Goal: Task Accomplishment & Management: Complete application form

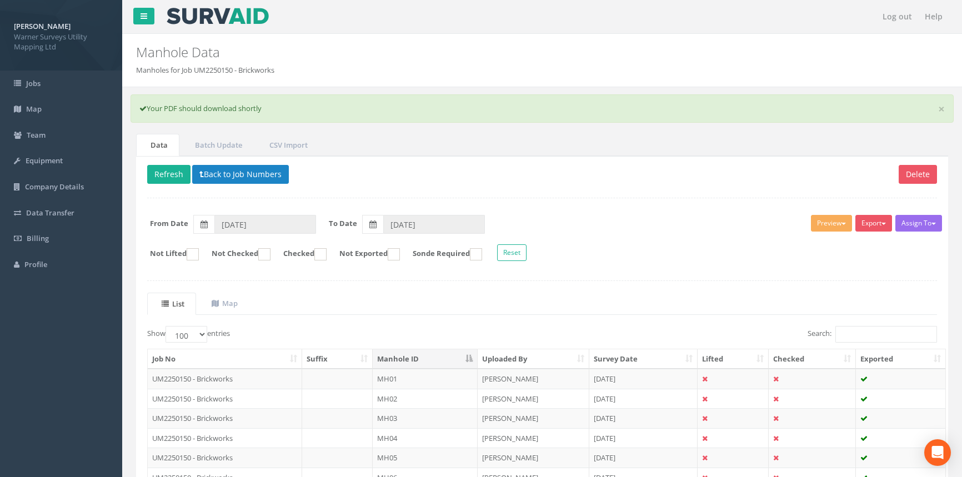
select select "100"
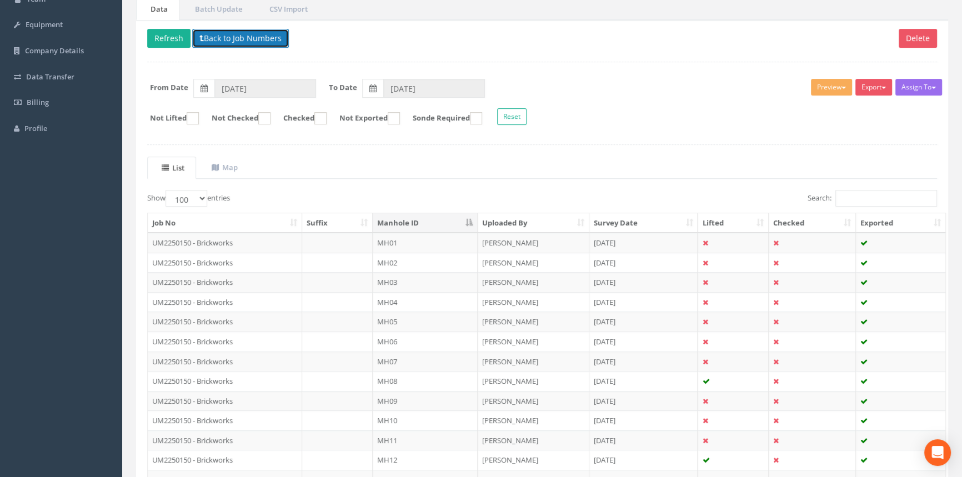
click at [237, 36] on button "Back to Job Numbers" at bounding box center [240, 38] width 97 height 19
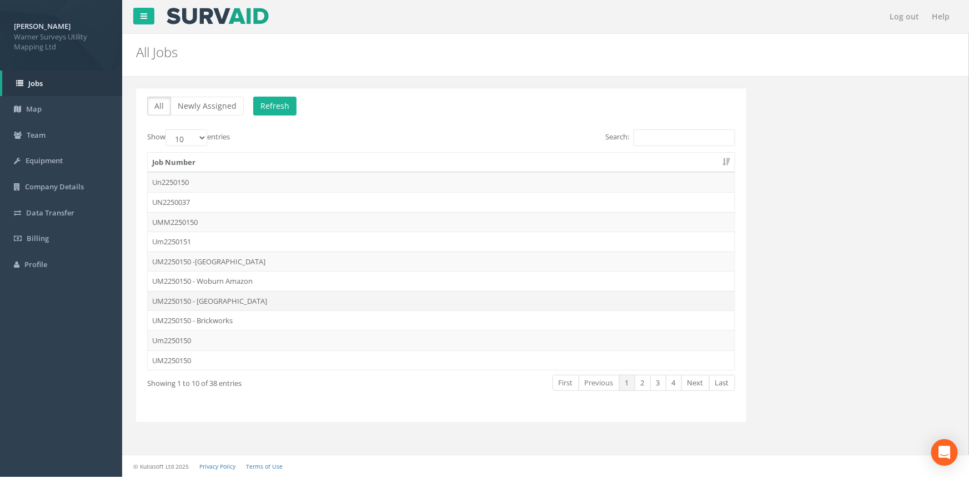
click at [228, 298] on td "UM2250150 - [GEOGRAPHIC_DATA]" at bounding box center [441, 301] width 587 height 20
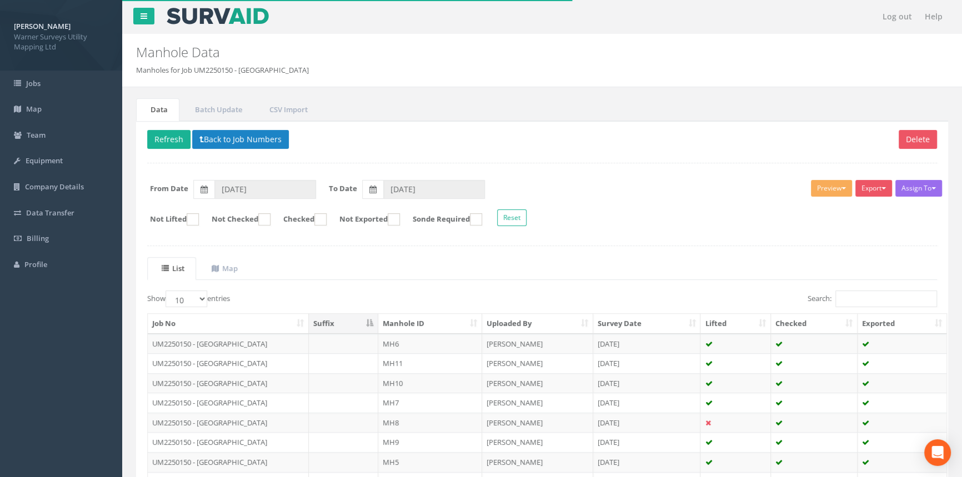
click at [408, 321] on th "Manhole ID" at bounding box center [430, 324] width 104 height 20
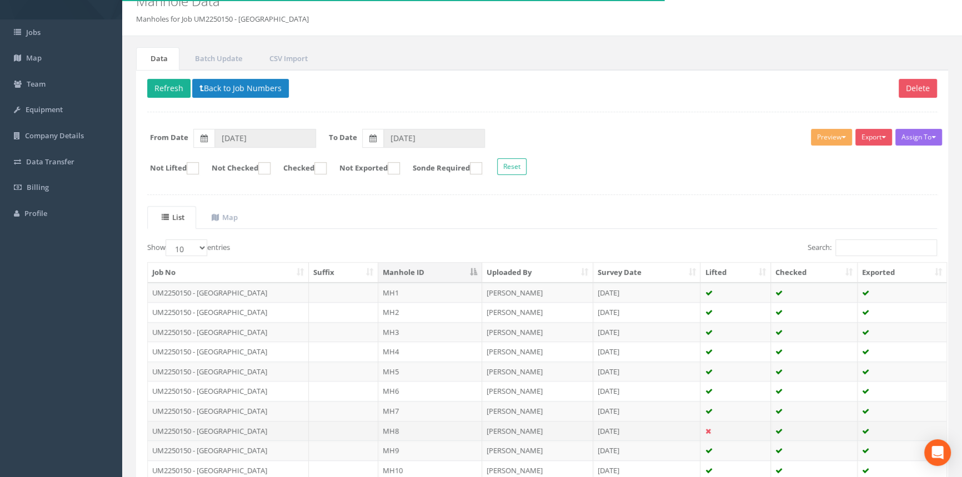
scroll to position [140, 0]
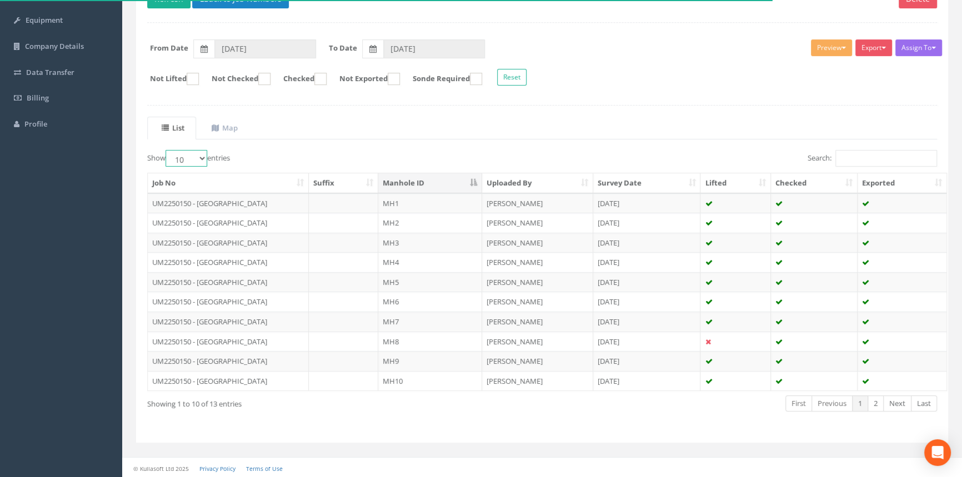
click at [194, 158] on select "10 25 50 100" at bounding box center [186, 158] width 42 height 17
select select "100"
click at [167, 150] on select "10 25 50 100" at bounding box center [186, 158] width 42 height 17
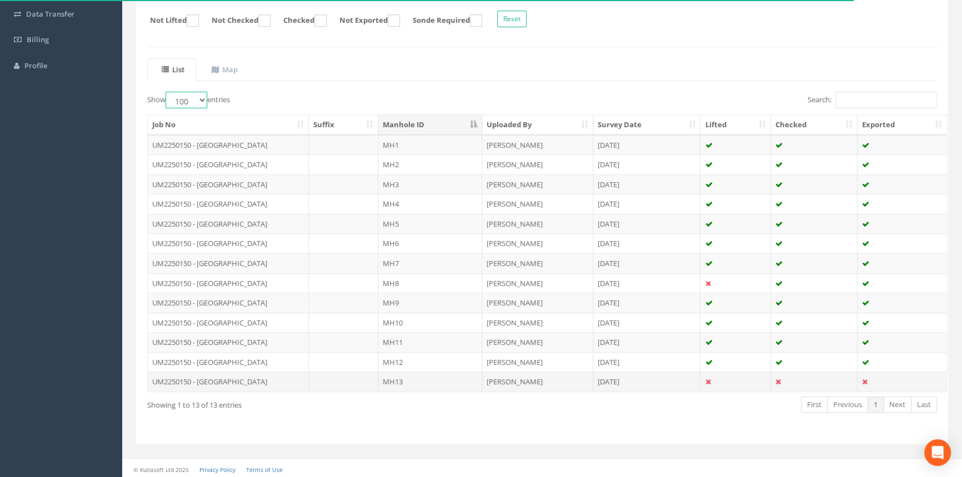
scroll to position [200, 0]
click at [458, 376] on td "MH13" at bounding box center [430, 380] width 104 height 20
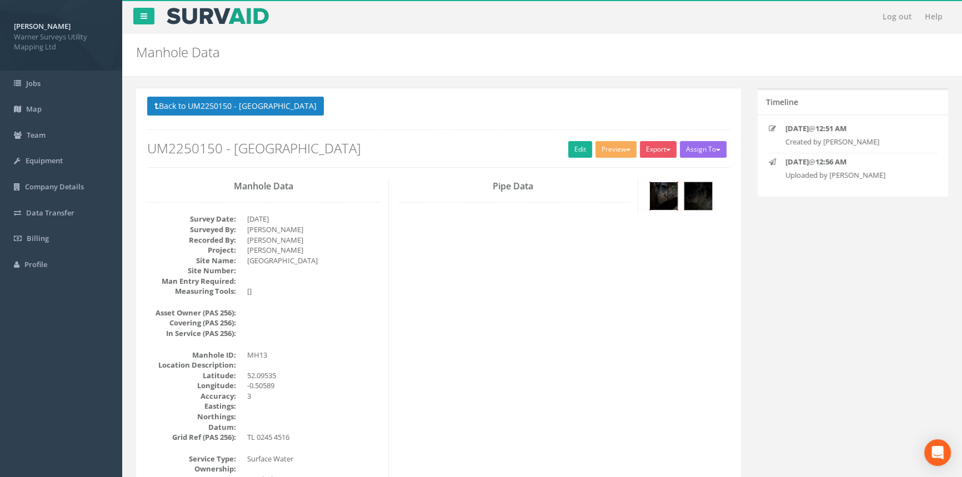
click at [676, 193] on img at bounding box center [664, 196] width 28 height 28
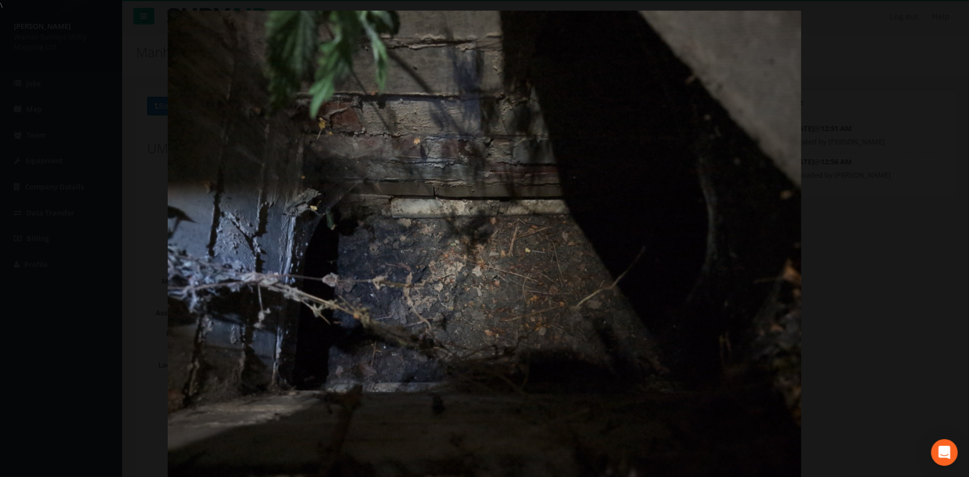
click at [961, 237] on div at bounding box center [484, 249] width 969 height 477
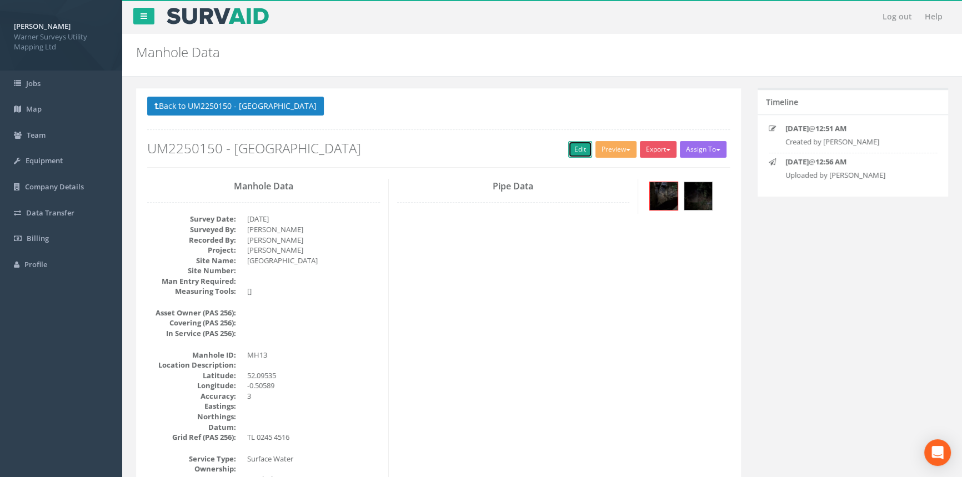
click at [568, 145] on link "Edit" at bounding box center [580, 149] width 24 height 17
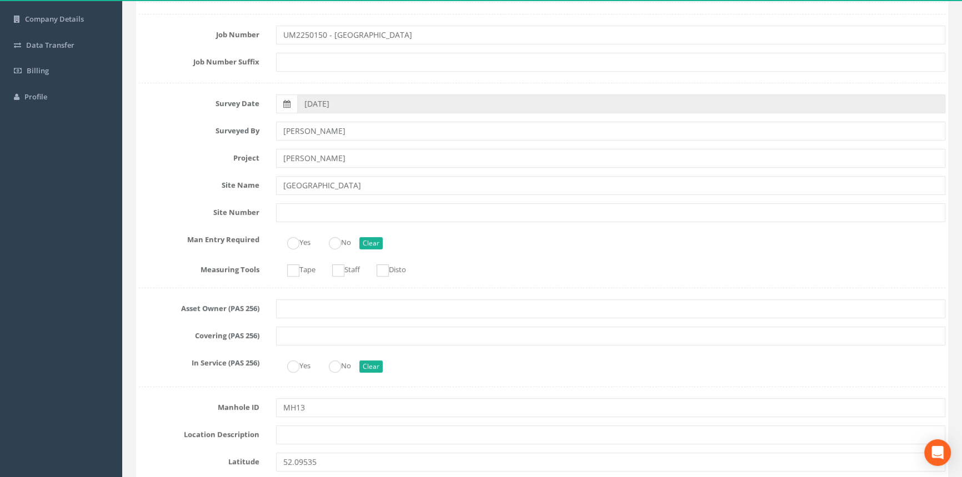
scroll to position [202, 0]
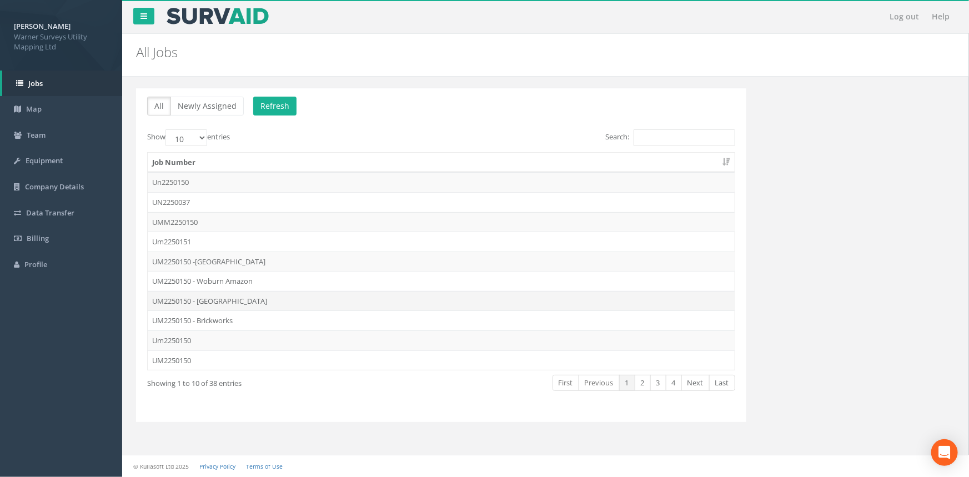
click at [228, 303] on td "UM2250150 - [GEOGRAPHIC_DATA]" at bounding box center [441, 301] width 587 height 20
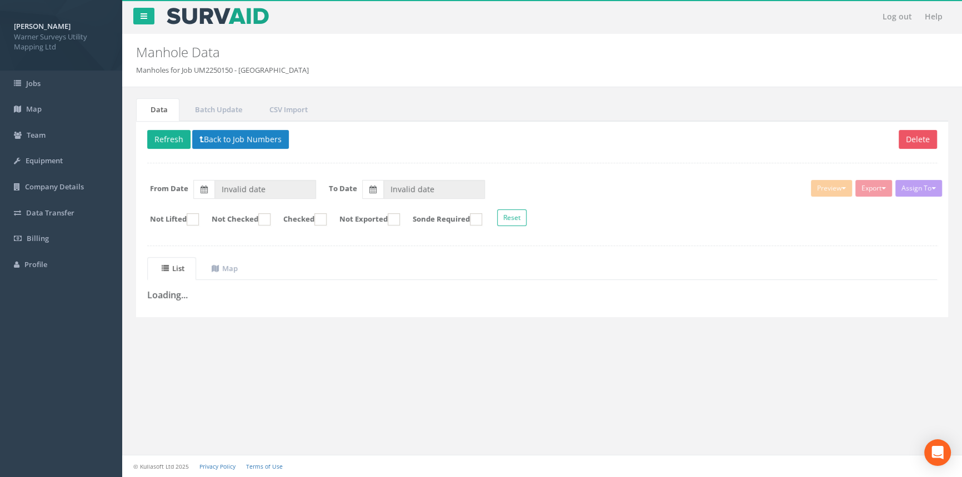
type input "[DATE]"
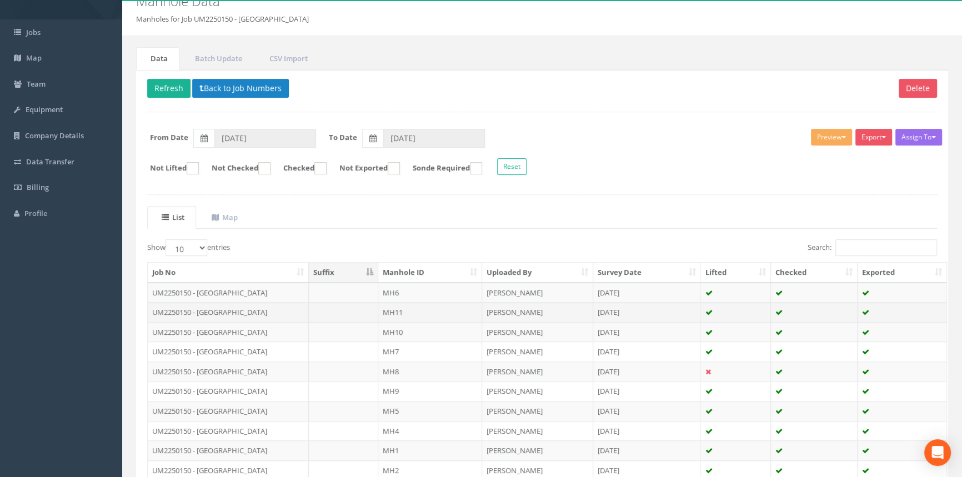
scroll to position [140, 0]
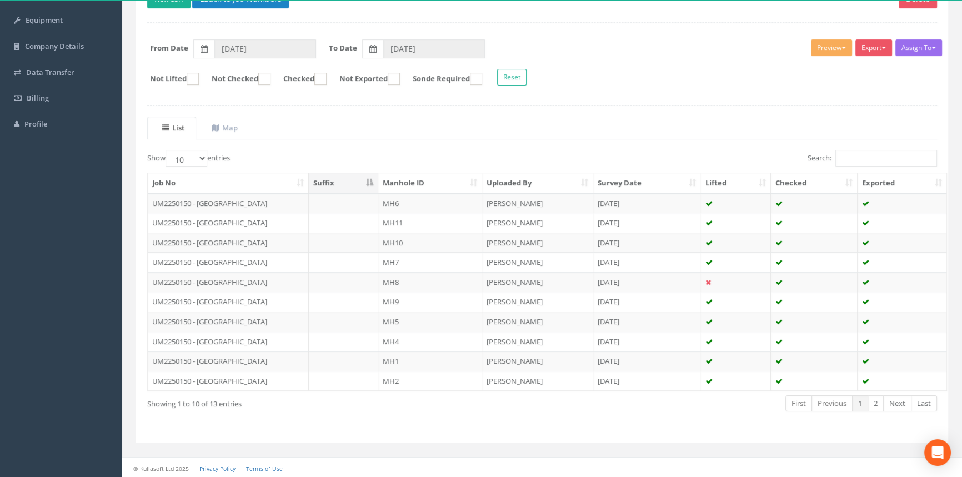
click at [405, 184] on th "Manhole ID" at bounding box center [430, 183] width 104 height 20
click at [416, 178] on th "Manhole ID" at bounding box center [430, 183] width 104 height 20
click at [425, 200] on td "MH13" at bounding box center [430, 203] width 104 height 20
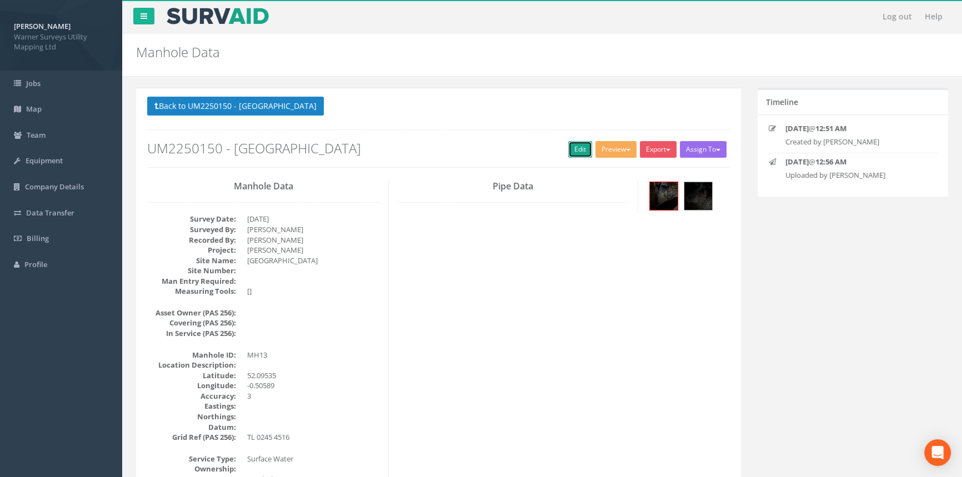
click at [582, 153] on link "Edit" at bounding box center [580, 149] width 24 height 17
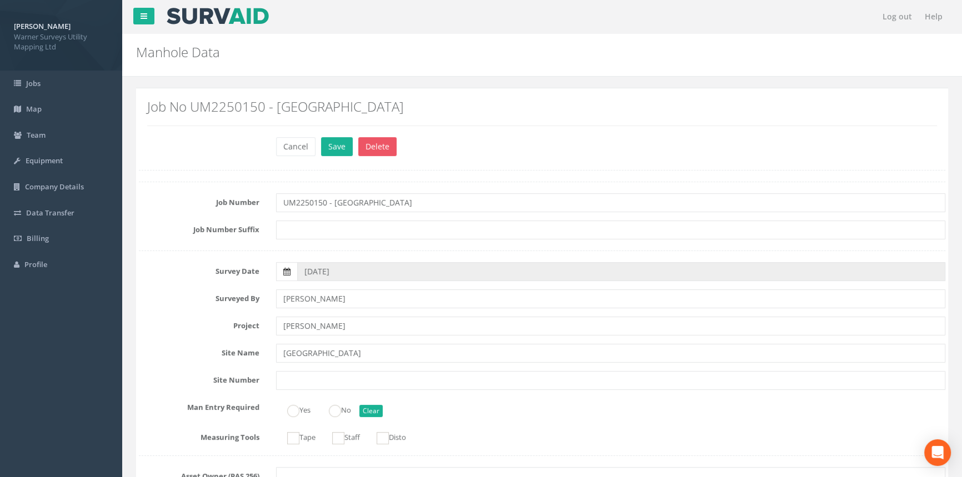
click at [289, 273] on icon at bounding box center [286, 272] width 7 height 8
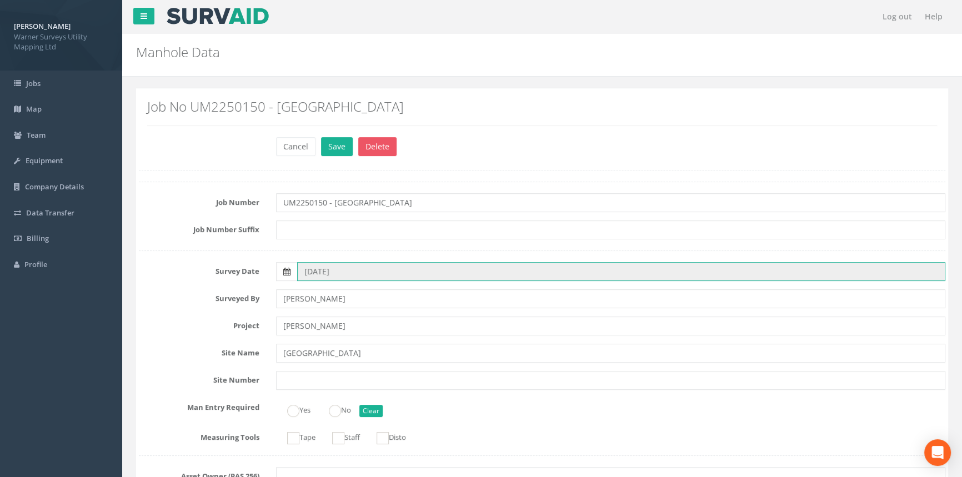
click at [297, 273] on input "[DATE]" at bounding box center [621, 271] width 648 height 19
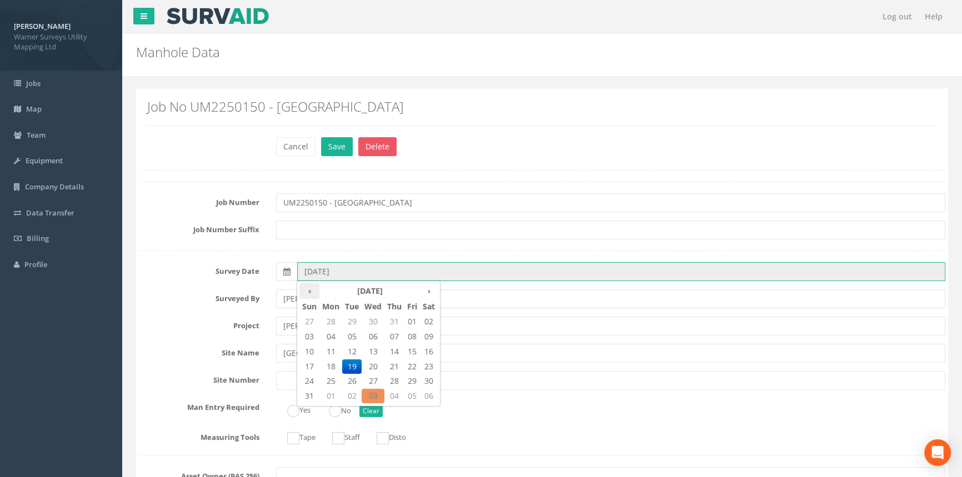
click at [314, 293] on th "‹" at bounding box center [309, 291] width 20 height 16
click at [426, 289] on th "›" at bounding box center [429, 291] width 18 height 16
type input "[DATE]"
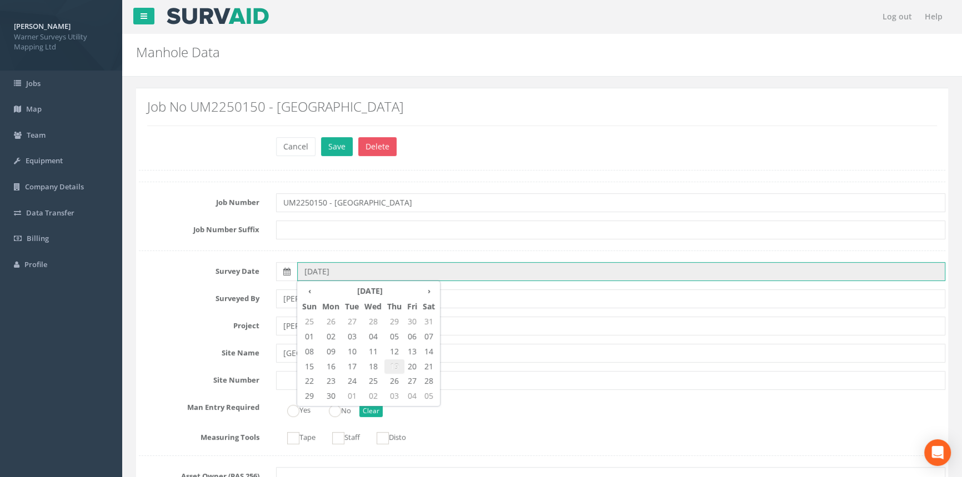
click at [398, 366] on span "19" at bounding box center [394, 366] width 20 height 14
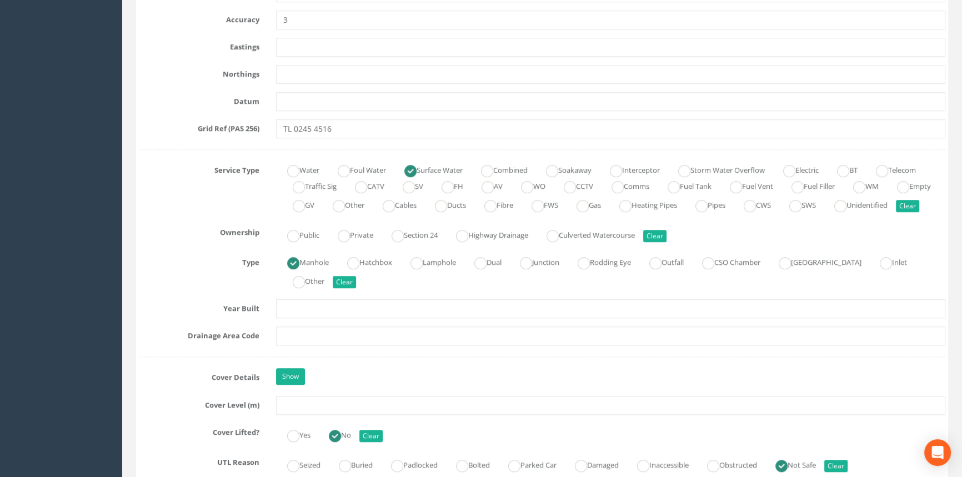
scroll to position [757, 0]
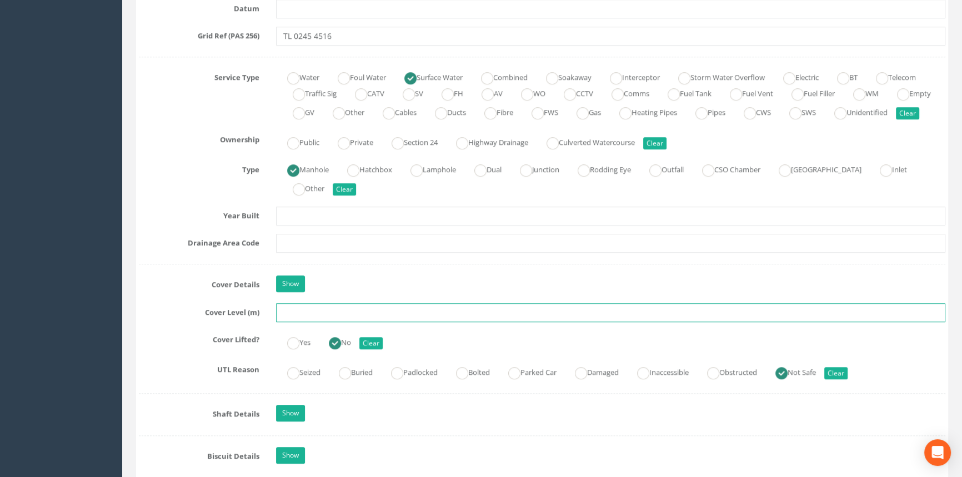
click at [311, 322] on input "text" at bounding box center [610, 312] width 669 height 19
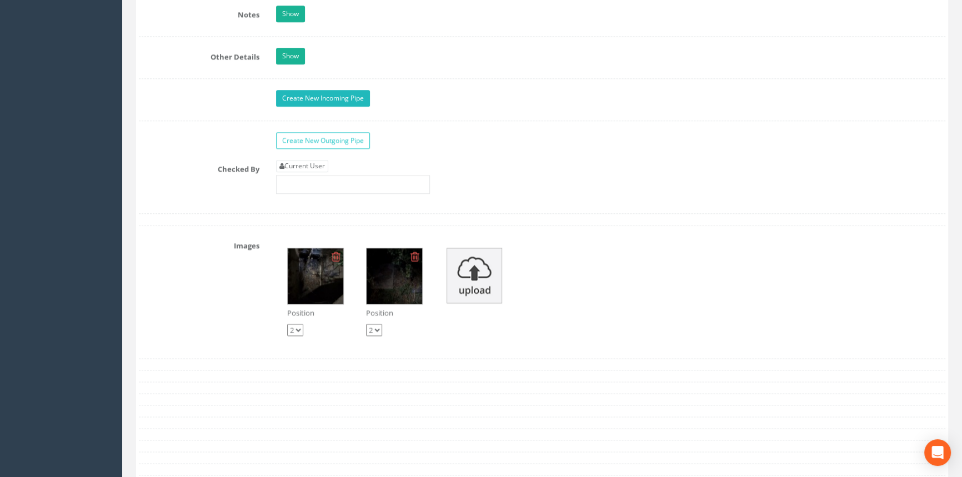
scroll to position [1669, 0]
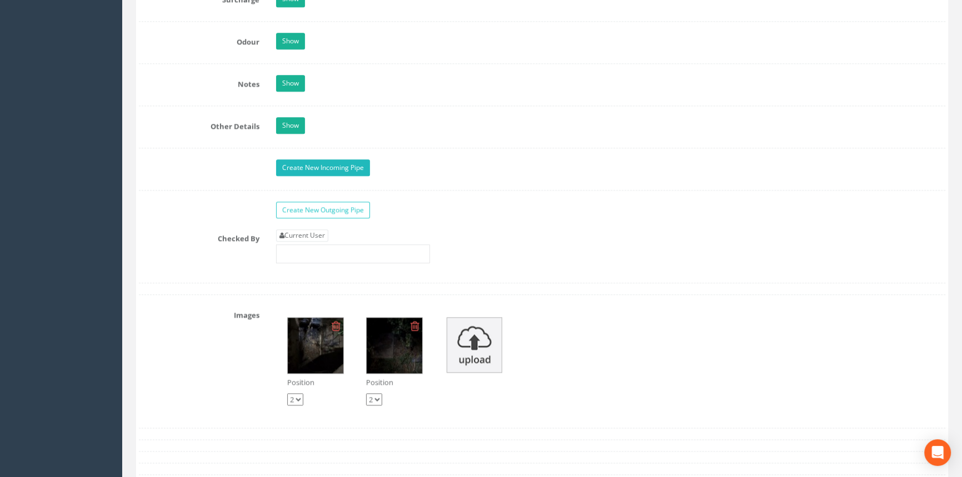
type input "32.42"
click at [329, 176] on link "Create New Incoming Pipe" at bounding box center [323, 167] width 94 height 17
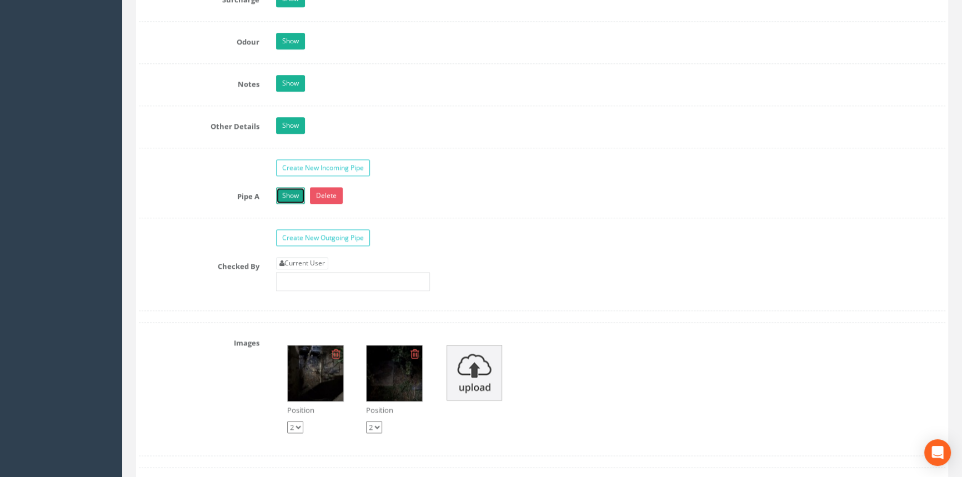
click at [286, 204] on link "Show" at bounding box center [290, 195] width 29 height 17
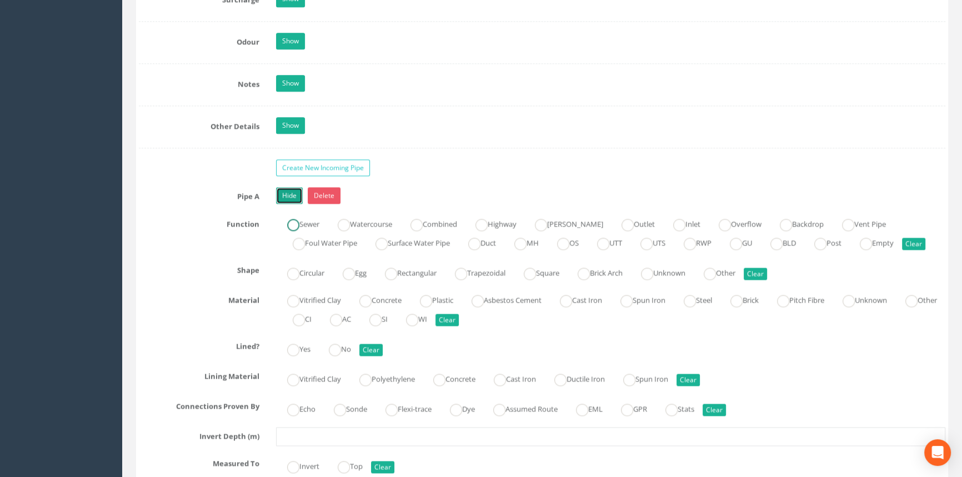
click at [291, 231] on ins at bounding box center [293, 225] width 12 height 12
radio input "true"
click at [292, 280] on ins at bounding box center [293, 274] width 12 height 12
radio input "true"
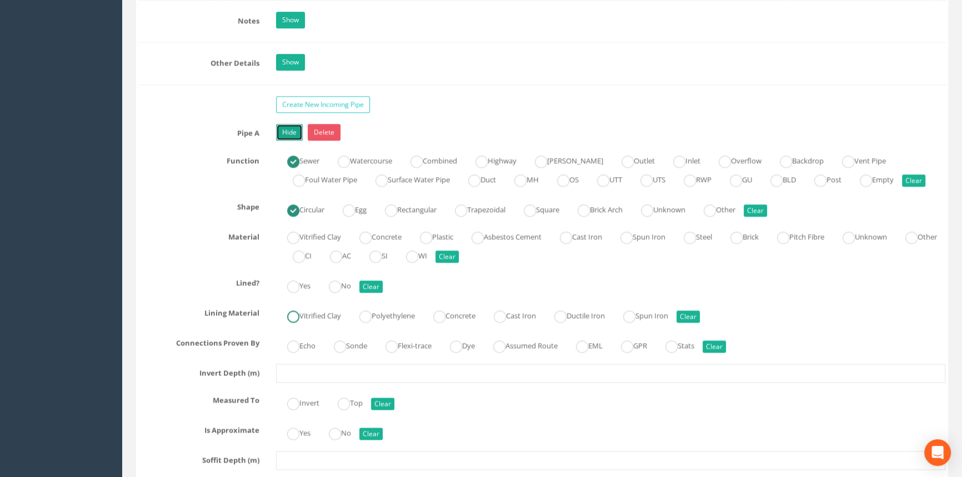
scroll to position [1770, 0]
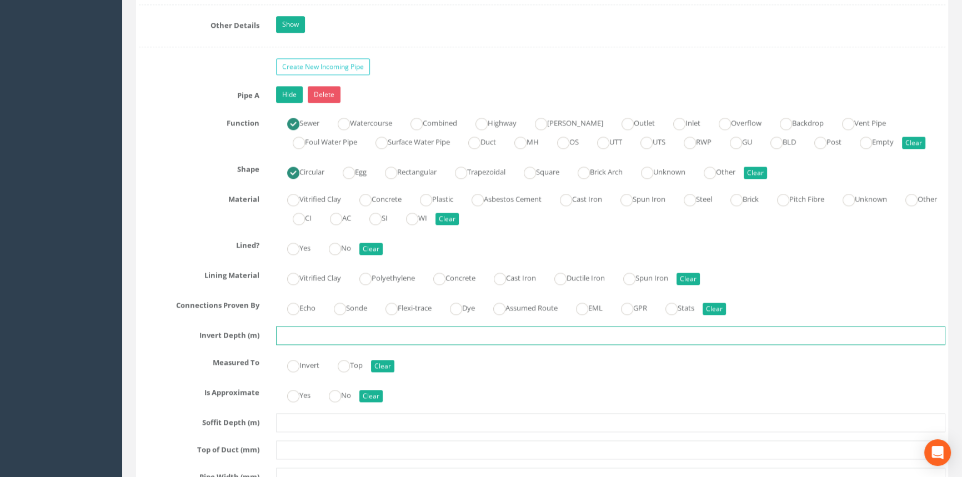
click at [323, 345] on input "text" at bounding box center [610, 335] width 669 height 19
type input "1.40"
click at [296, 372] on ins at bounding box center [293, 366] width 12 height 12
radio input "true"
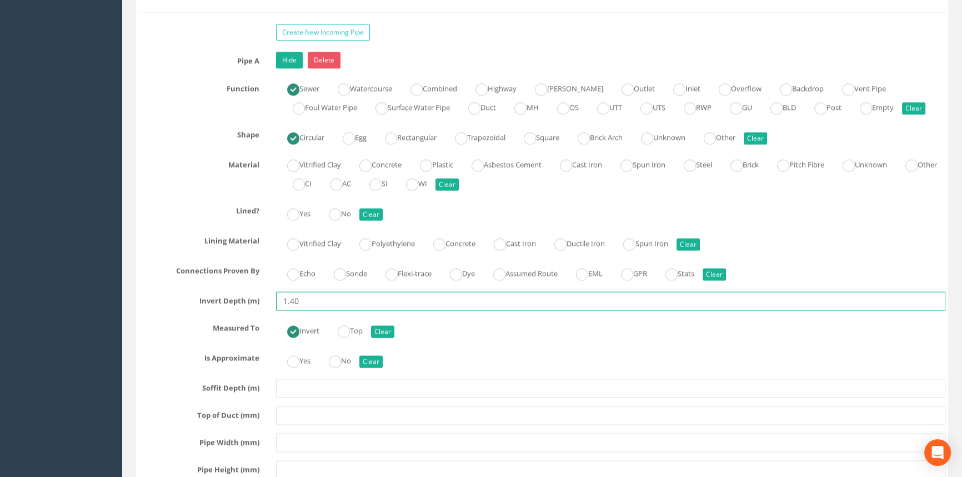
scroll to position [1871, 0]
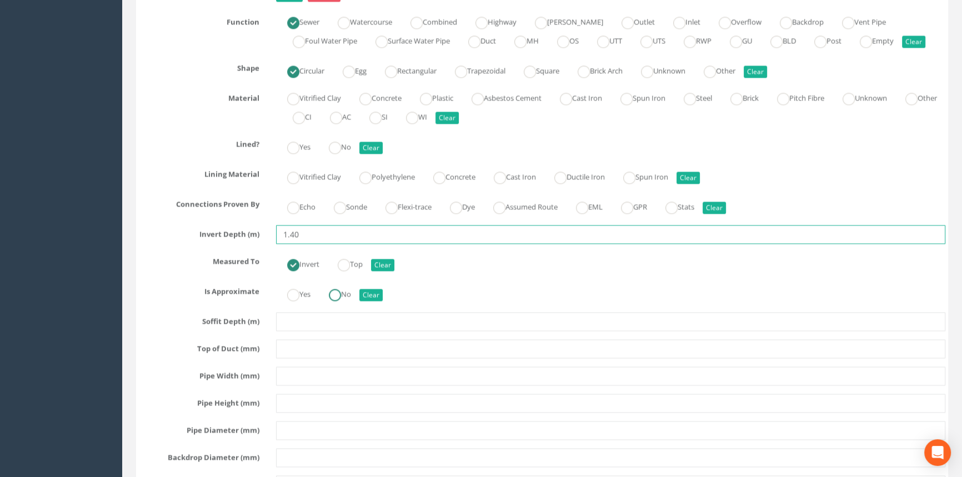
click at [336, 301] on ins at bounding box center [335, 295] width 12 height 12
radio input "true"
type input "1.40"
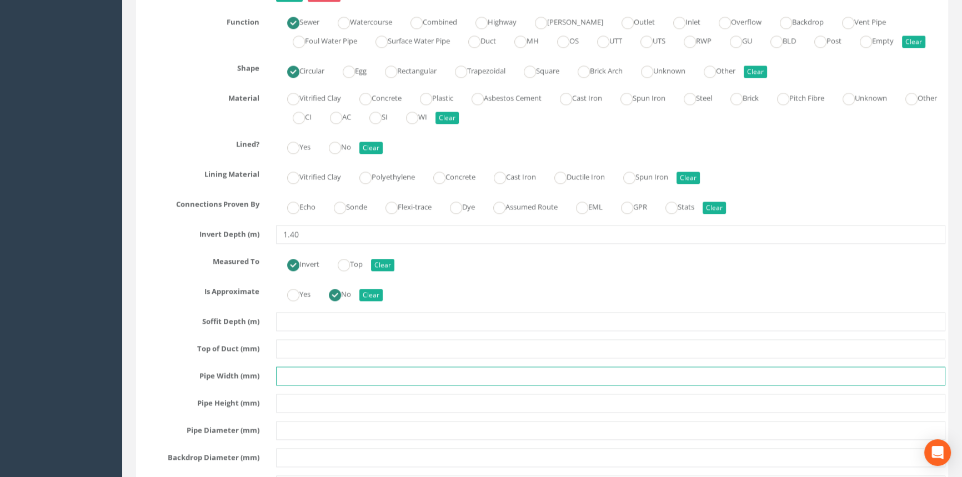
click at [308, 385] on input "text" at bounding box center [610, 375] width 669 height 19
type input "U"
type input "7"
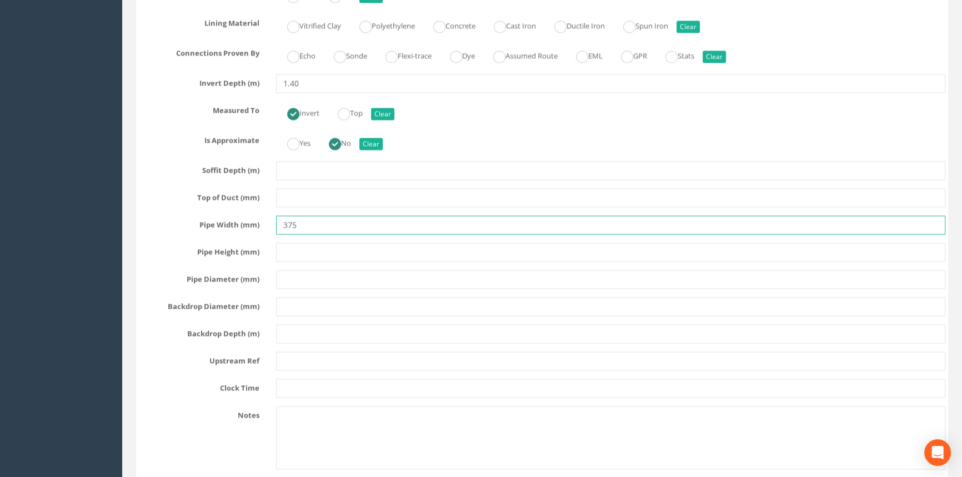
type input "375"
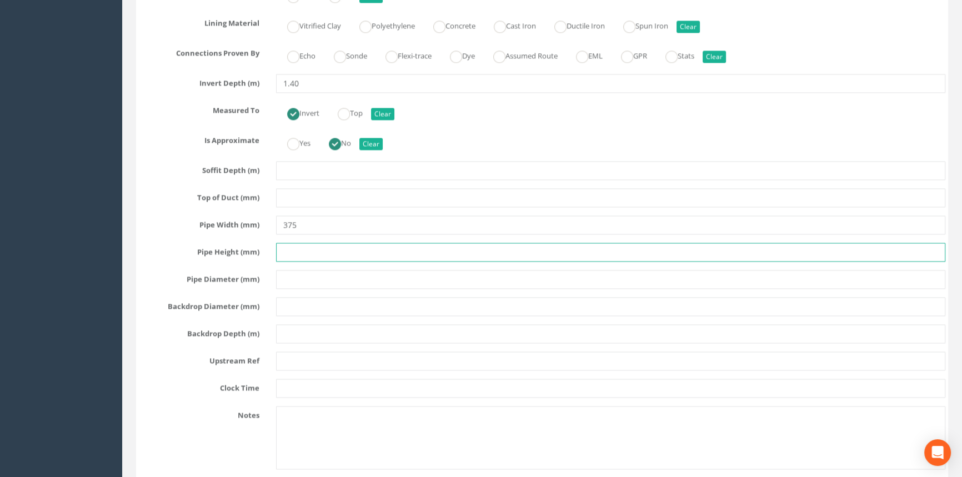
click at [297, 262] on input "text" at bounding box center [610, 252] width 669 height 19
type input "375"
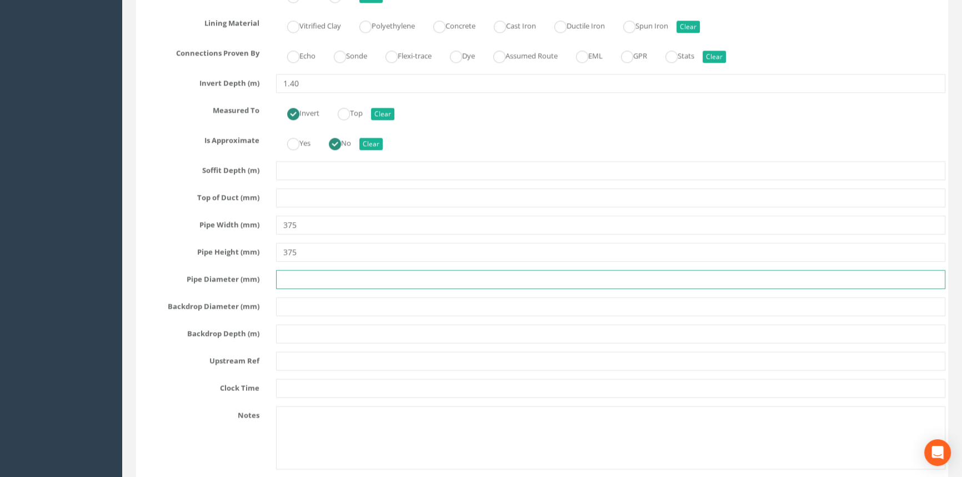
click at [305, 289] on input "text" at bounding box center [610, 279] width 669 height 19
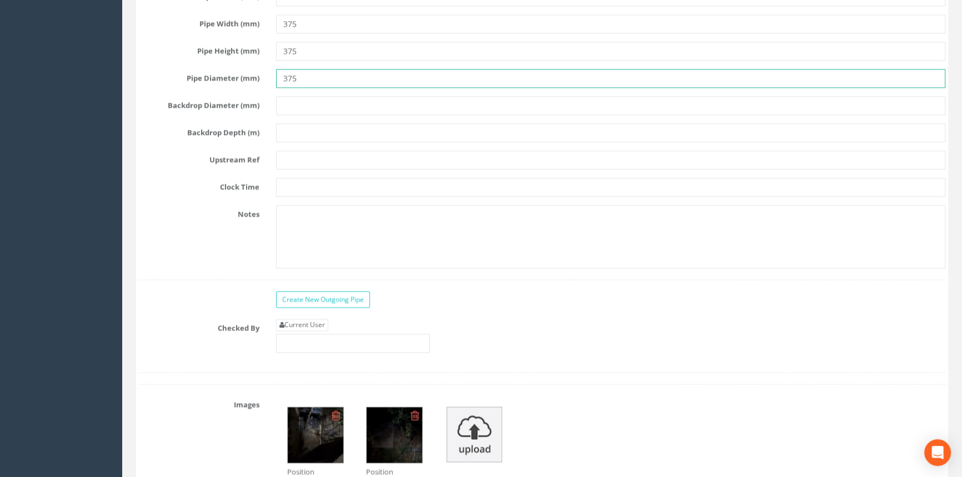
scroll to position [2224, 0]
type input "375"
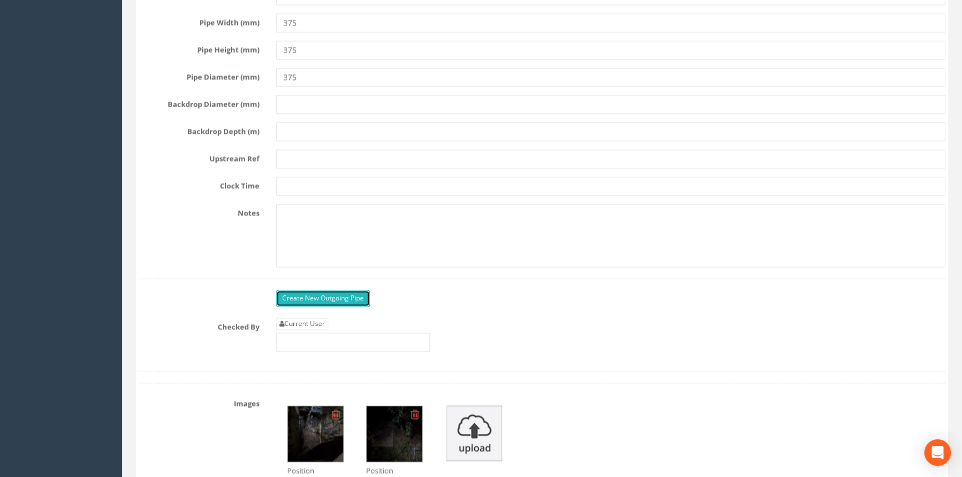
click at [311, 306] on link "Create New Outgoing Pipe" at bounding box center [323, 298] width 94 height 17
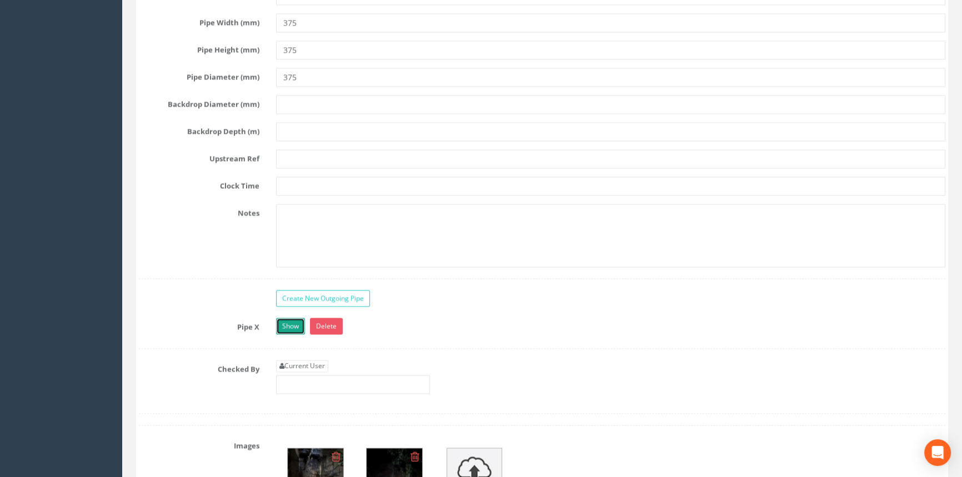
click at [289, 334] on link "Show" at bounding box center [290, 326] width 29 height 17
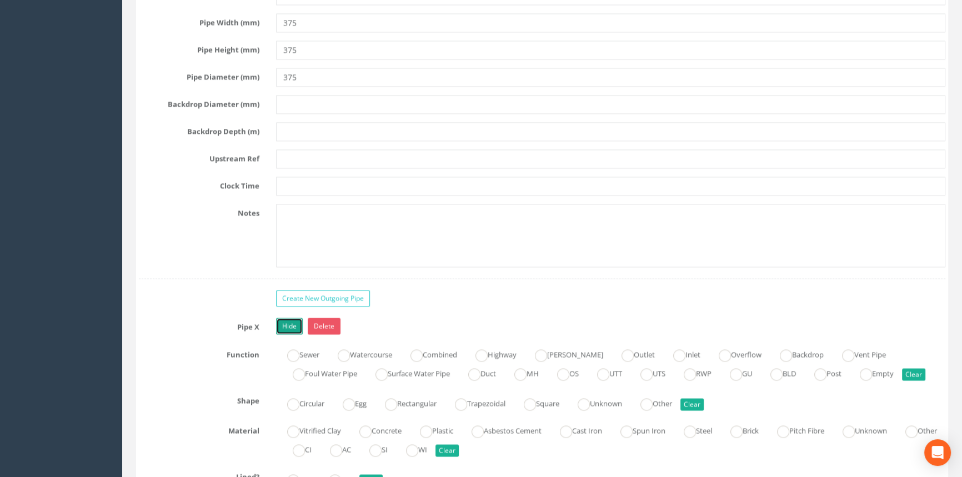
scroll to position [2325, 0]
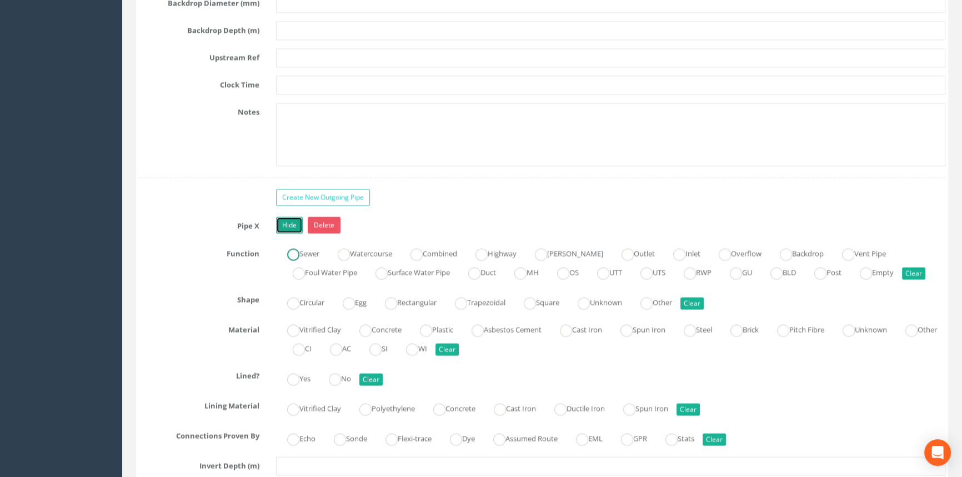
click at [294, 260] on ins at bounding box center [293, 254] width 12 height 12
radio input "true"
click at [295, 309] on ins at bounding box center [293, 303] width 12 height 12
radio input "true"
click at [294, 336] on ins at bounding box center [293, 330] width 12 height 12
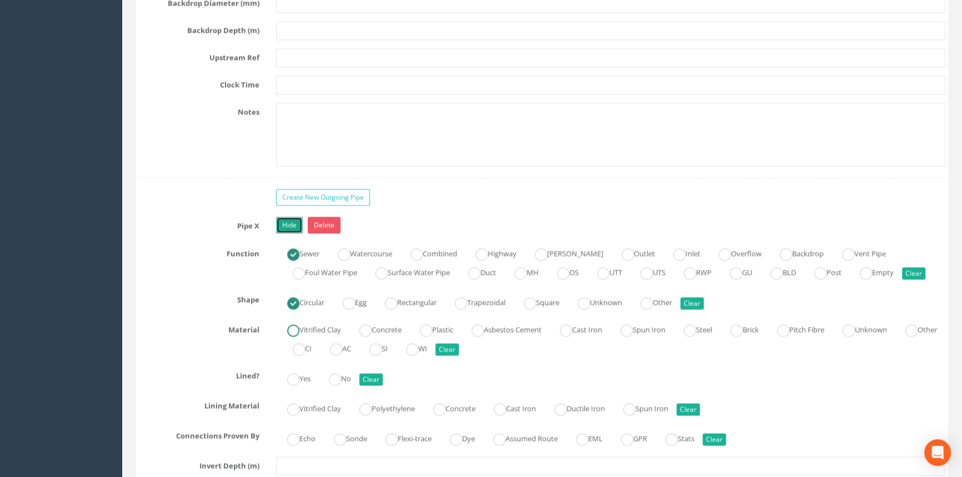
radio input "true"
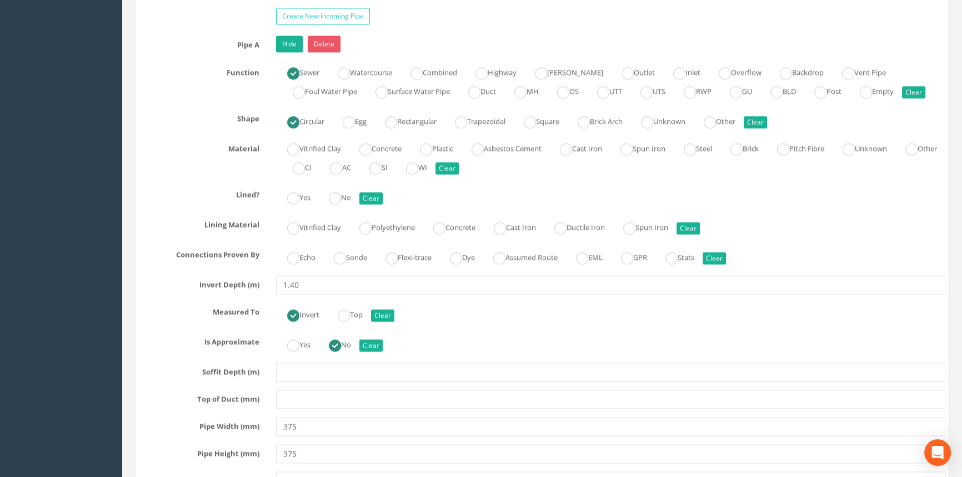
scroll to position [1720, 0]
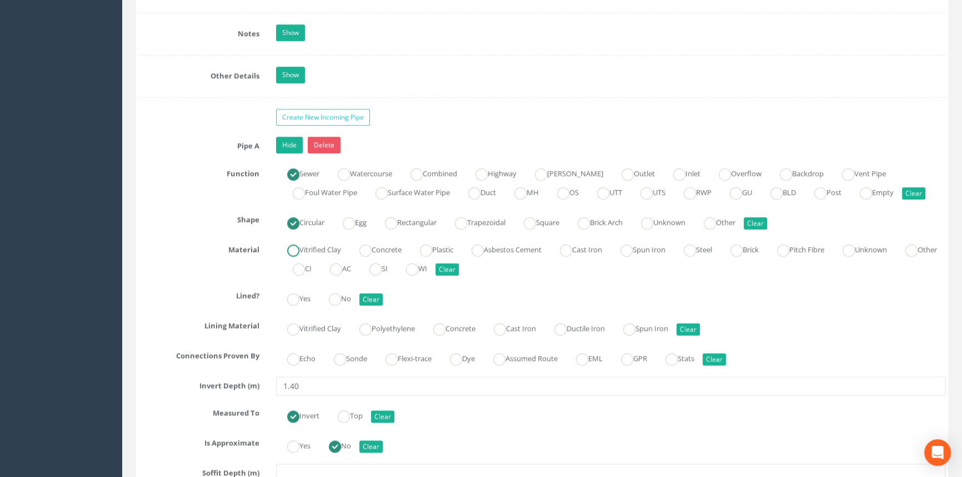
click at [290, 257] on ins at bounding box center [293, 250] width 12 height 12
radio input "true"
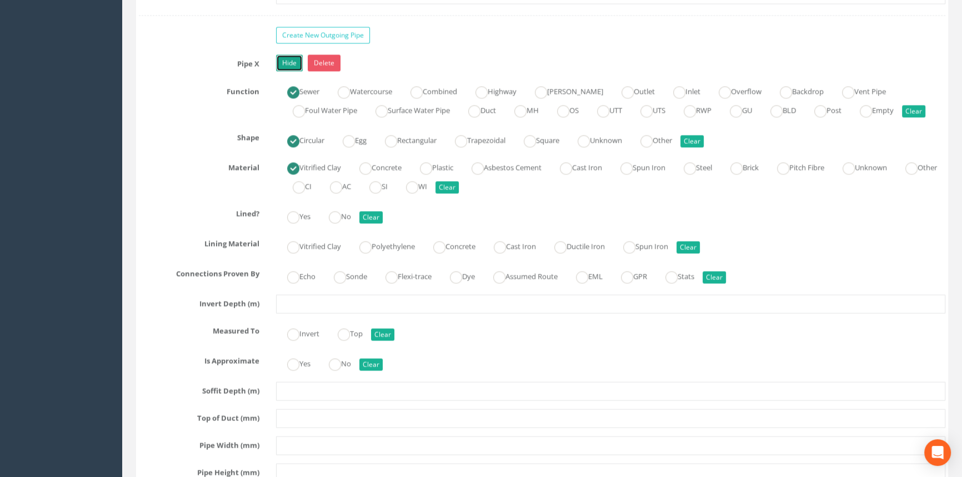
scroll to position [2628, 0]
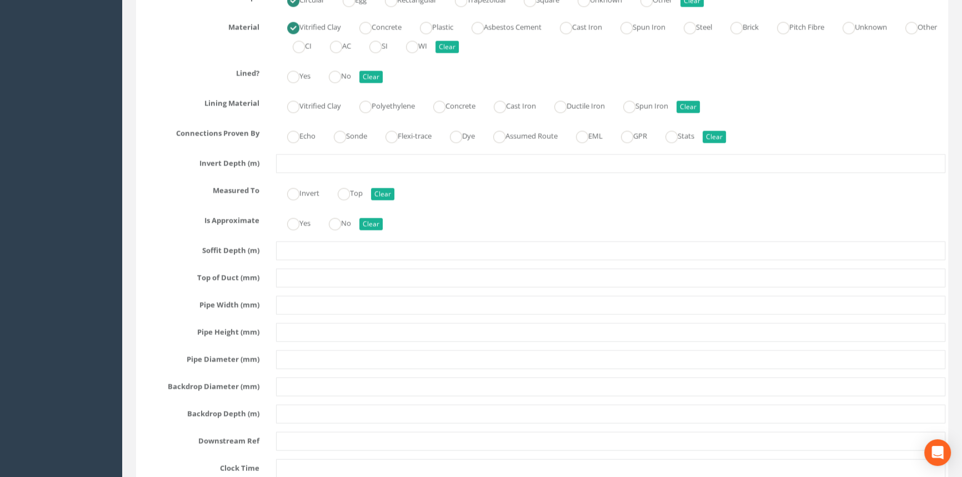
click at [305, 173] on div at bounding box center [611, 163] width 686 height 19
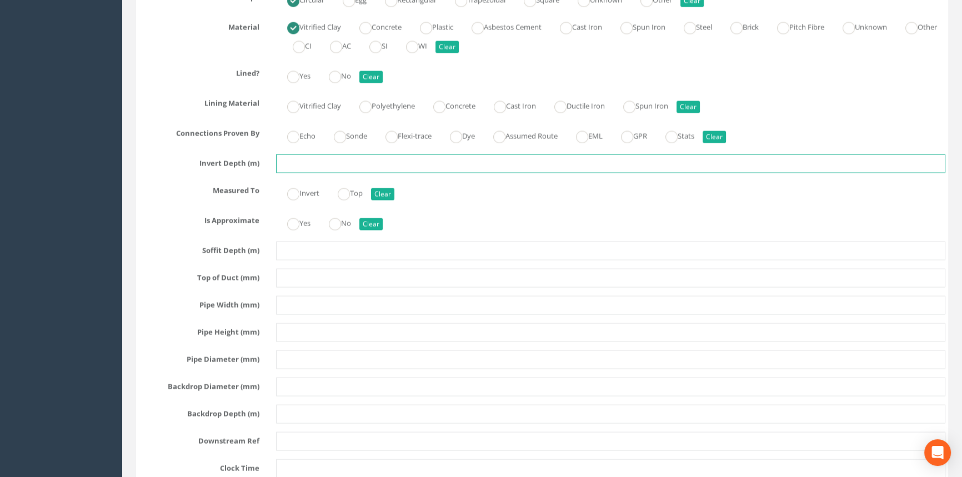
click at [314, 173] on input "text" at bounding box center [610, 163] width 669 height 19
type input "1.40"
click at [292, 200] on ins at bounding box center [293, 194] width 12 height 12
radio input "true"
type input "1.40"
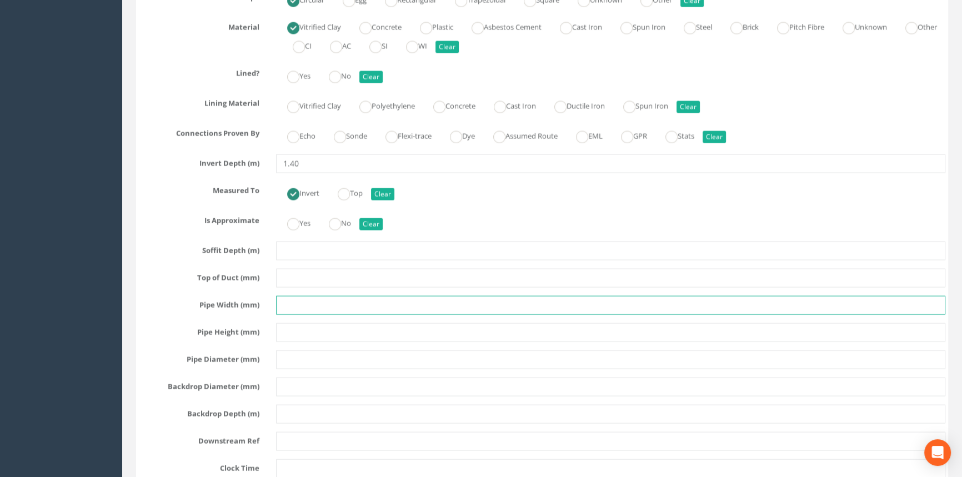
drag, startPoint x: 319, startPoint y: 350, endPoint x: 331, endPoint y: 320, distance: 32.6
click at [319, 314] on input "text" at bounding box center [610, 304] width 669 height 19
type input "375"
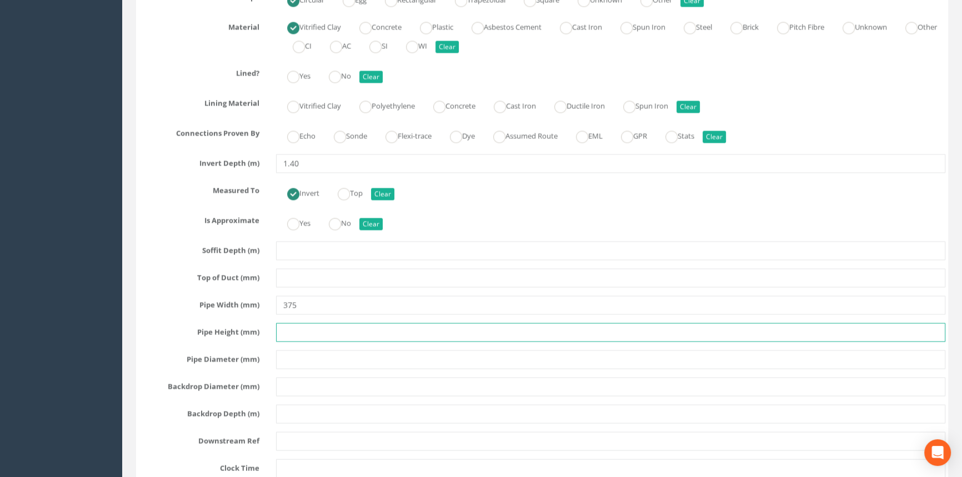
click at [341, 341] on input "text" at bounding box center [610, 332] width 669 height 19
type input "375"
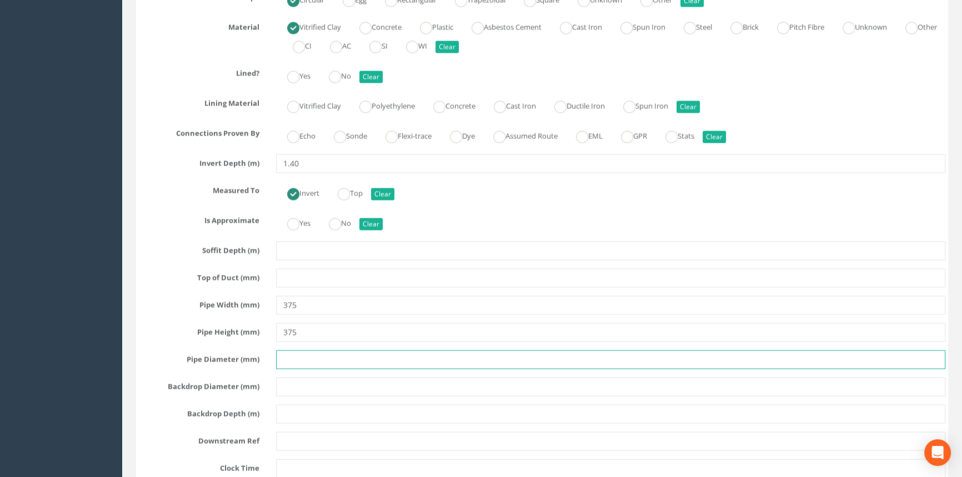
click at [337, 369] on input "text" at bounding box center [610, 359] width 669 height 19
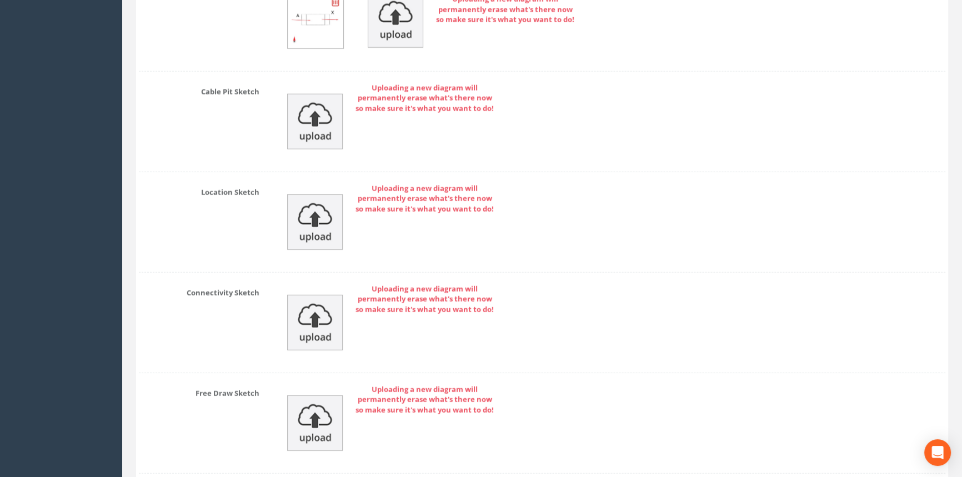
scroll to position [3707, 0]
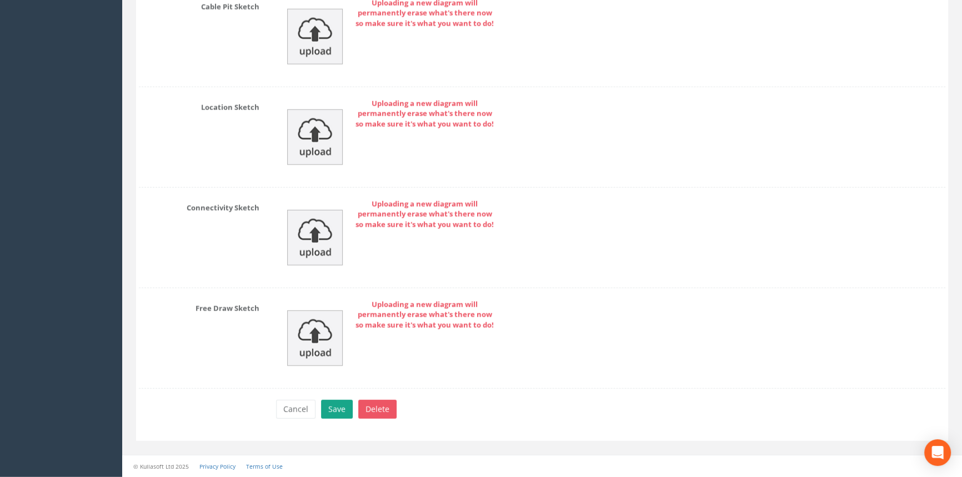
type input "375"
click at [344, 410] on button "Save" at bounding box center [337, 409] width 32 height 19
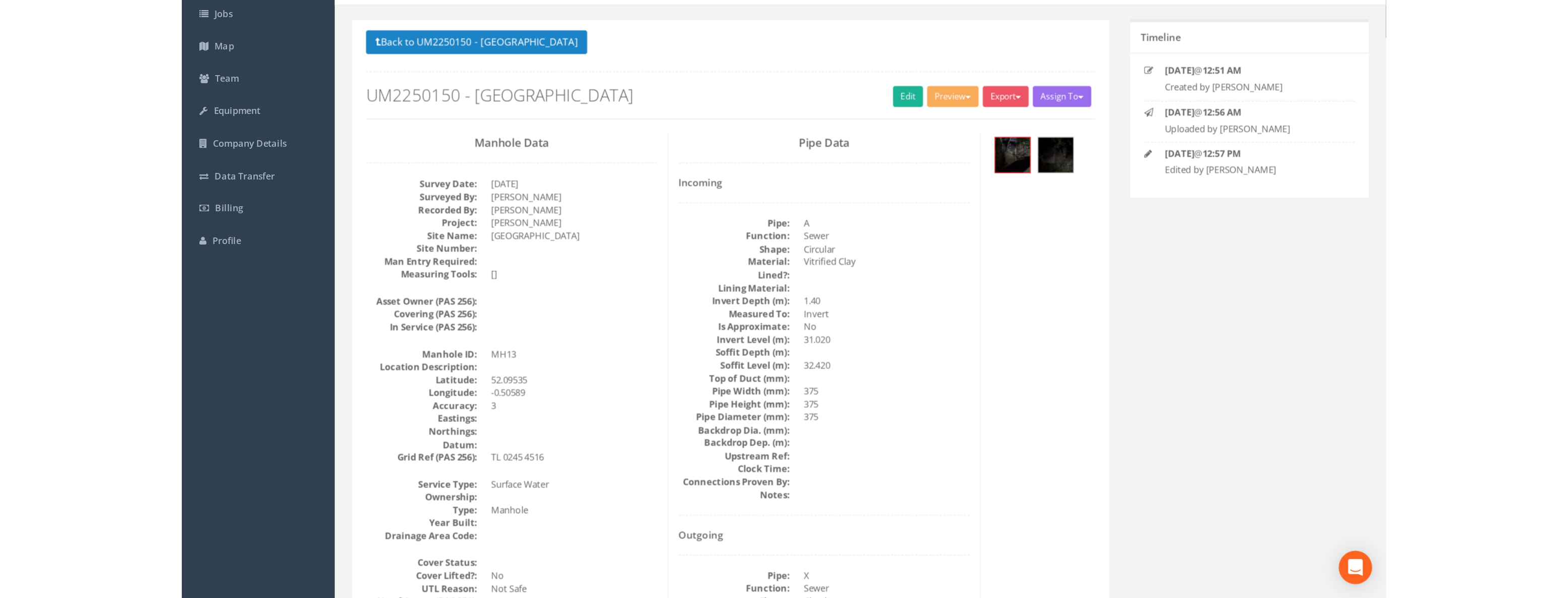
scroll to position [0, 0]
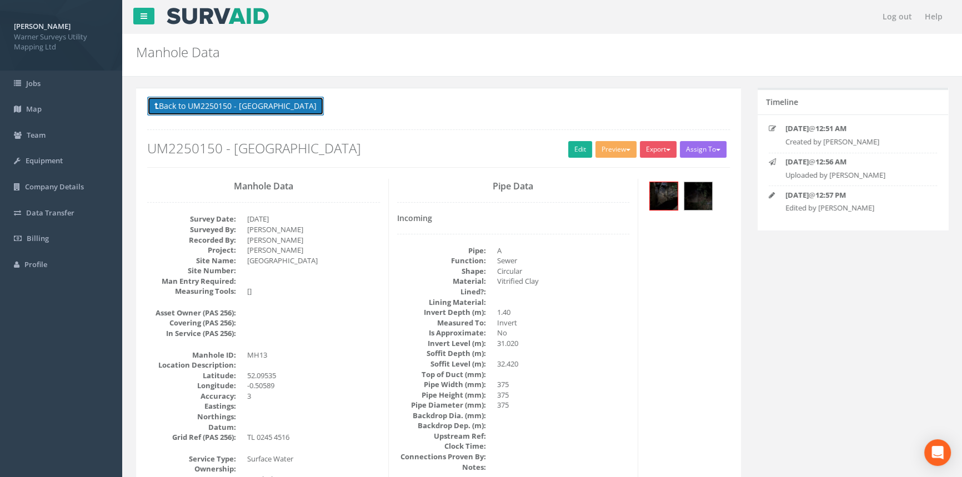
click at [180, 100] on button "Back to UM2250150 - [GEOGRAPHIC_DATA]" at bounding box center [235, 106] width 177 height 19
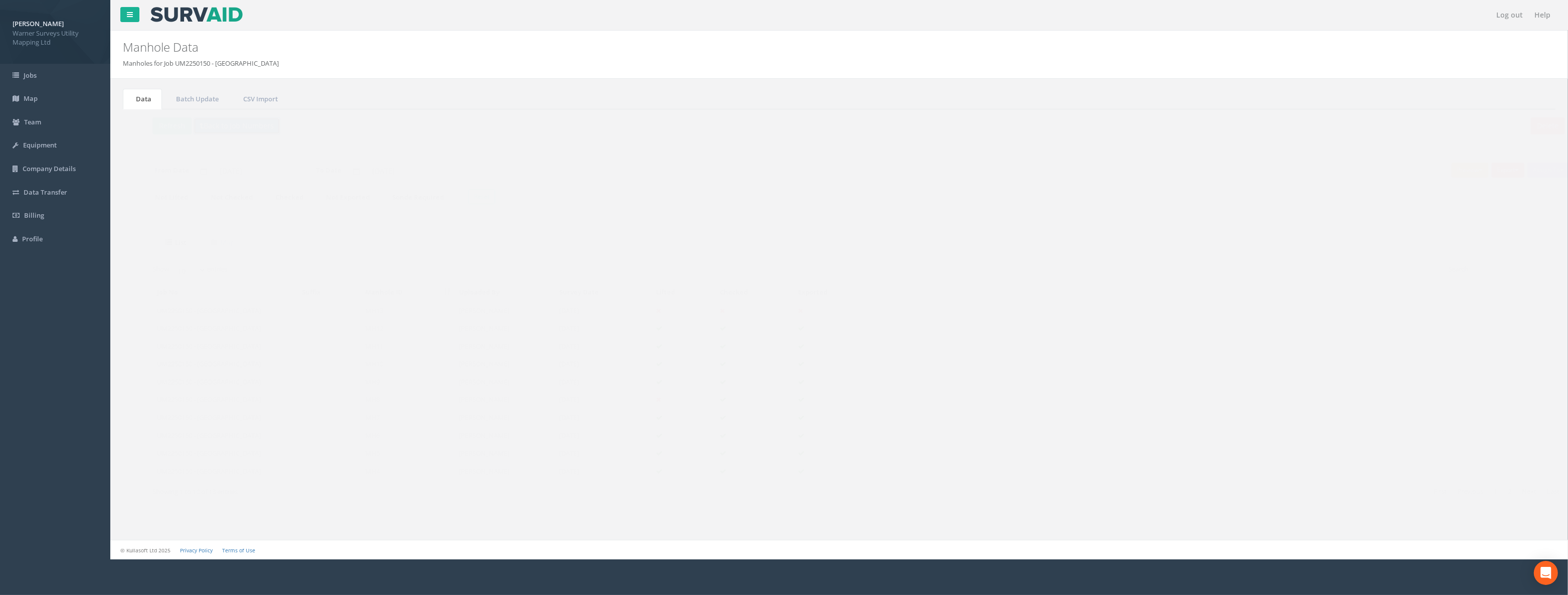
click at [228, 117] on button "Back to Job Numbers" at bounding box center [217, 126] width 88 height 17
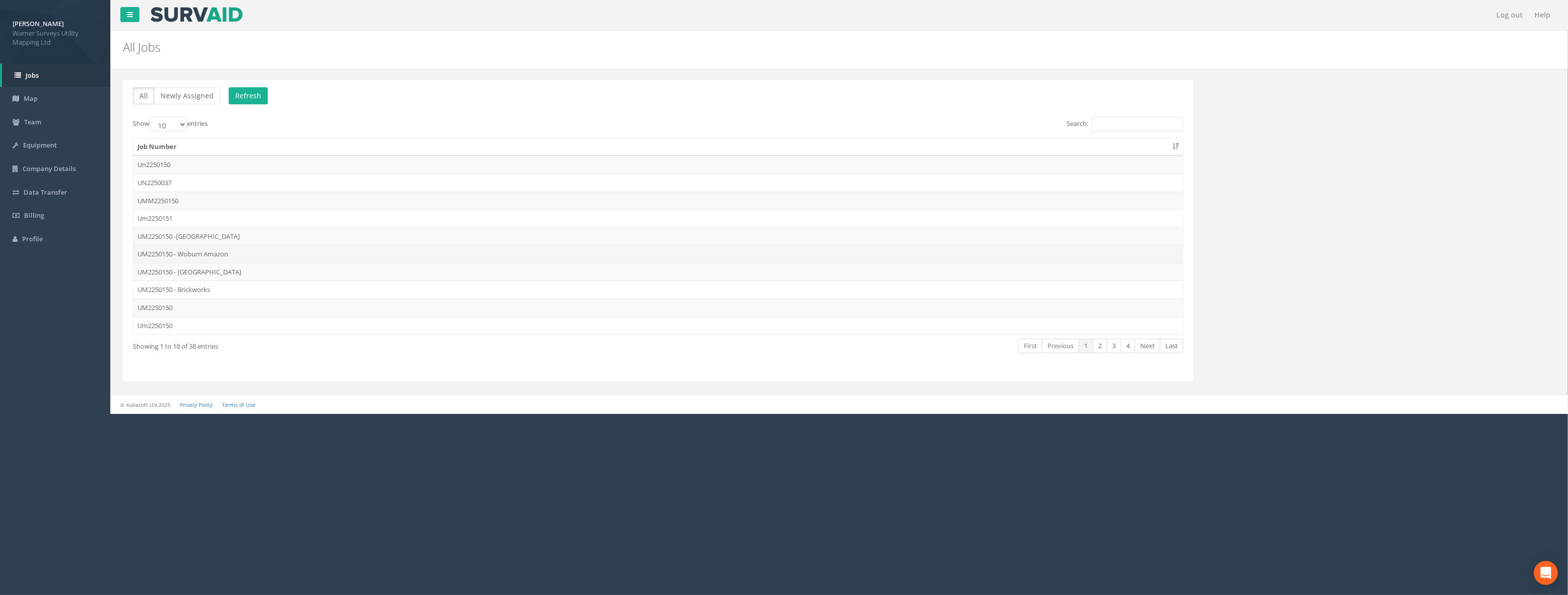
click at [237, 250] on td "UM2250150 - Woburn Amazon" at bounding box center [658, 254] width 1050 height 18
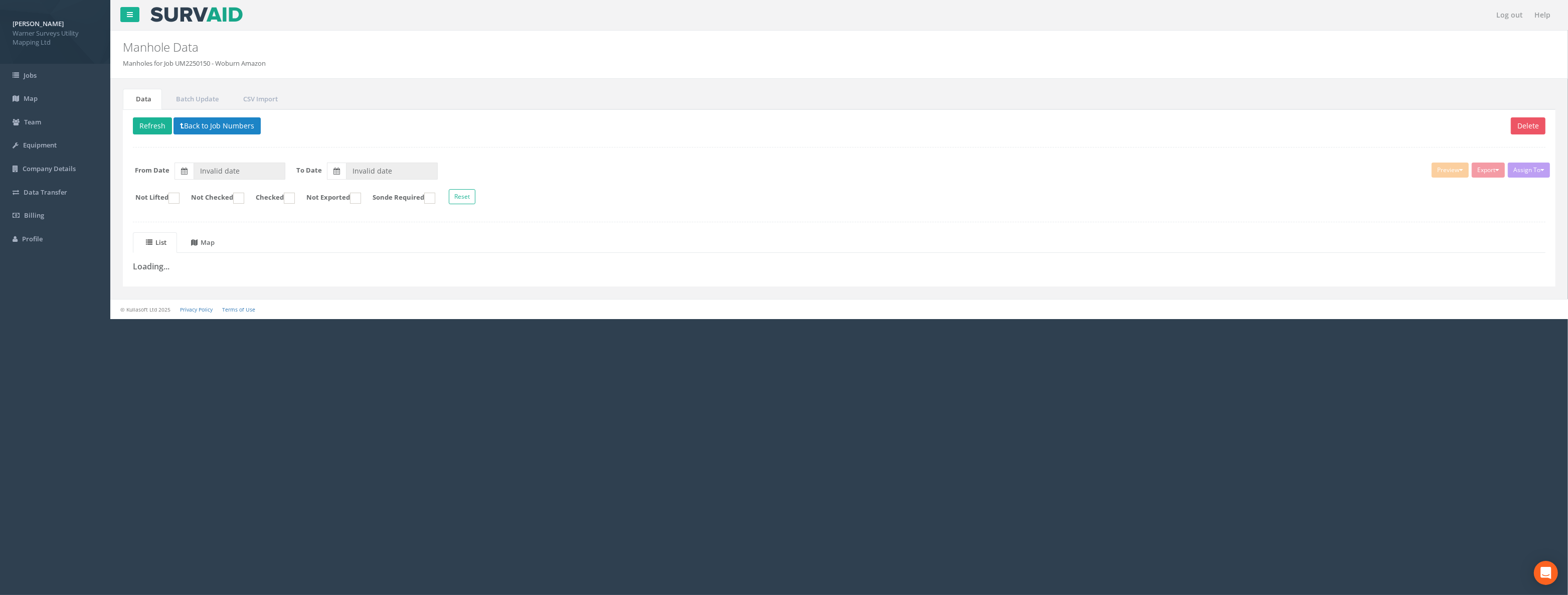
type input "[DATE]"
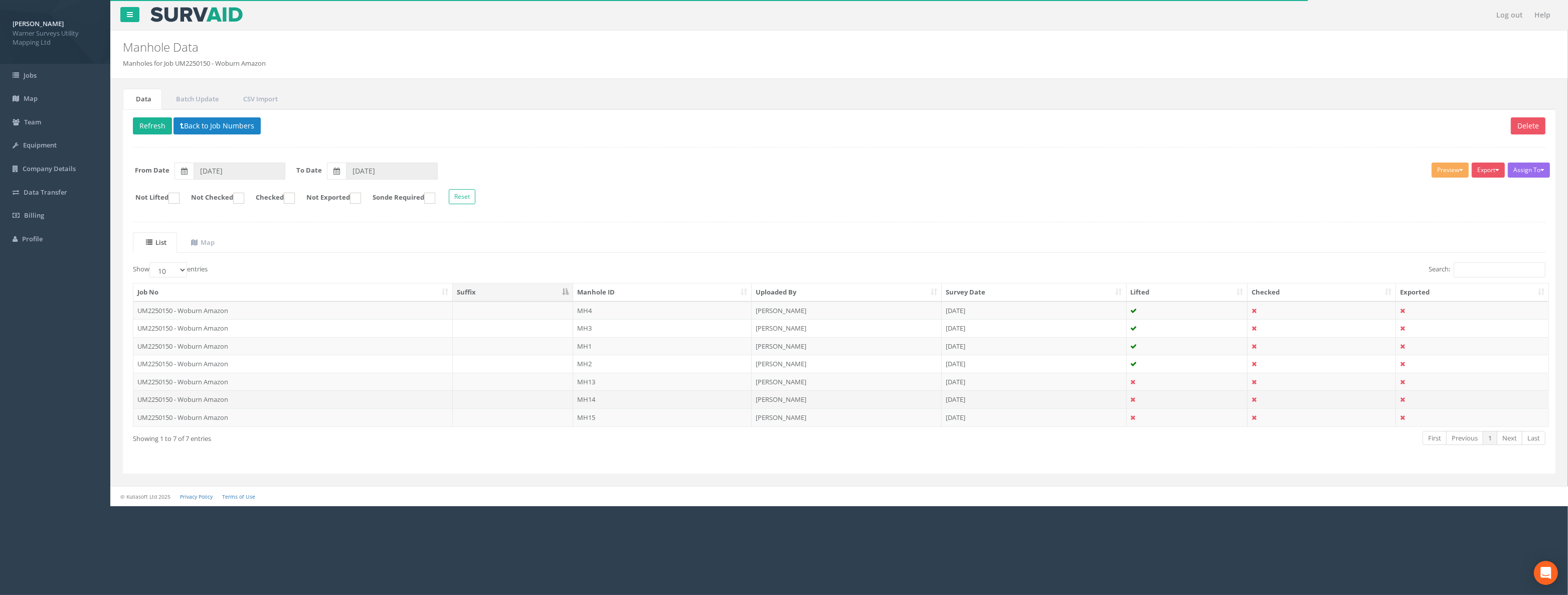
click at [611, 397] on td "MH14" at bounding box center [663, 399] width 179 height 18
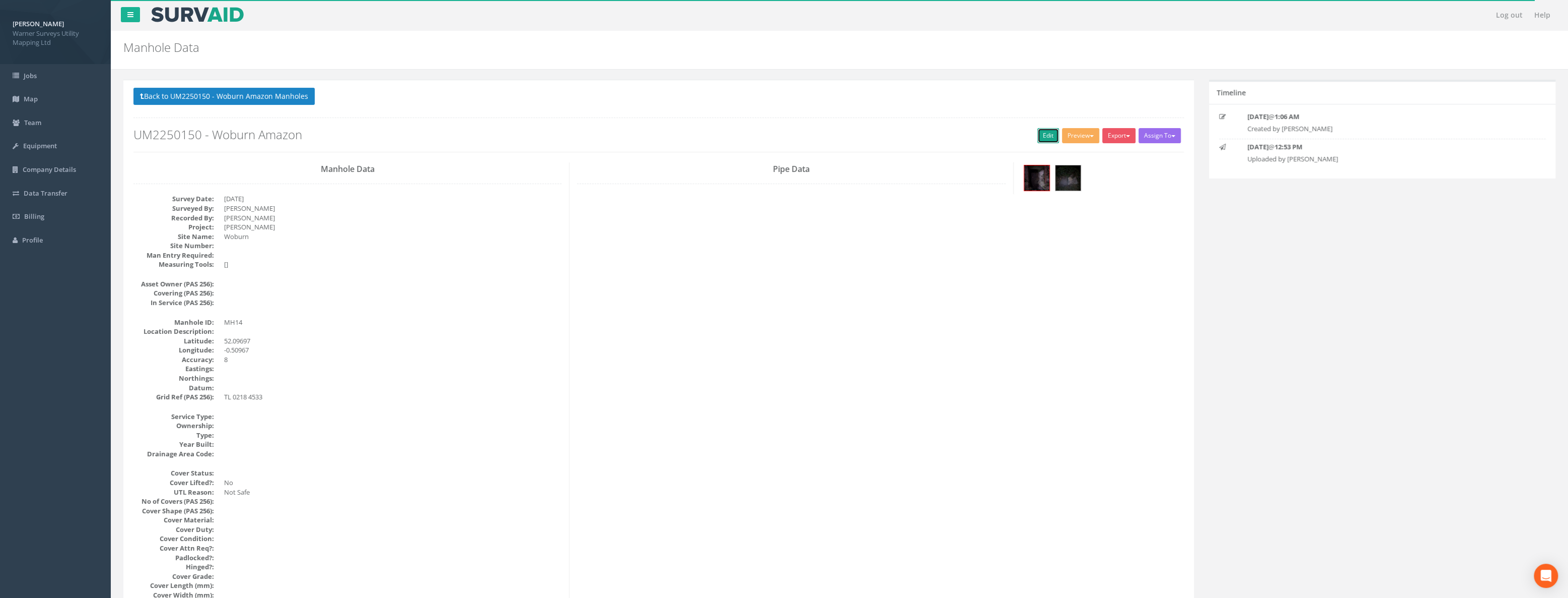
click at [872, 134] on link "Edit" at bounding box center [1048, 135] width 22 height 15
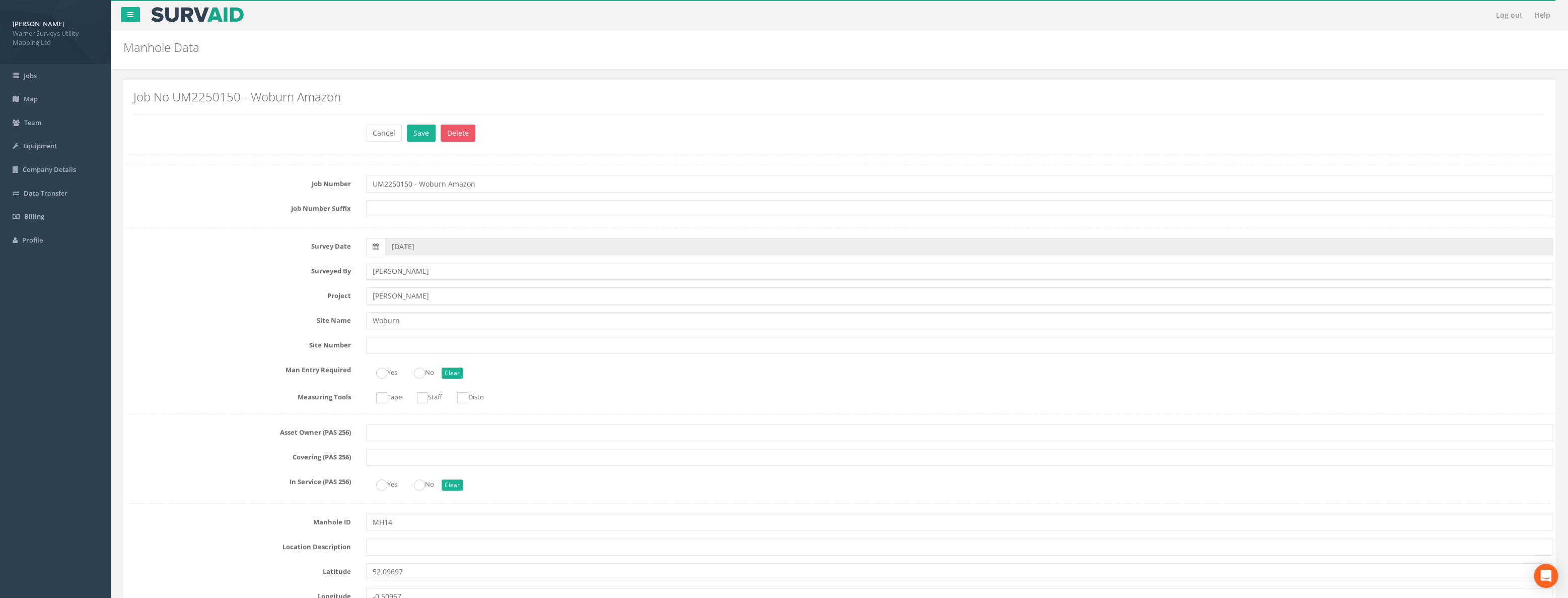
drag, startPoint x: 492, startPoint y: 181, endPoint x: 420, endPoint y: 184, distance: 72.1
click at [420, 184] on input "UM2250150 - Woburn Amazon" at bounding box center [959, 183] width 1187 height 17
type input "UM2250150 - [GEOGRAPHIC_DATA]"
drag, startPoint x: 424, startPoint y: 324, endPoint x: 273, endPoint y: 315, distance: 151.3
click at [273, 315] on div "Site Name [GEOGRAPHIC_DATA]" at bounding box center [839, 320] width 1442 height 17
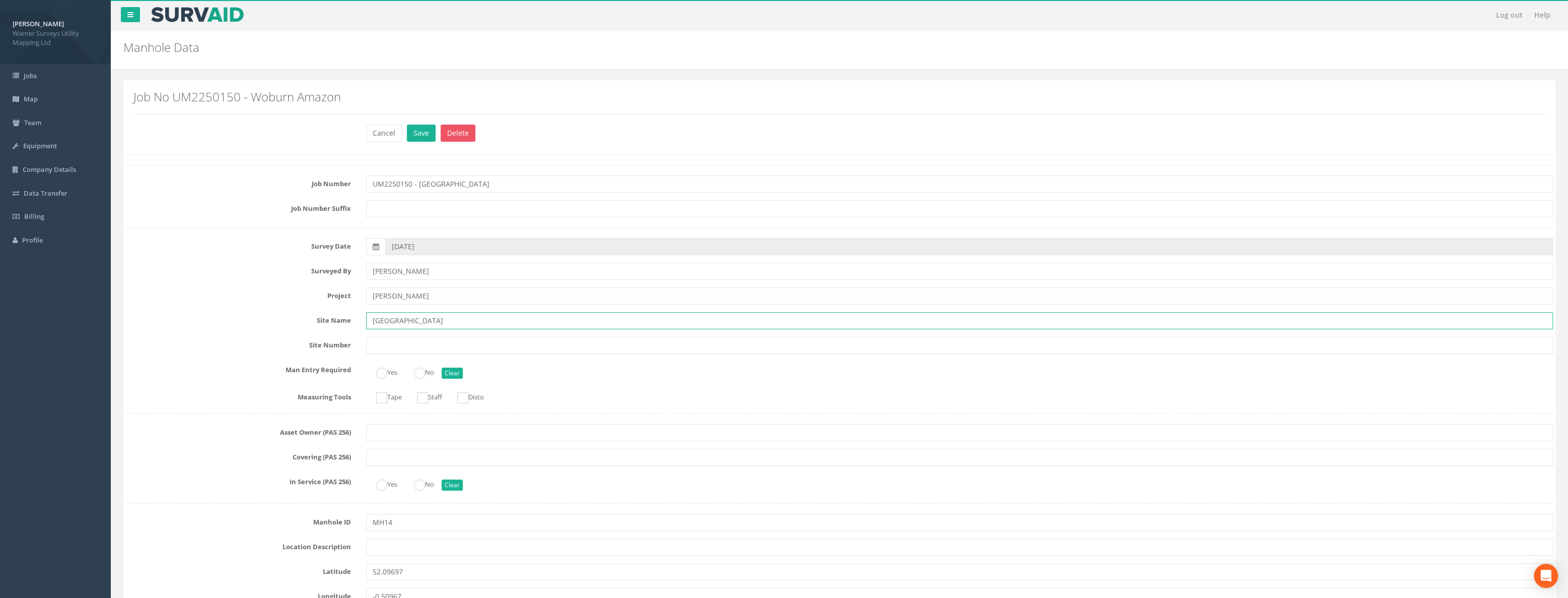
type input "[GEOGRAPHIC_DATA]"
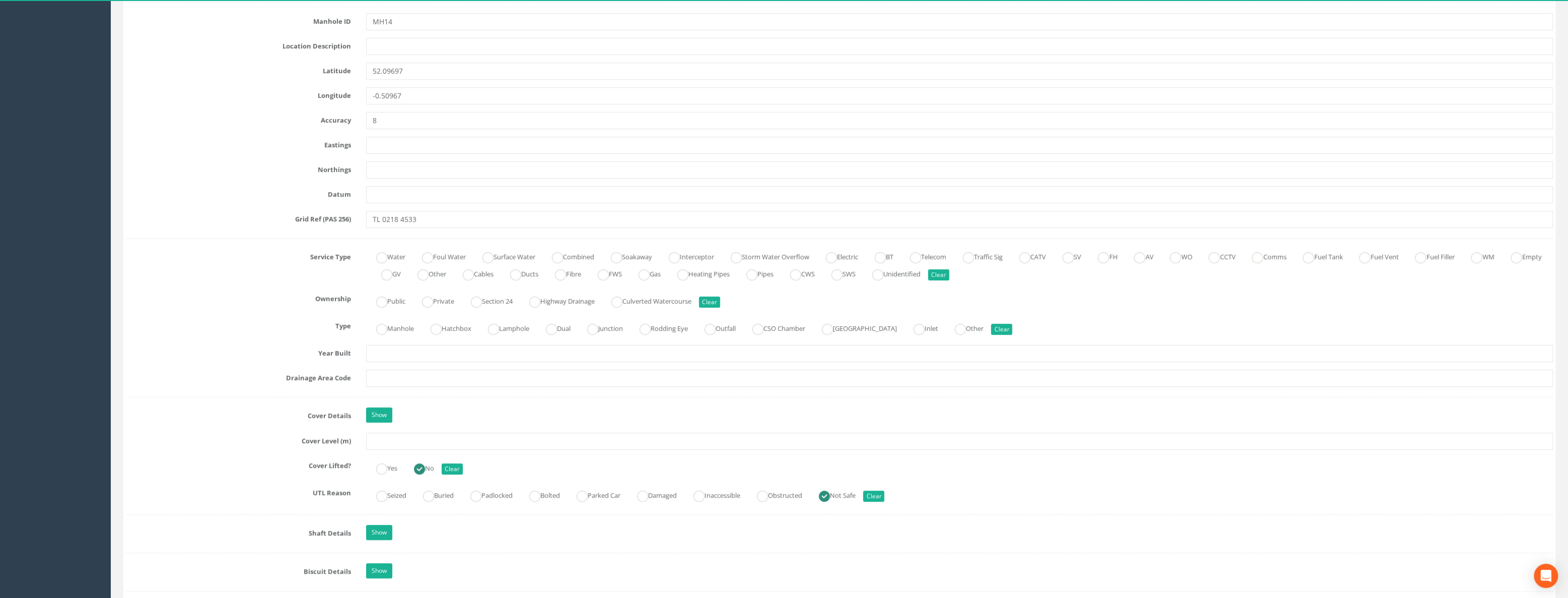
scroll to position [504, 0]
click at [391, 432] on input "text" at bounding box center [959, 437] width 1187 height 17
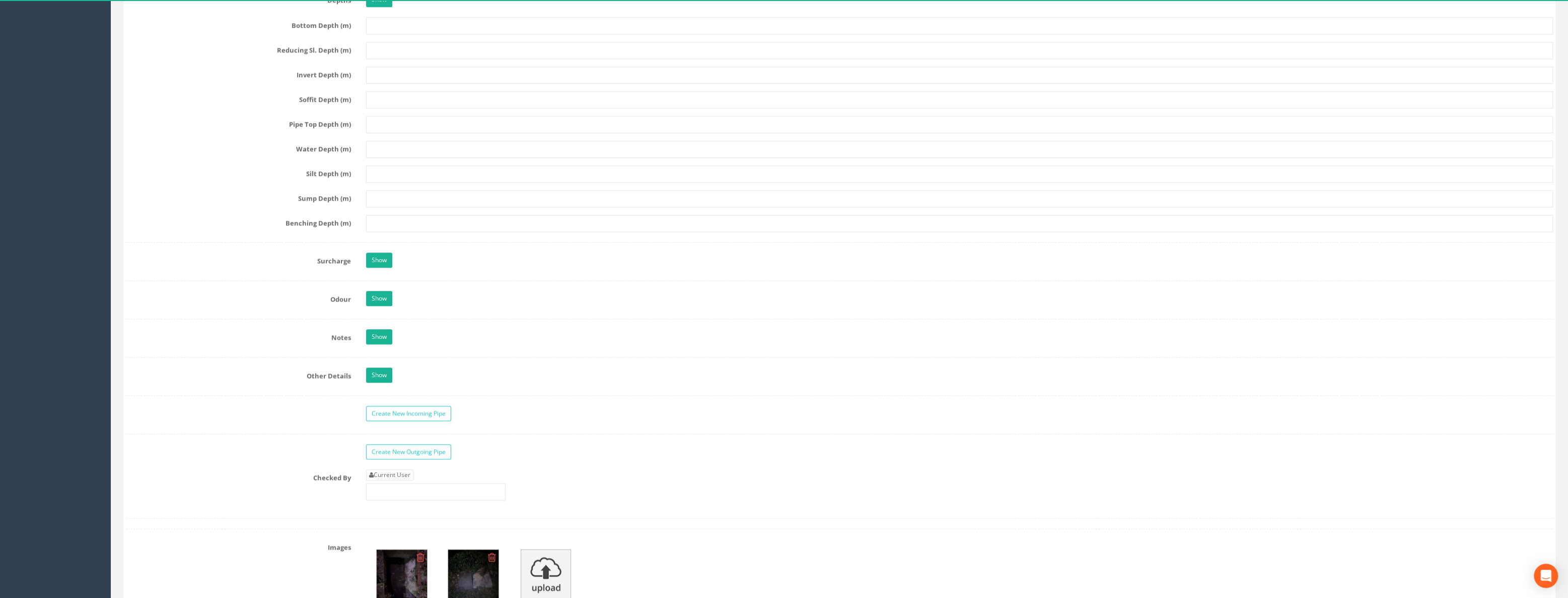
scroll to position [1237, 0]
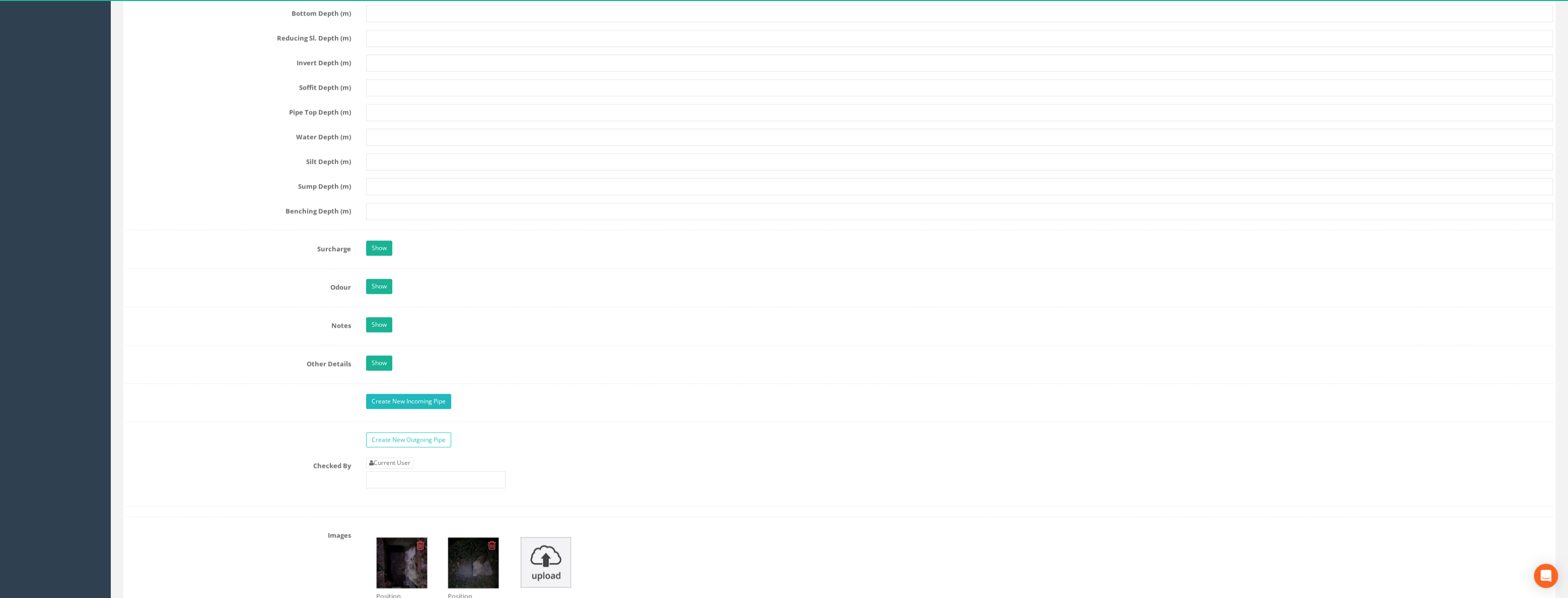
type input "32.29"
click at [406, 394] on link "Create New Incoming Pipe" at bounding box center [409, 401] width 85 height 15
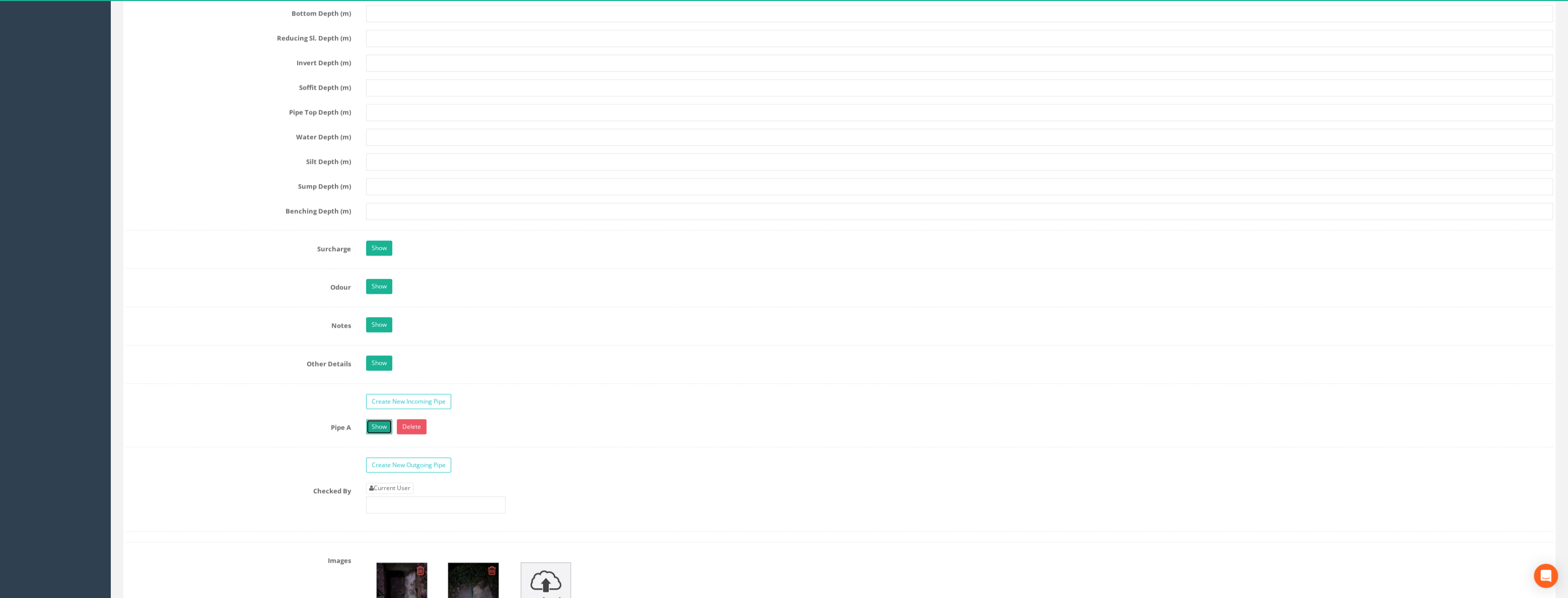
click at [379, 420] on link "Show" at bounding box center [379, 426] width 26 height 15
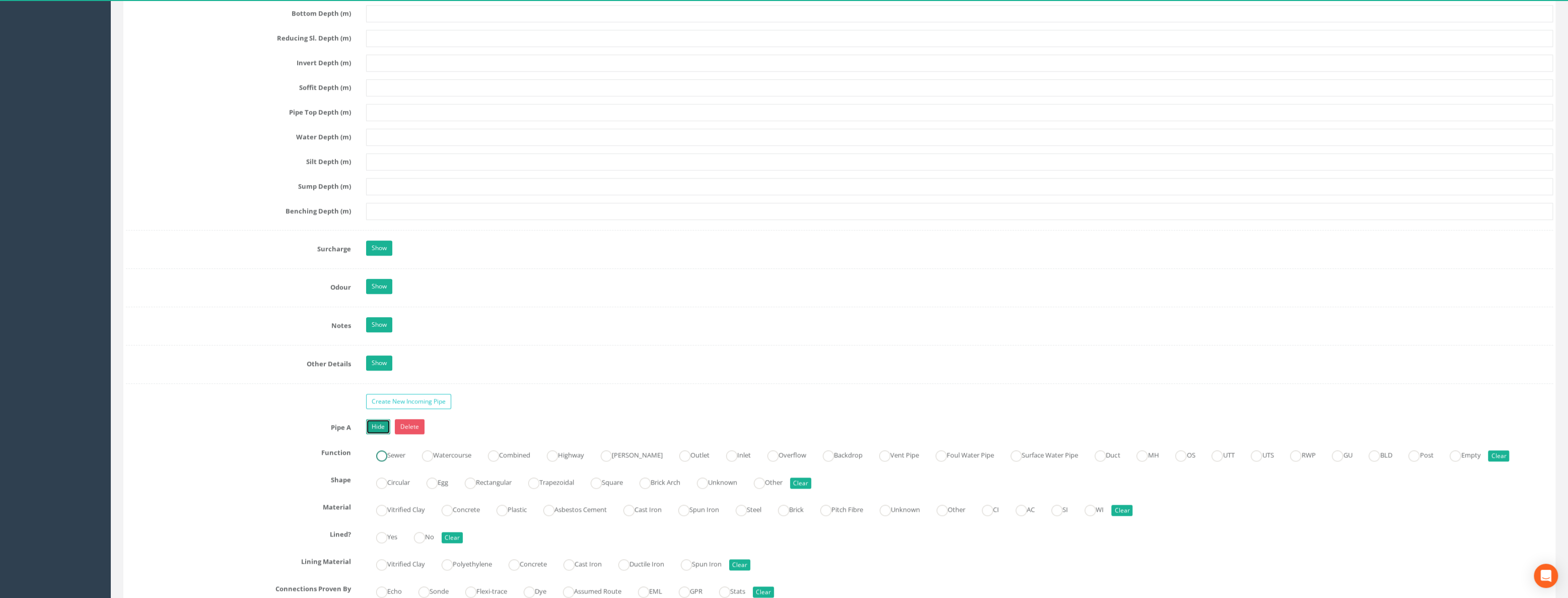
drag, startPoint x: 382, startPoint y: 449, endPoint x: 381, endPoint y: 474, distance: 25.0
click at [382, 432] on ins at bounding box center [382, 456] width 11 height 11
radio input "true"
click at [383, 432] on ins at bounding box center [382, 483] width 11 height 11
radio input "true"
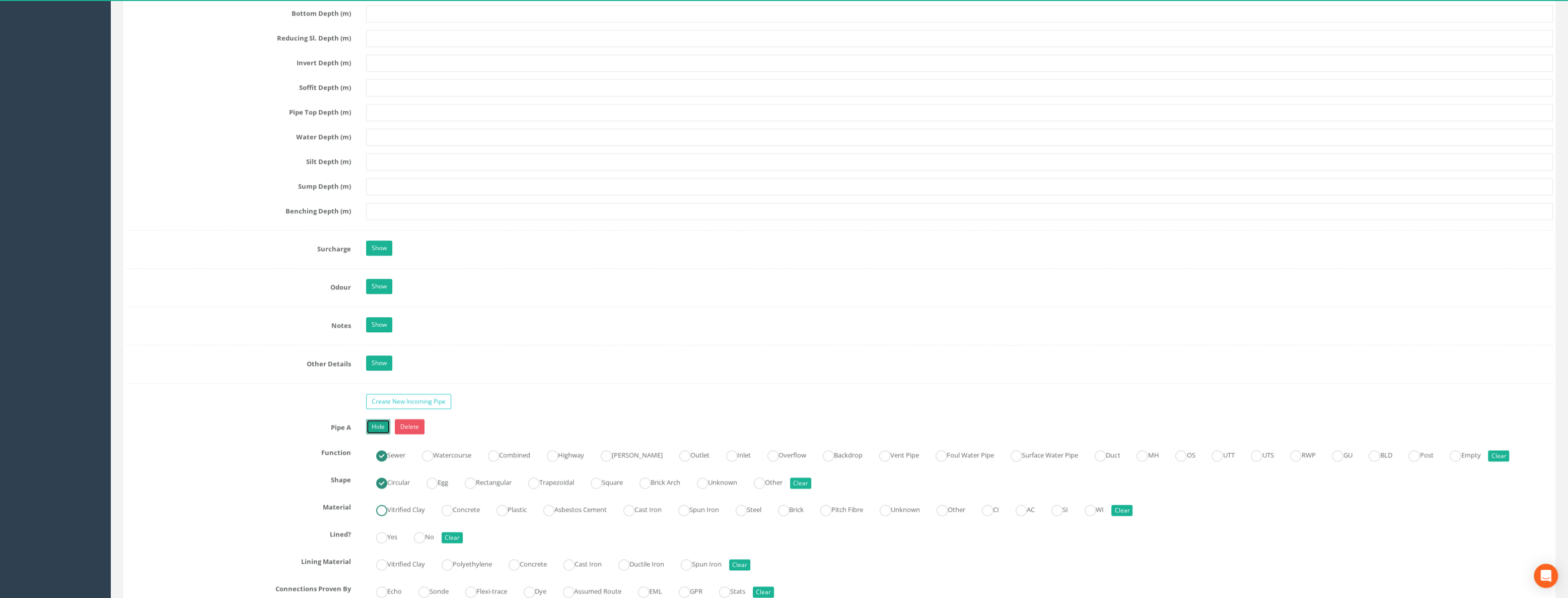
click at [385, 432] on ins at bounding box center [382, 510] width 11 height 11
radio input "true"
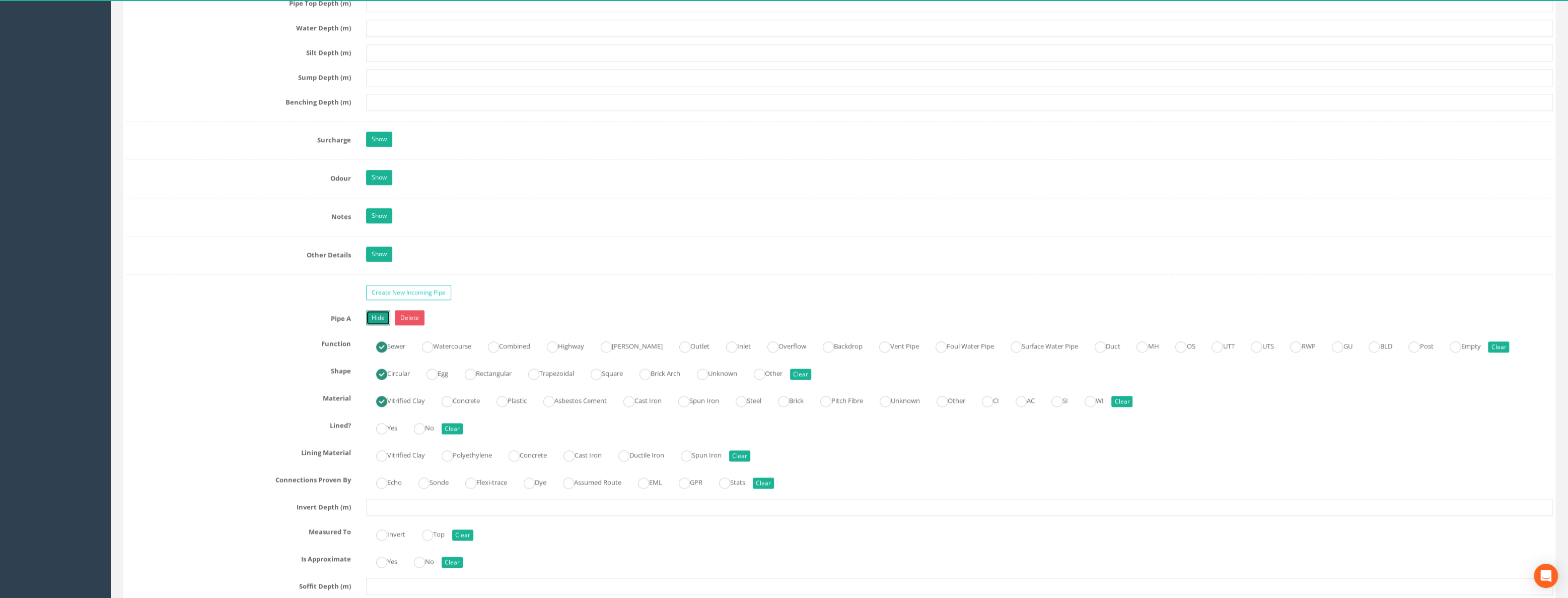
scroll to position [1374, 0]
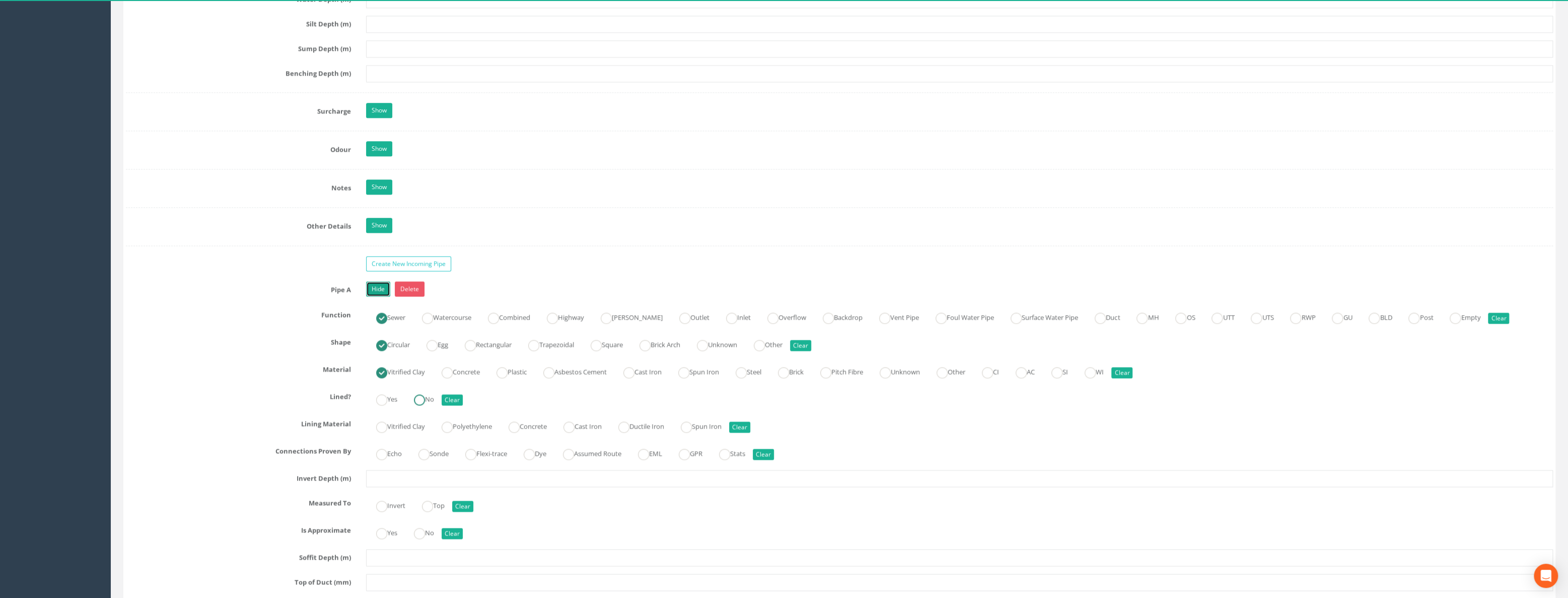
click at [424, 401] on ins at bounding box center [419, 399] width 11 height 11
radio input "true"
click at [394, 432] on input "text" at bounding box center [959, 477] width 1187 height 17
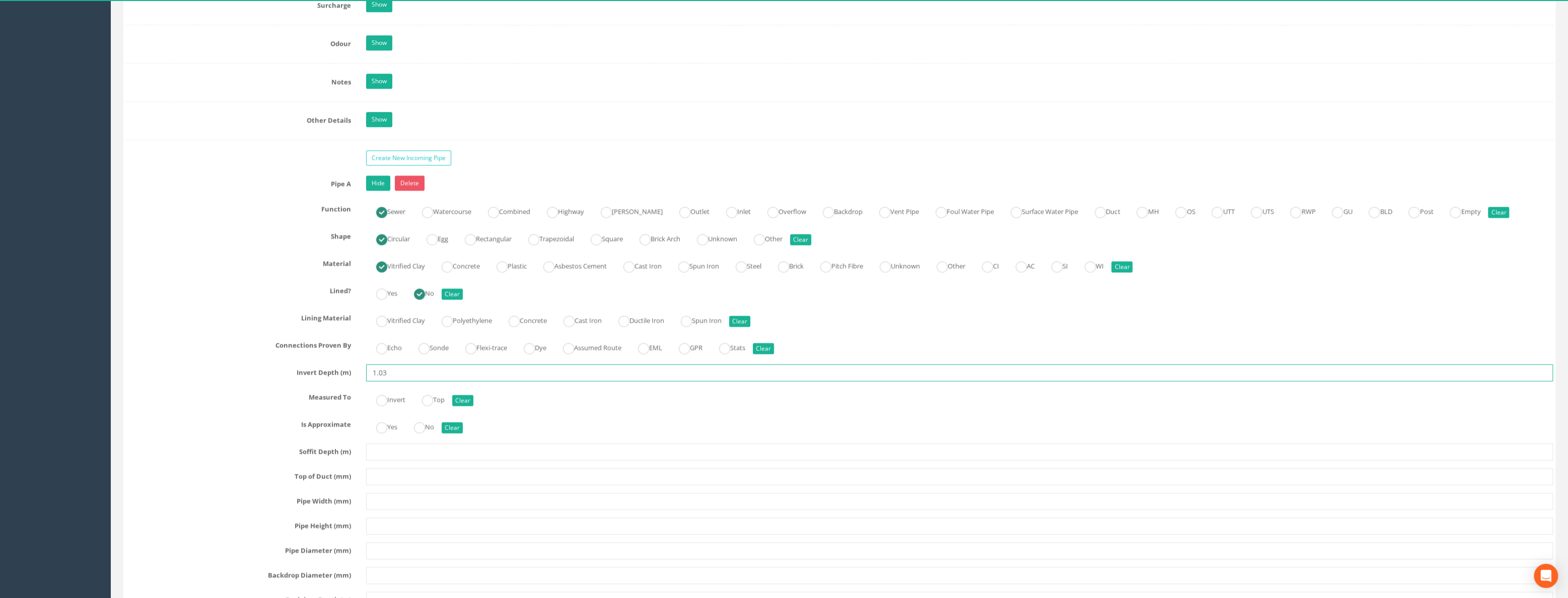
scroll to position [1557, 0]
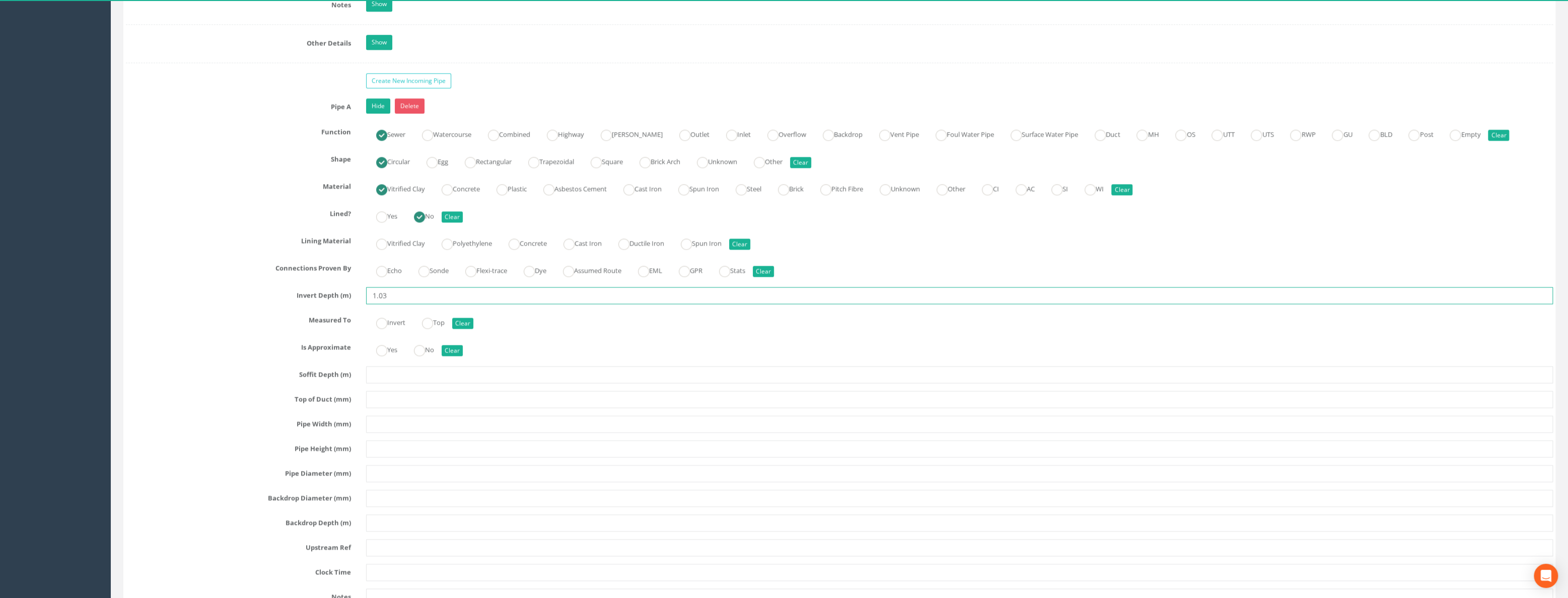
type input "1.03"
click at [397, 420] on input "text" at bounding box center [959, 424] width 1187 height 17
type input "375"
click at [394, 432] on input "text" at bounding box center [959, 448] width 1187 height 17
type input "375"
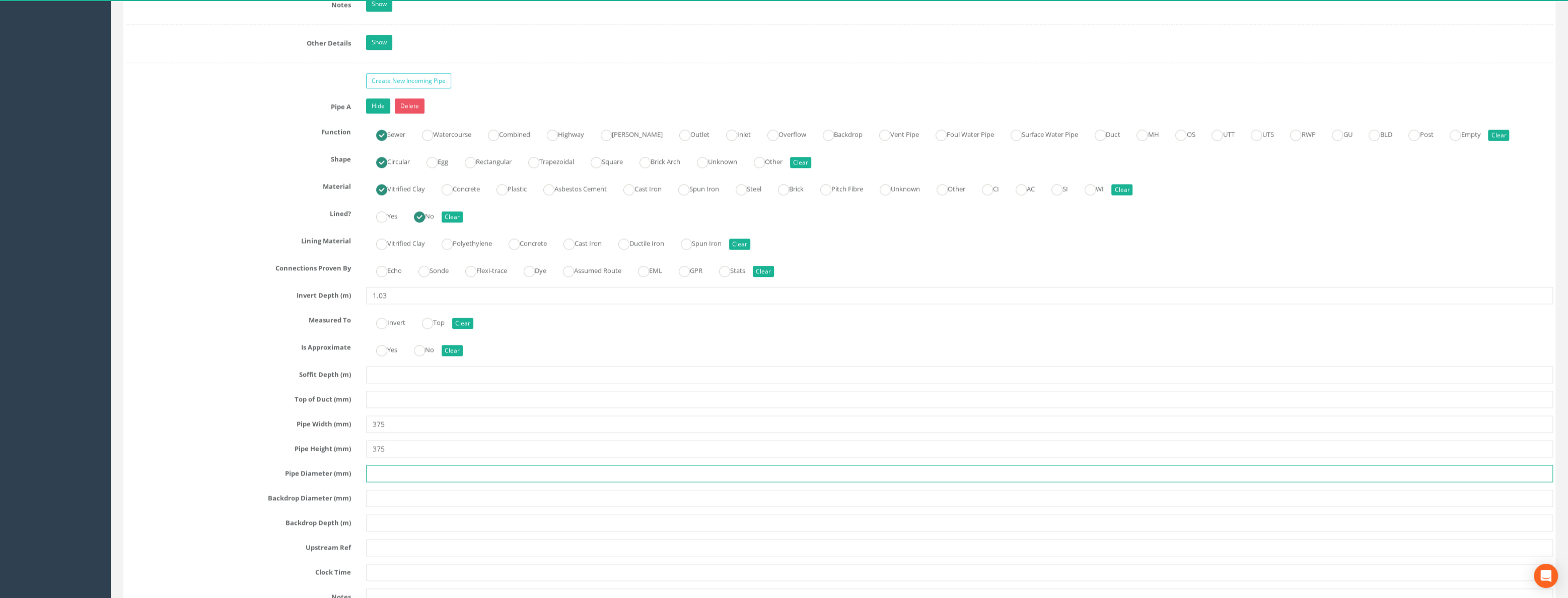
click at [388, 432] on input "text" at bounding box center [959, 473] width 1187 height 17
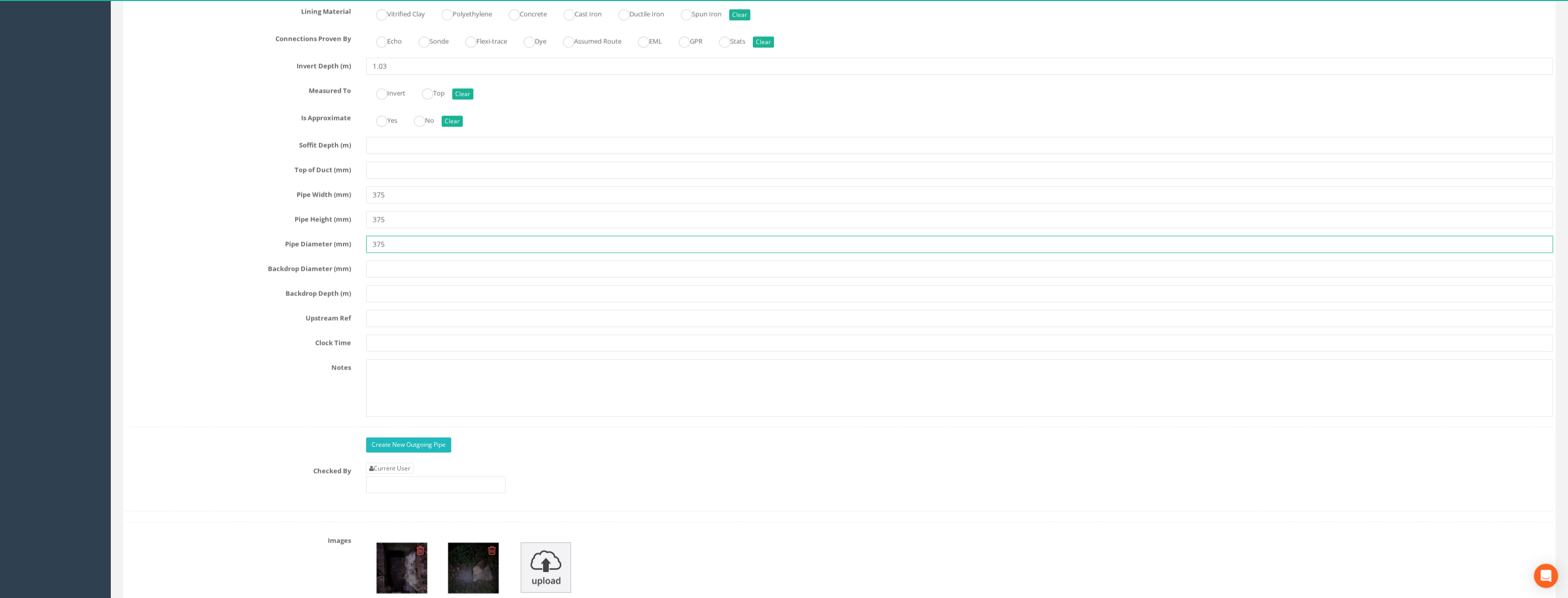
type input "375"
click at [401, 432] on link "Create New Outgoing Pipe" at bounding box center [409, 444] width 85 height 15
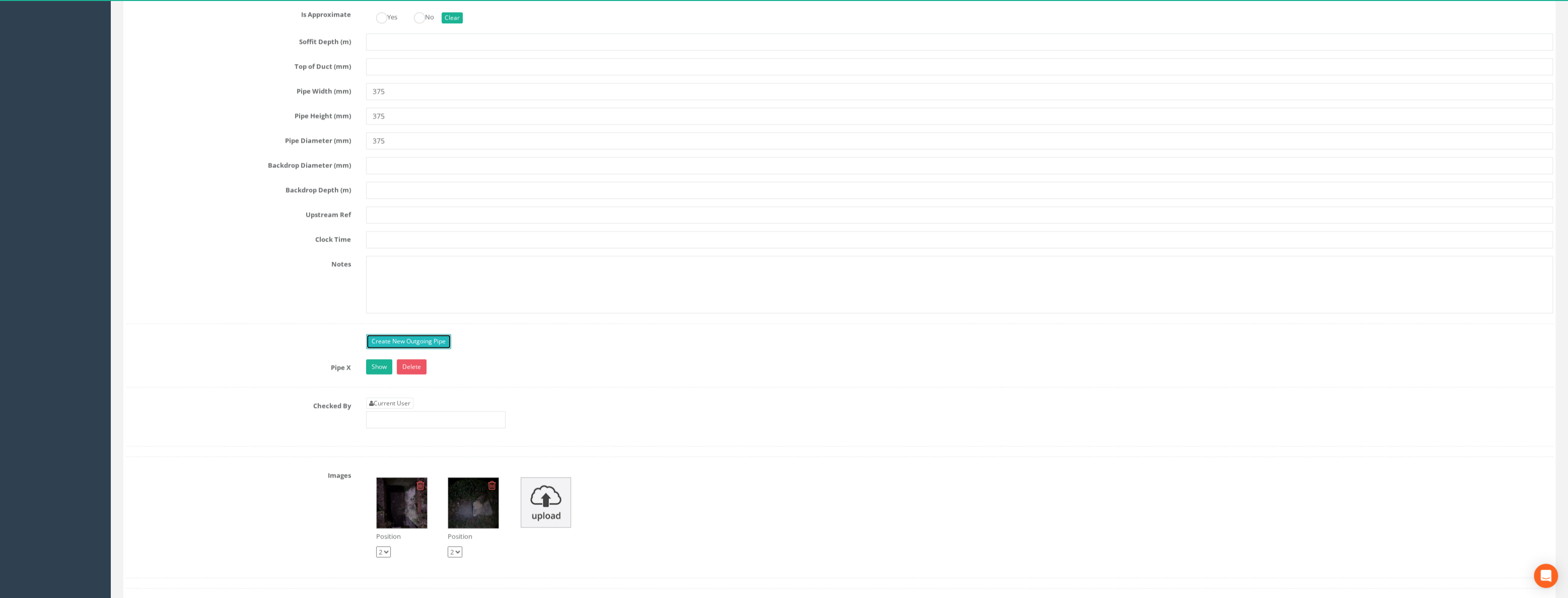
scroll to position [1969, 0]
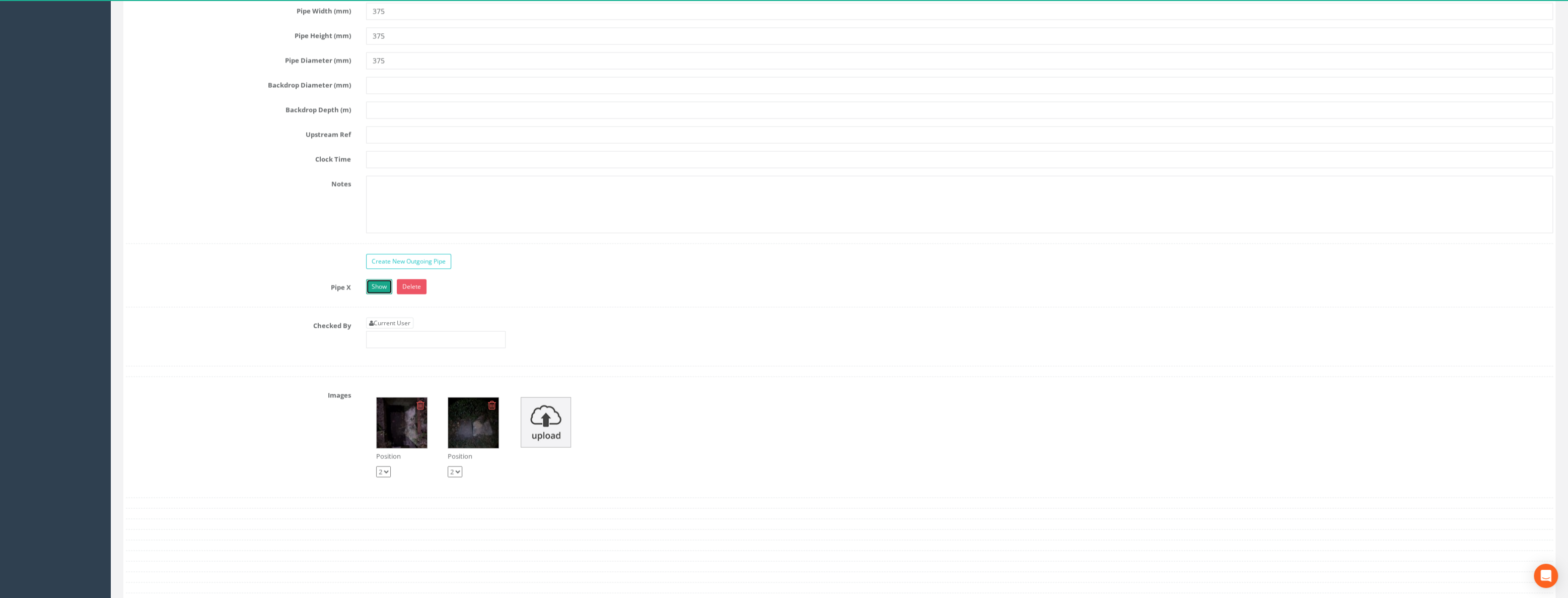
click at [370, 286] on link "Show" at bounding box center [379, 286] width 26 height 15
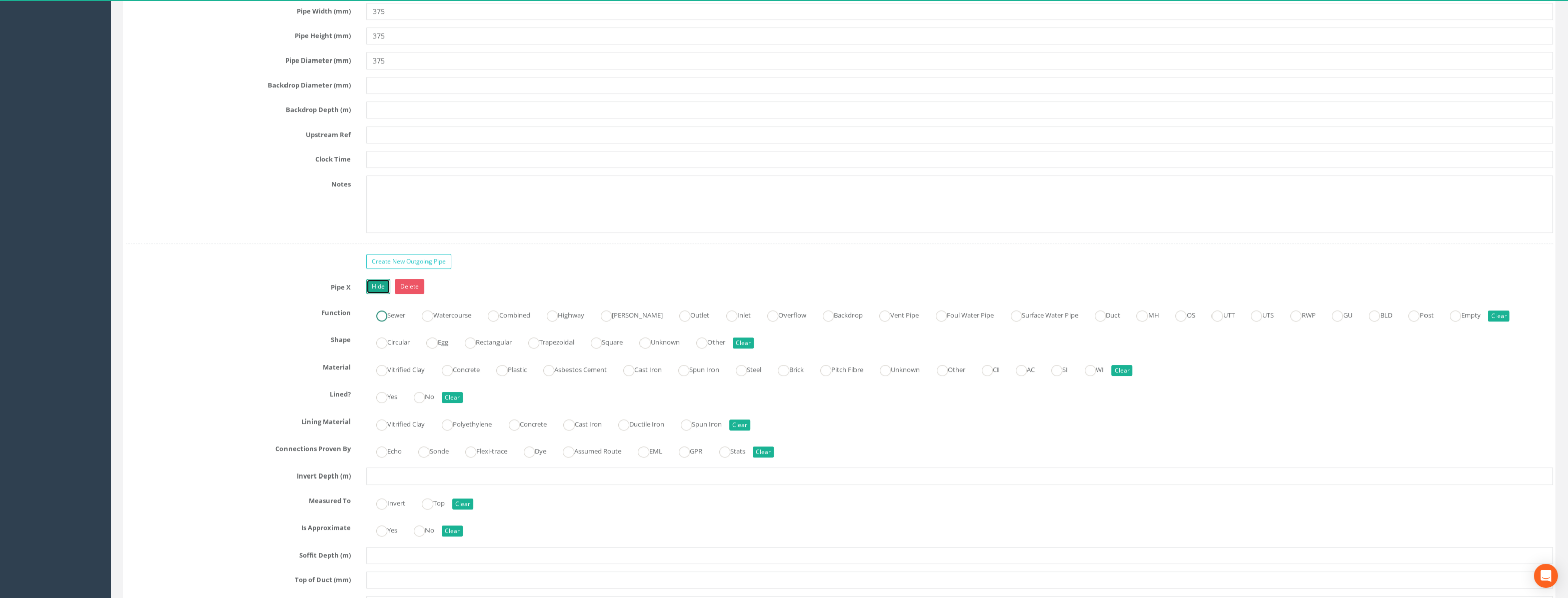
drag, startPoint x: 384, startPoint y: 308, endPoint x: 384, endPoint y: 337, distance: 29.0
click at [384, 309] on ins at bounding box center [382, 315] width 11 height 11
radio input "true"
drag, startPoint x: 384, startPoint y: 337, endPoint x: 373, endPoint y: 375, distance: 39.6
click at [384, 337] on ins at bounding box center [382, 342] width 11 height 11
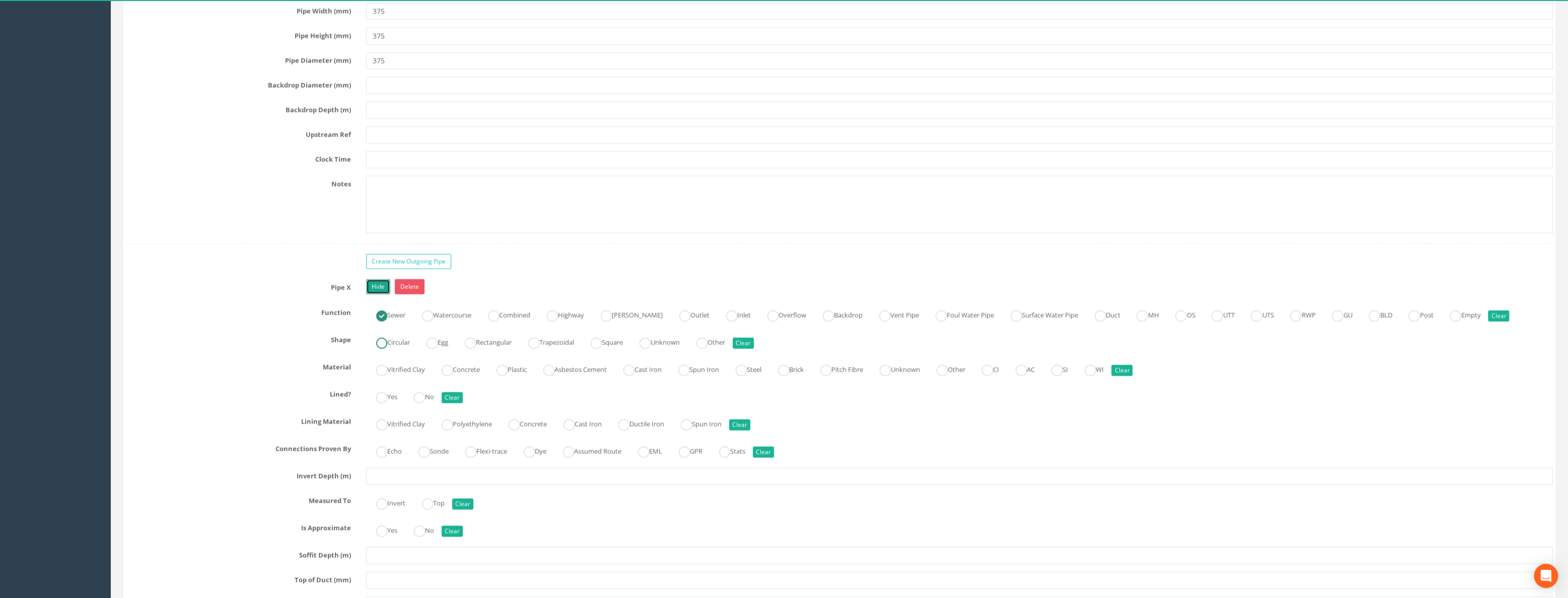
radio input "true"
click at [383, 371] on ins at bounding box center [382, 369] width 11 height 11
radio input "true"
click at [420, 391] on ins at bounding box center [419, 397] width 11 height 11
radio input "true"
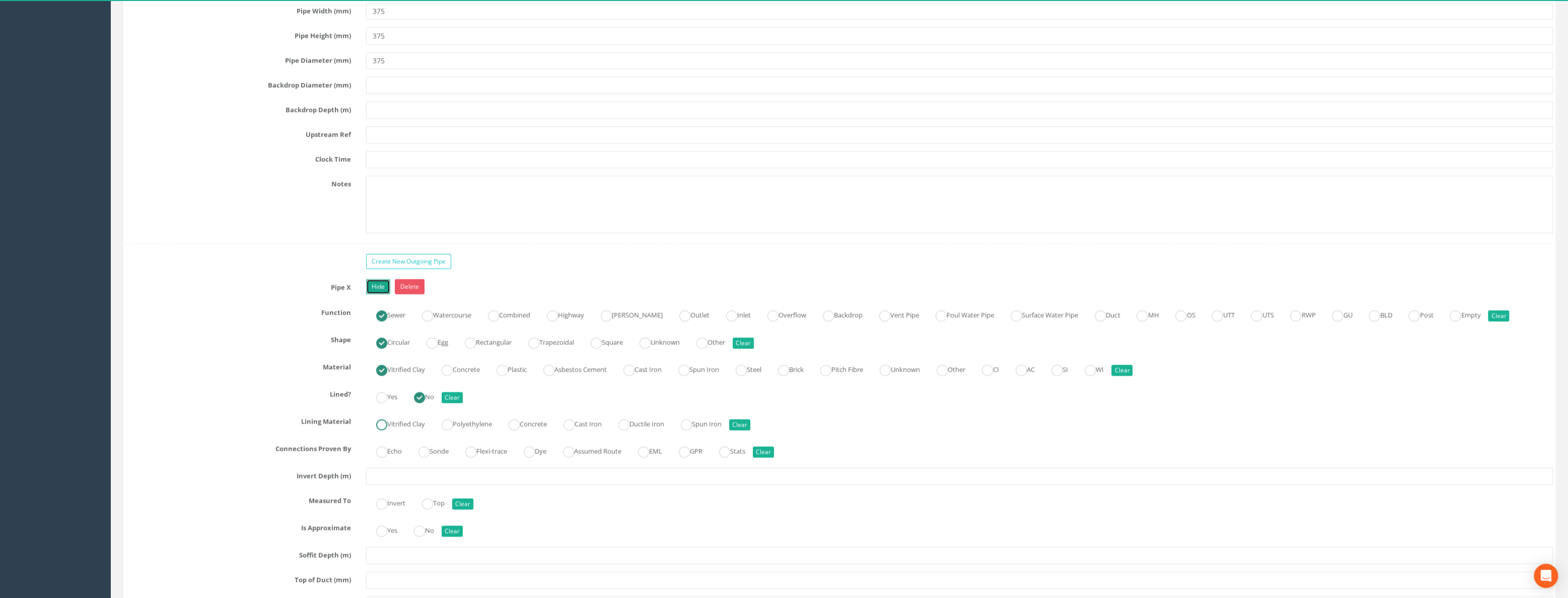
click at [386, 420] on ins at bounding box center [382, 424] width 11 height 11
radio input "true"
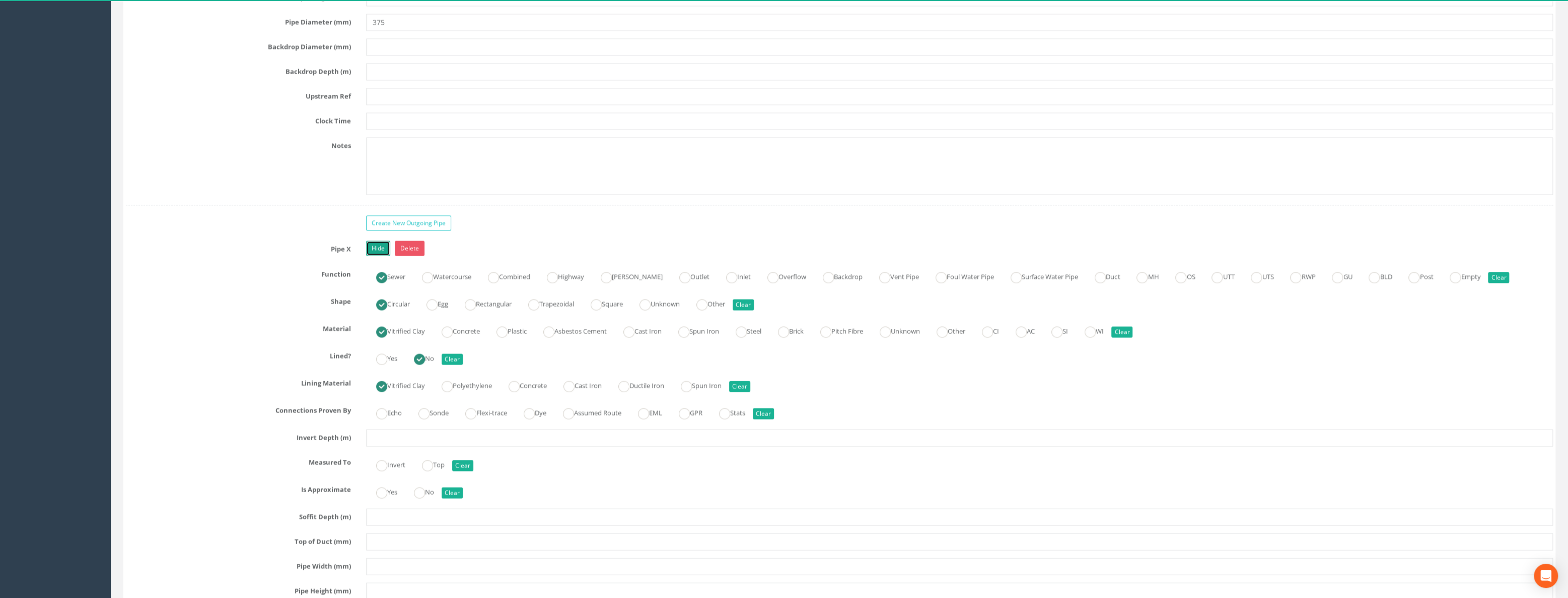
scroll to position [2106, 0]
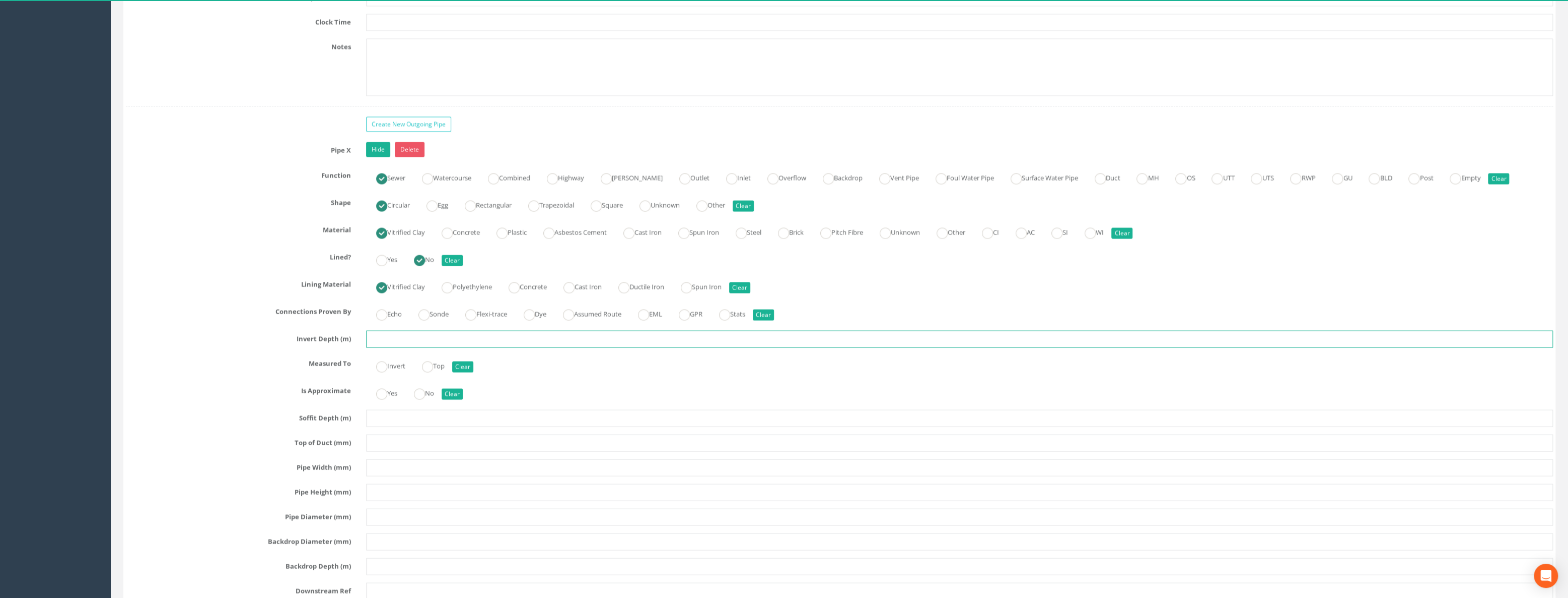
click at [384, 337] on input "text" at bounding box center [959, 338] width 1187 height 17
type input "1.03"
click at [386, 362] on ins at bounding box center [382, 367] width 11 height 11
radio input "true"
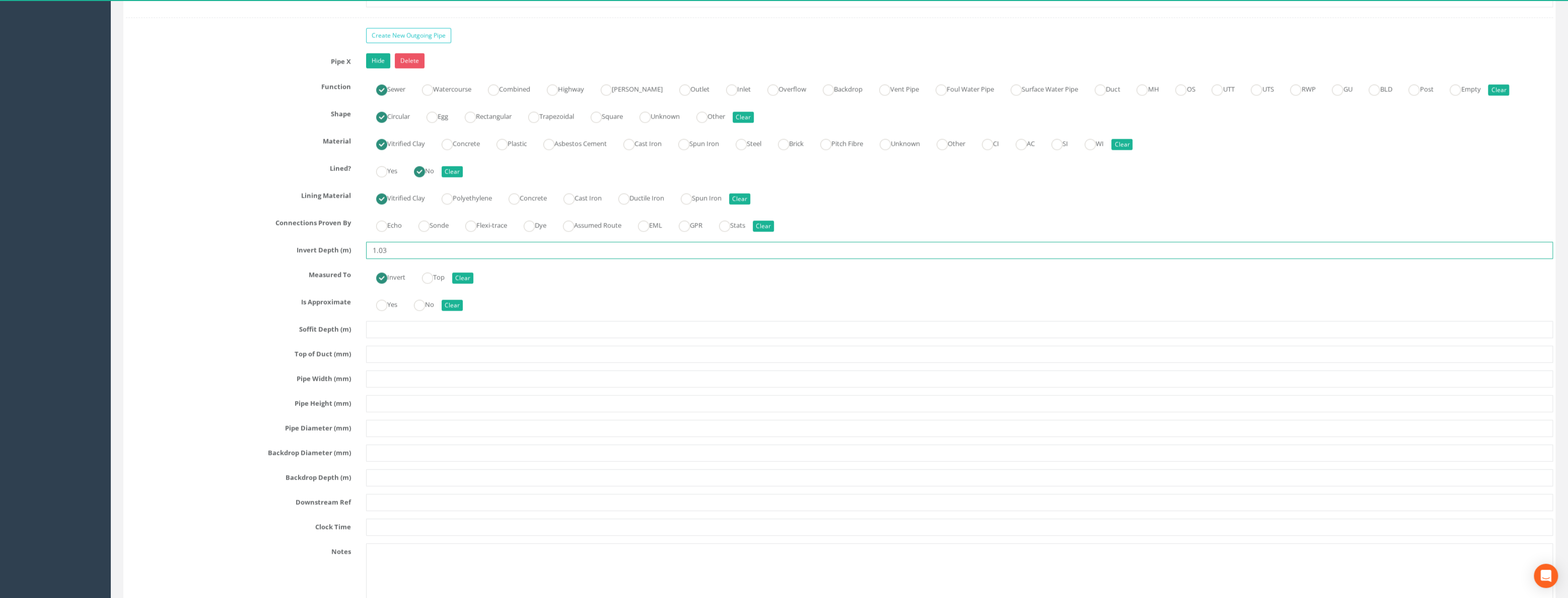
scroll to position [2198, 0]
type input "1.03"
click at [401, 371] on input "text" at bounding box center [959, 375] width 1187 height 17
type input "375"
click at [394, 392] on input "text" at bounding box center [959, 399] width 1187 height 17
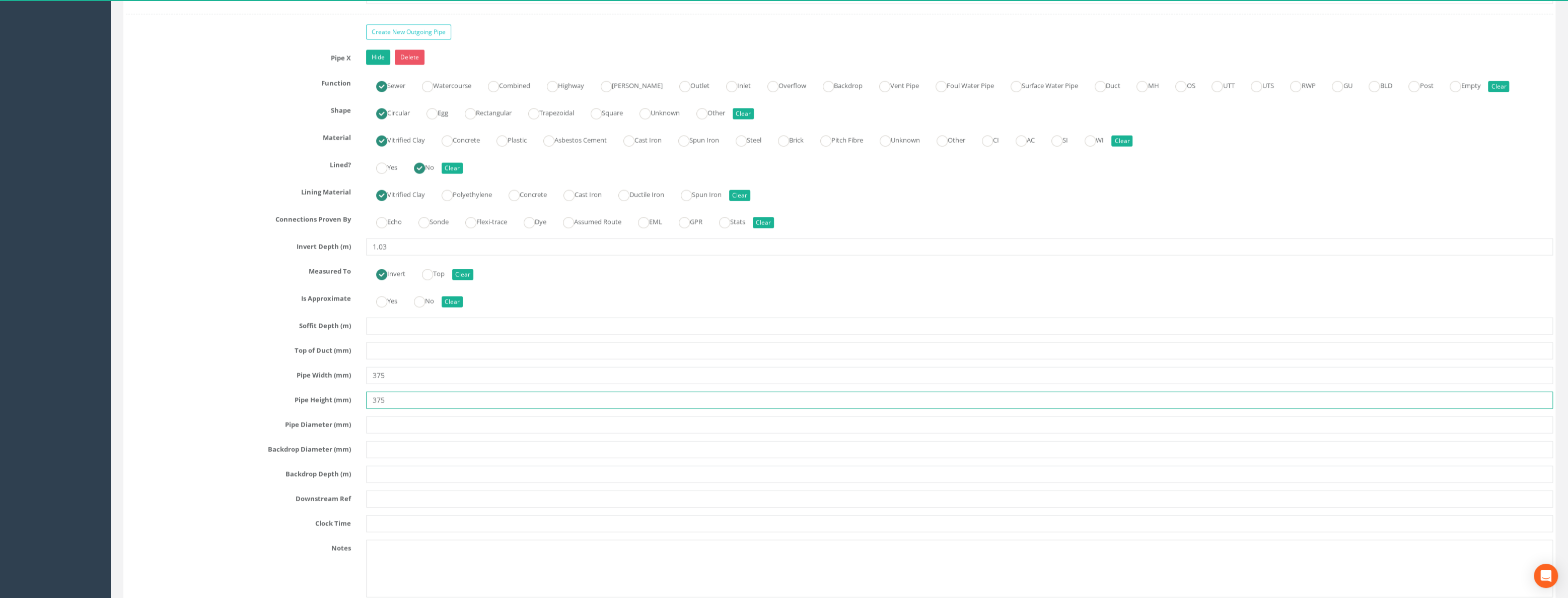
type input "375"
click at [389, 422] on input "text" at bounding box center [959, 425] width 1187 height 17
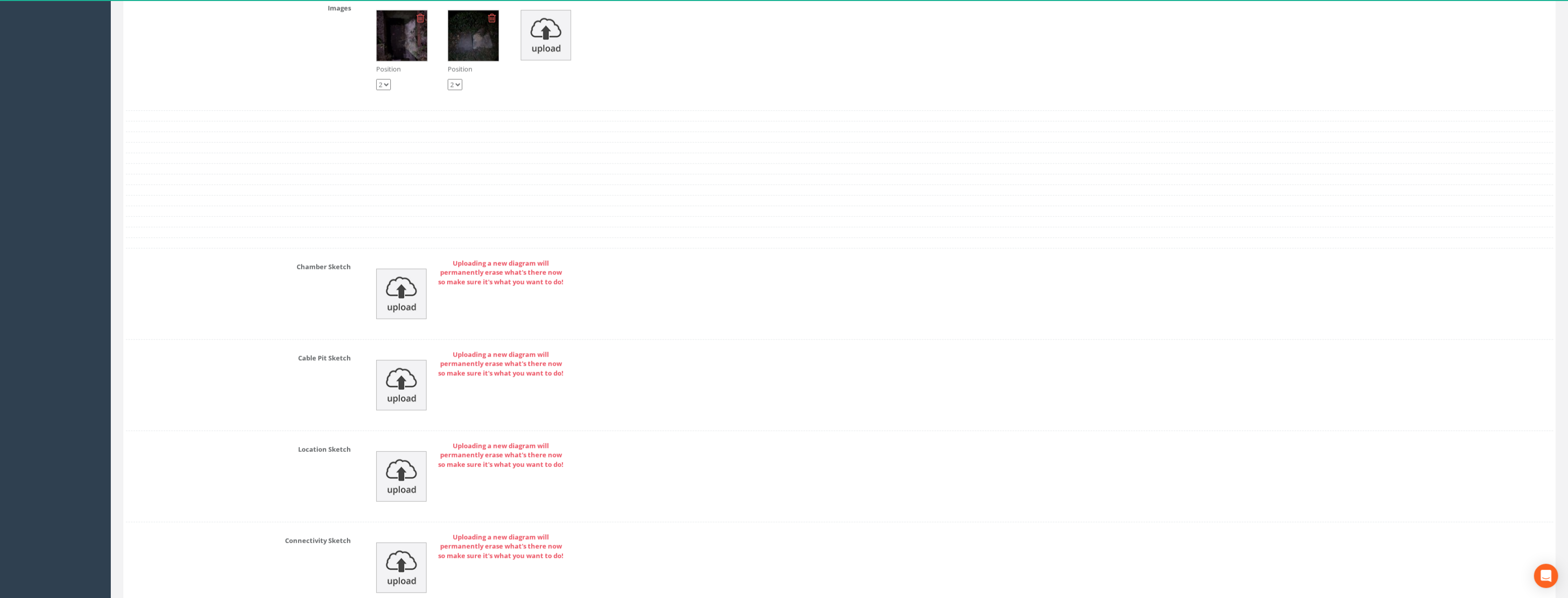
scroll to position [3066, 0]
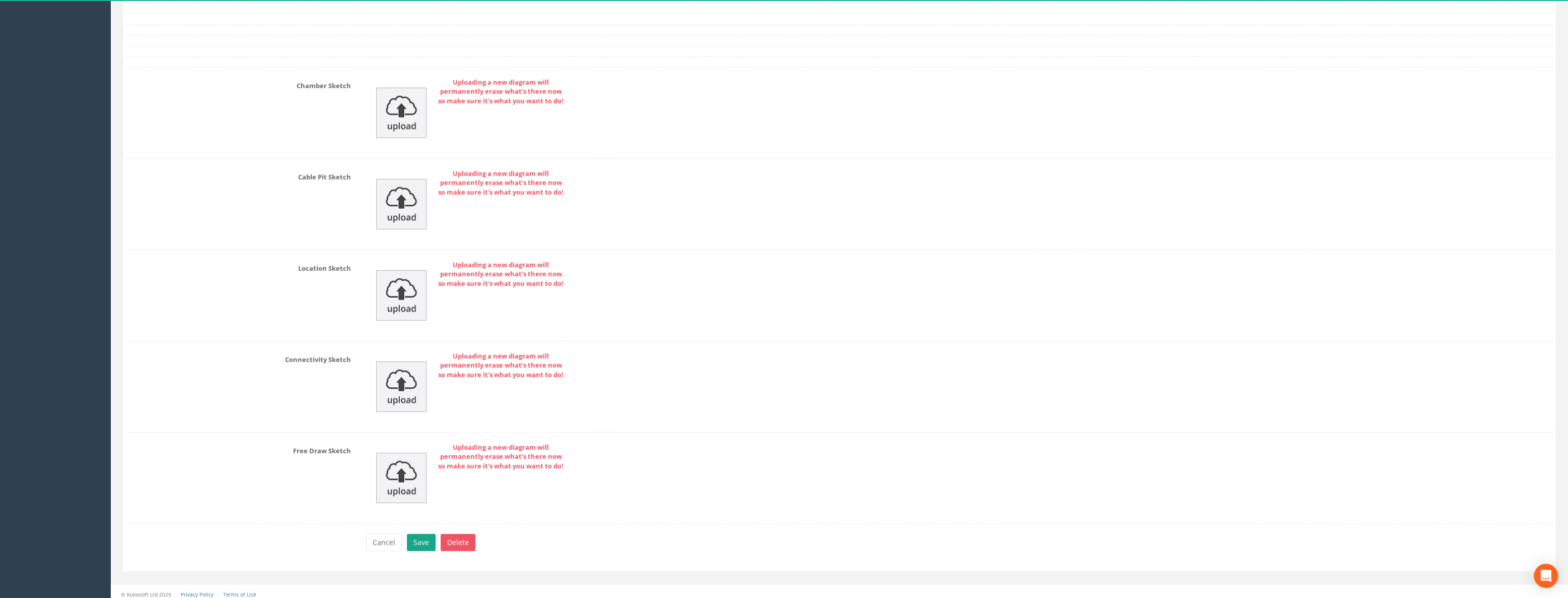
type input "375"
click at [423, 432] on button "Save" at bounding box center [422, 542] width 29 height 17
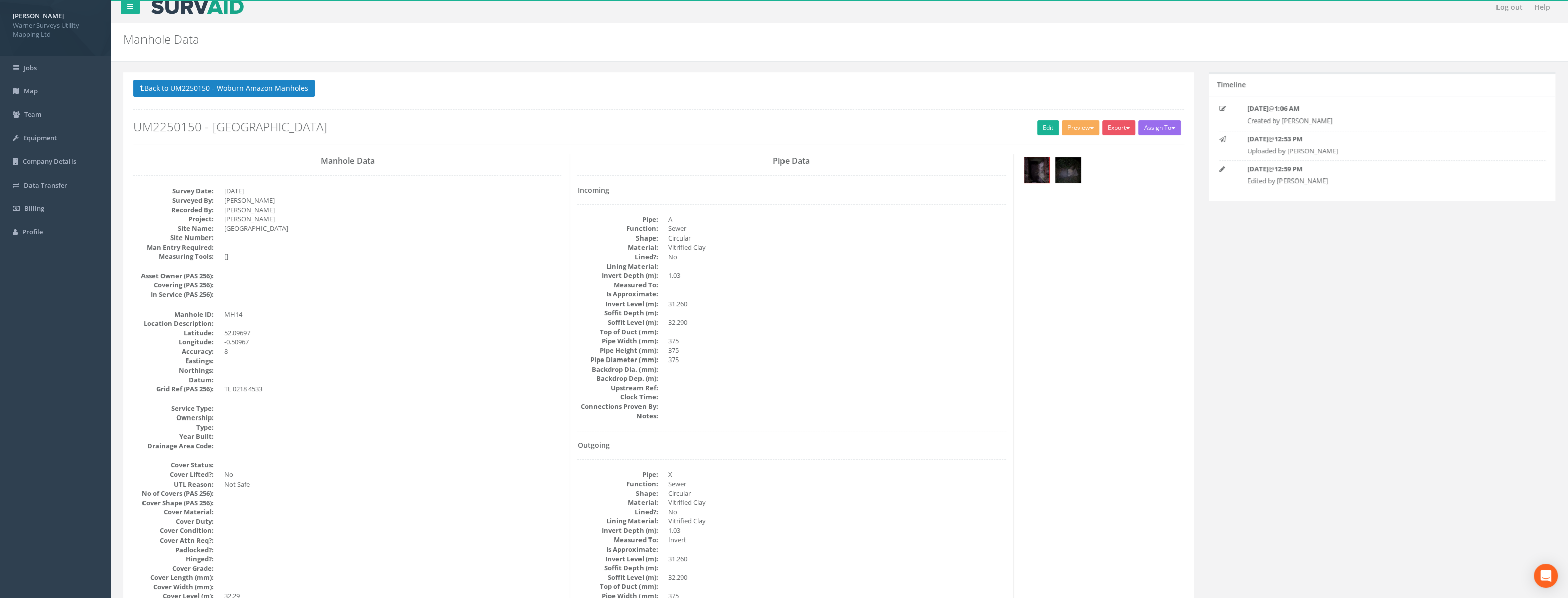
scroll to position [0, 0]
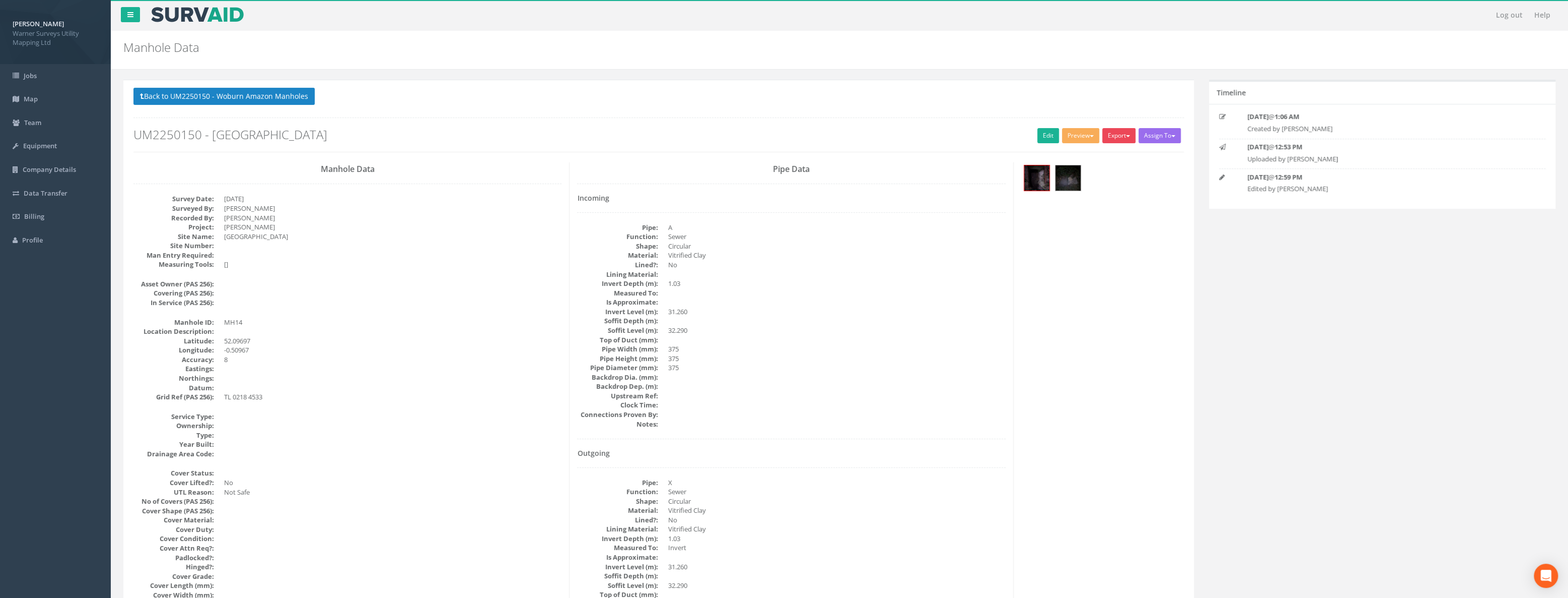
click at [872, 132] on button "Export" at bounding box center [1118, 135] width 34 height 15
click at [872, 172] on link "Warner Manhole Card" at bounding box center [1093, 173] width 86 height 15
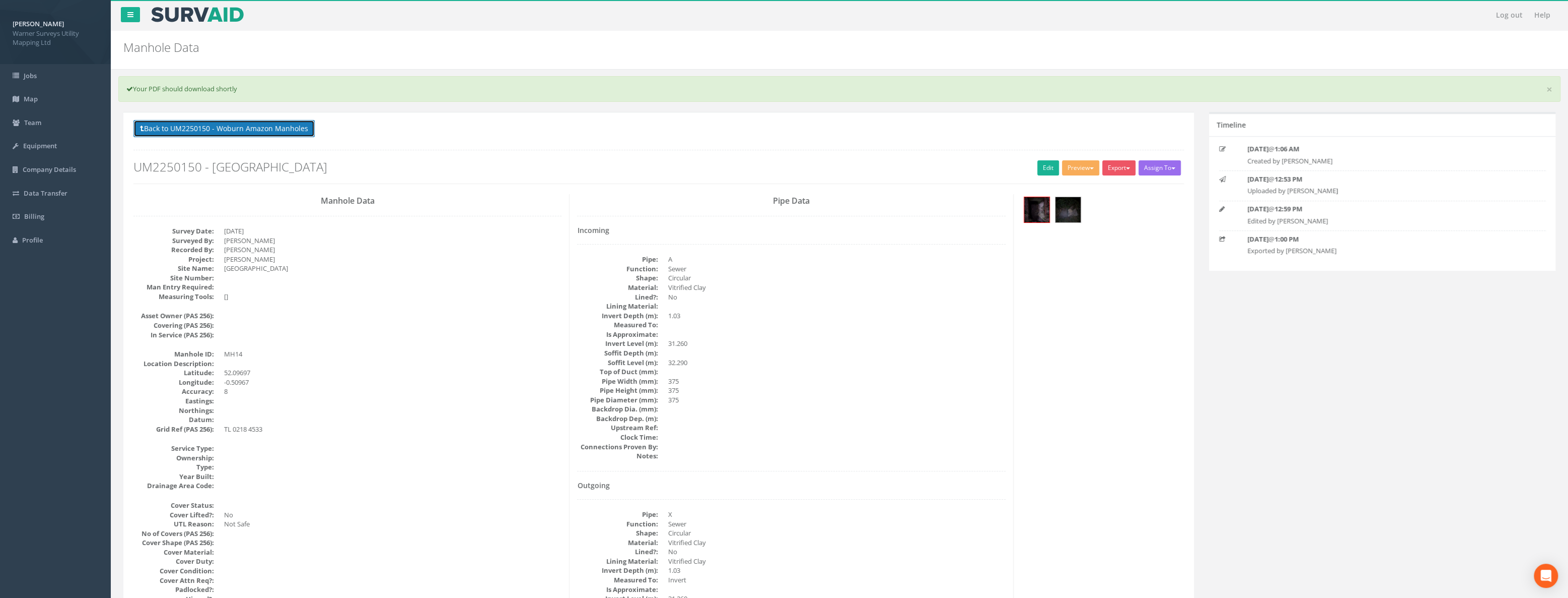
click at [273, 127] on button "Back to UM2250150 - Woburn Amazon Manholes" at bounding box center [224, 128] width 181 height 17
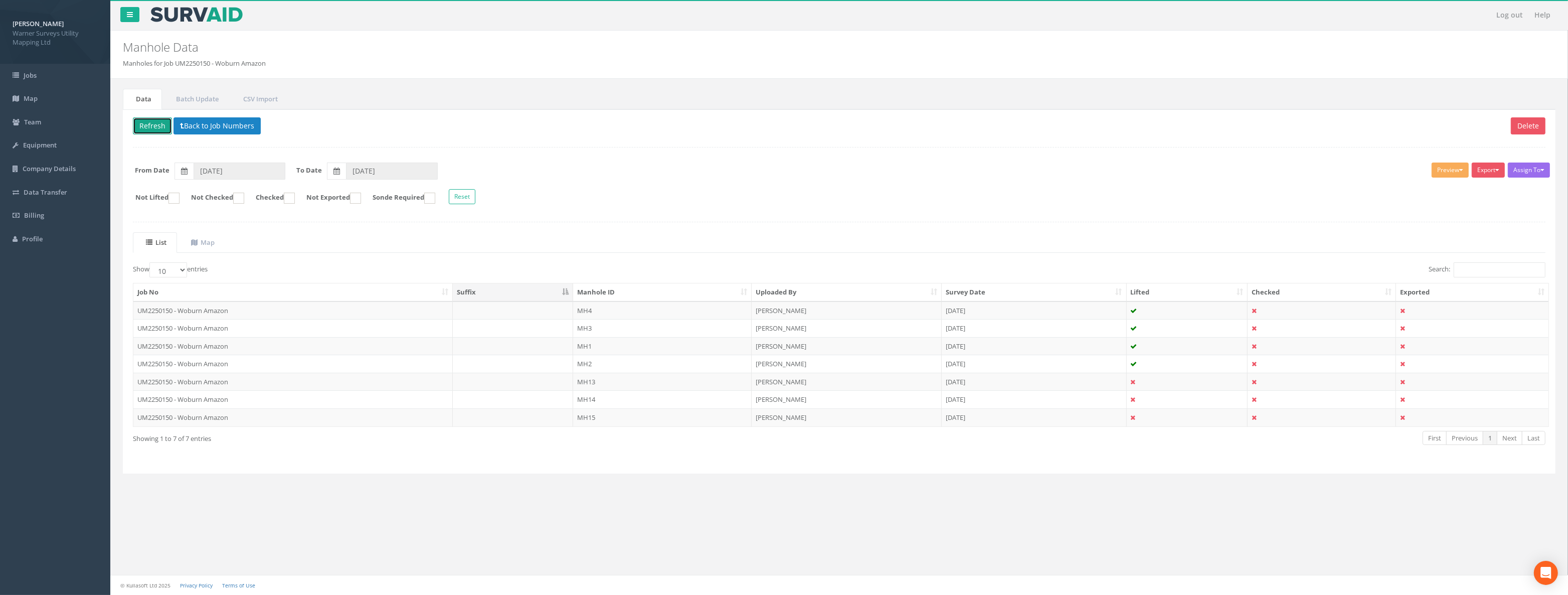
click at [160, 122] on button "Refresh" at bounding box center [152, 126] width 39 height 17
click at [208, 125] on button "Back to Job Numbers" at bounding box center [217, 126] width 88 height 17
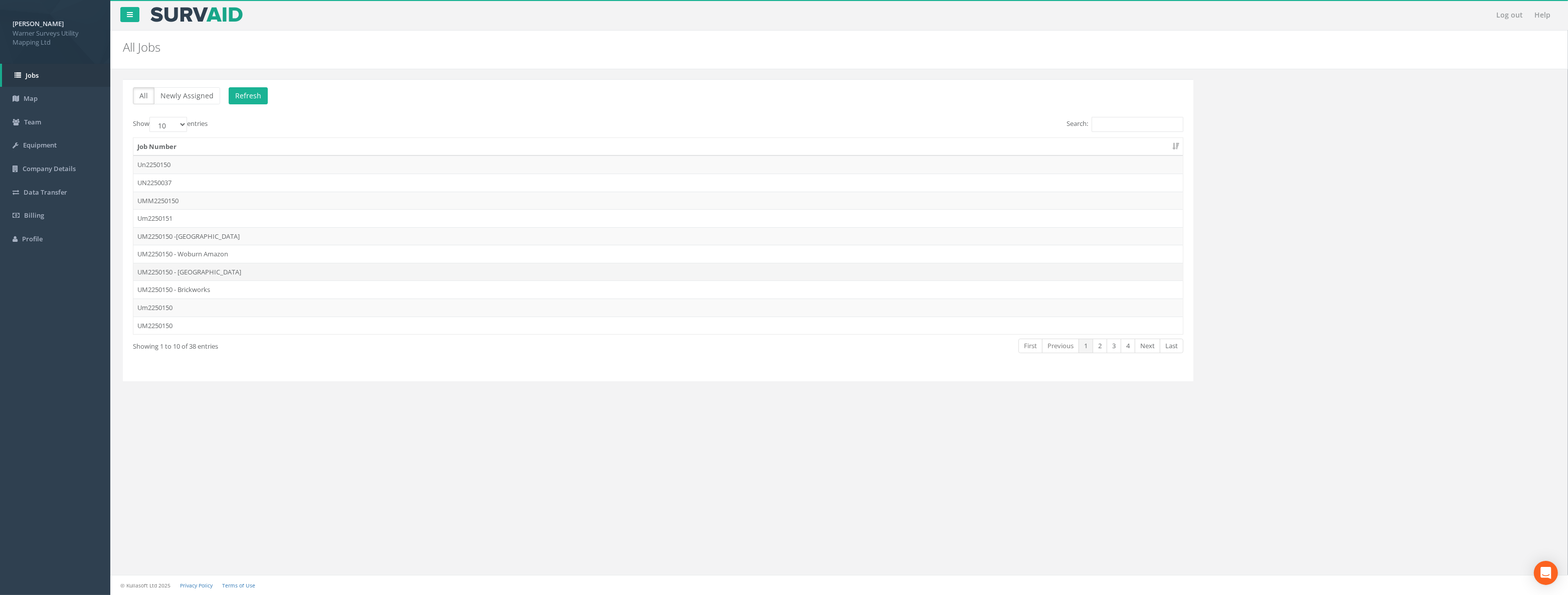
click at [210, 269] on td "UM2250150 - [GEOGRAPHIC_DATA]" at bounding box center [658, 272] width 1050 height 18
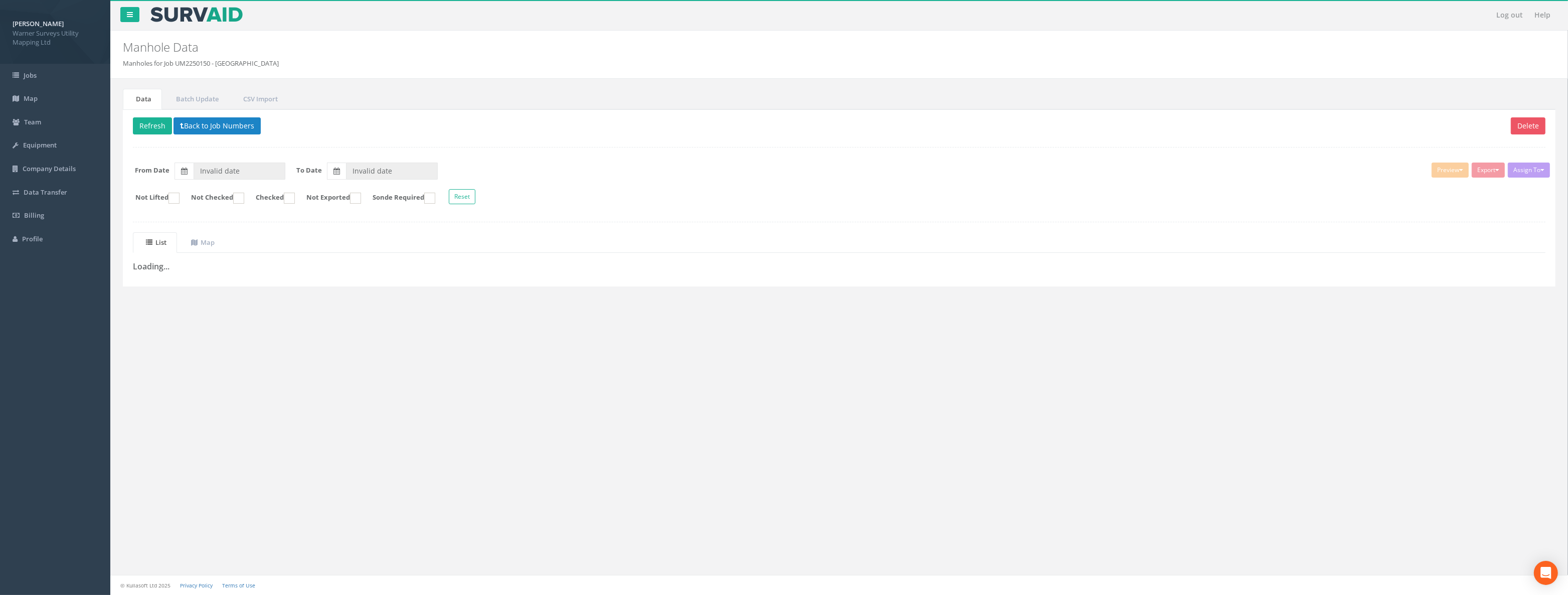
type input "[DATE]"
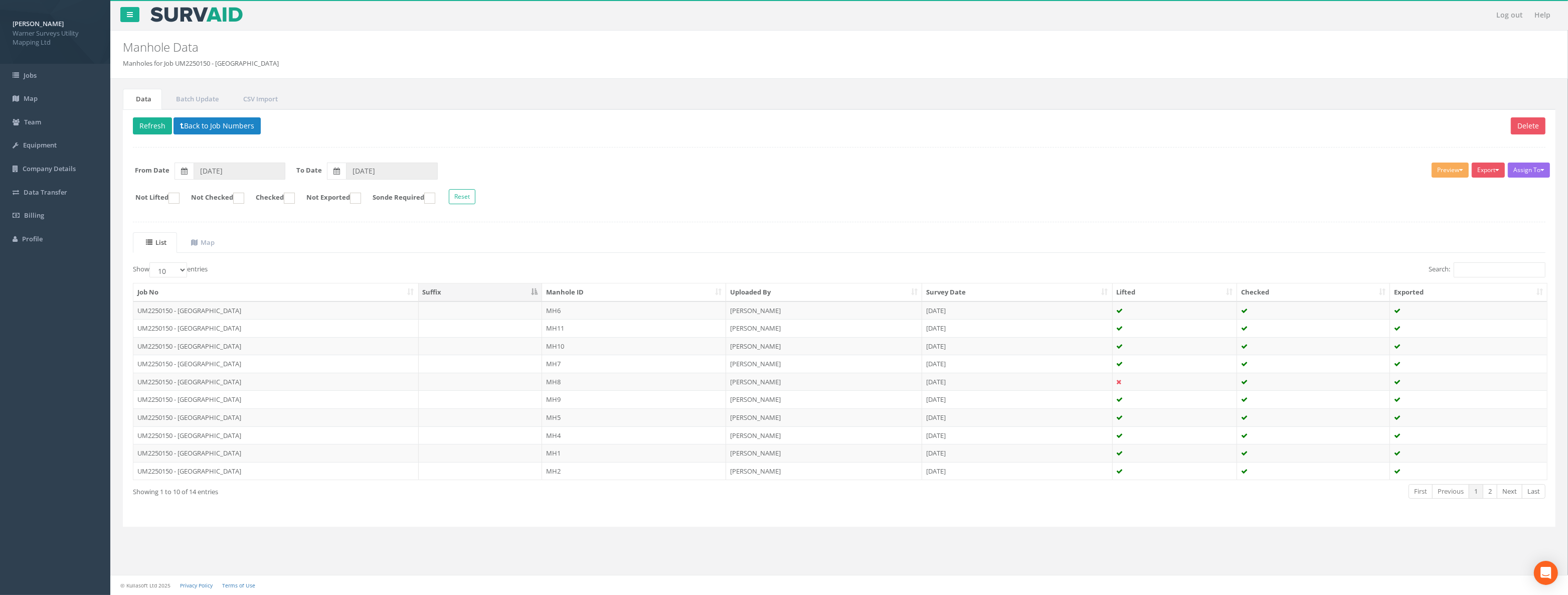
click at [573, 292] on th "Manhole ID" at bounding box center [634, 293] width 184 height 18
click at [583, 289] on th "Manhole ID" at bounding box center [634, 293] width 184 height 18
click at [566, 325] on td "MH13" at bounding box center [634, 328] width 184 height 18
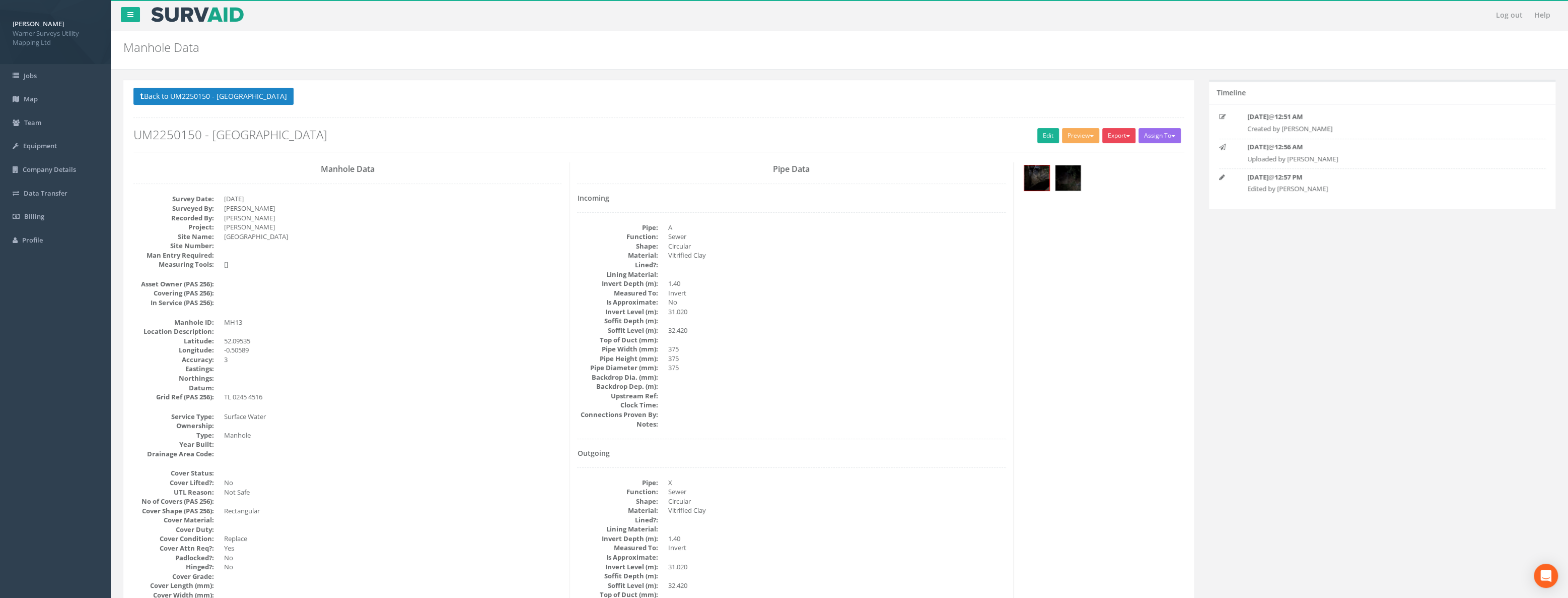
click at [872, 135] on button "Export" at bounding box center [1118, 135] width 34 height 15
click at [872, 173] on link "Warner Manhole Card" at bounding box center [1093, 173] width 86 height 15
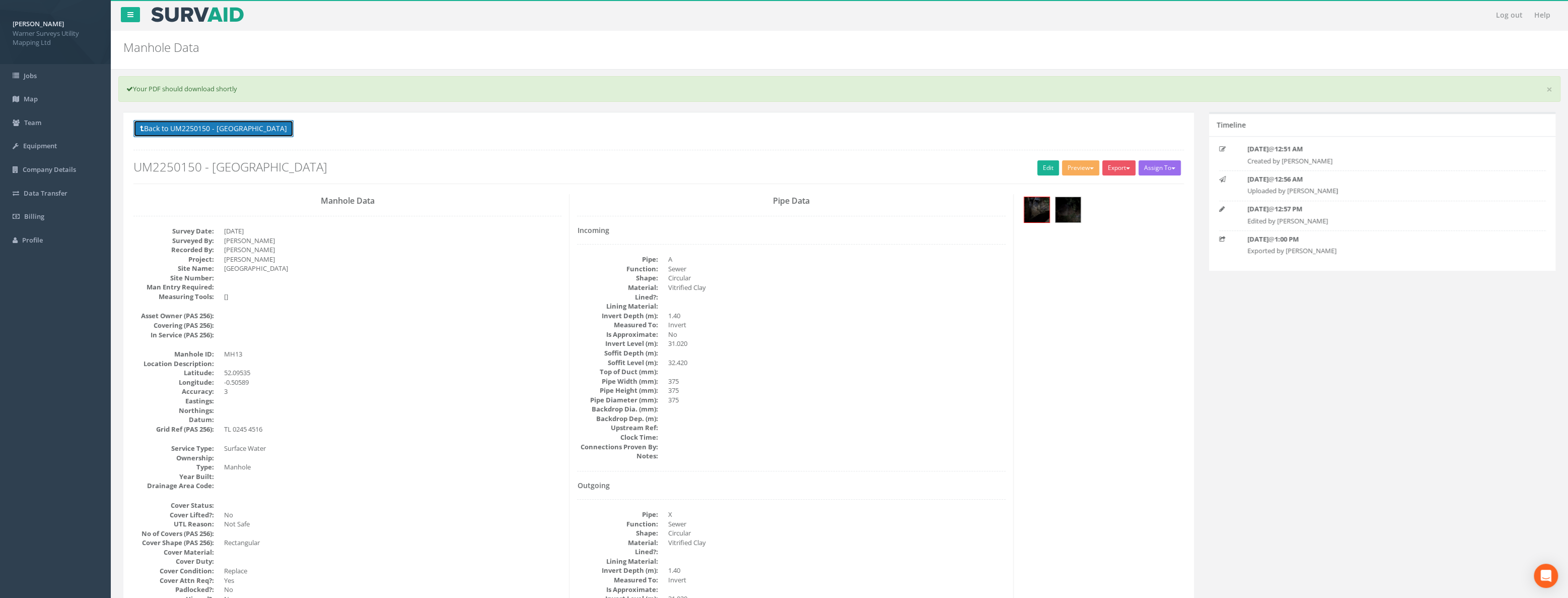
click at [204, 135] on button "Back to UM2250150 - [GEOGRAPHIC_DATA]" at bounding box center [213, 128] width 161 height 17
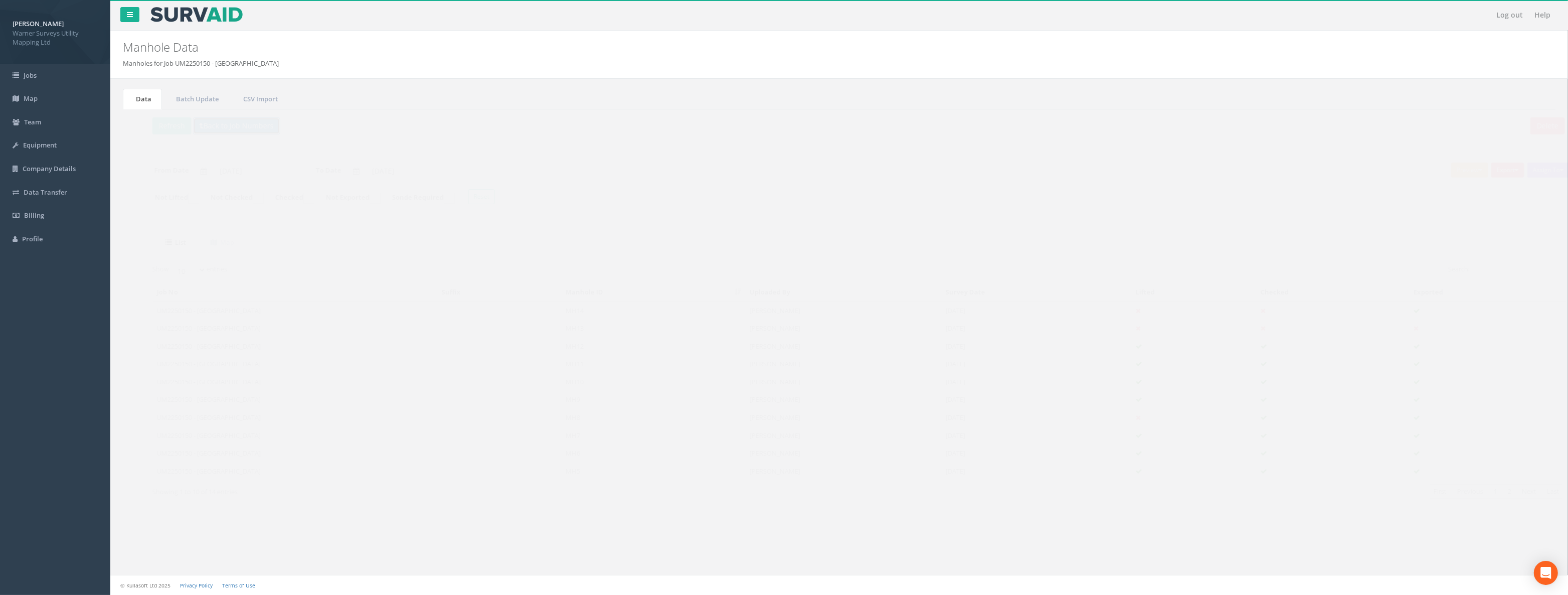
click at [201, 127] on button "Back to Job Numbers" at bounding box center [217, 126] width 88 height 17
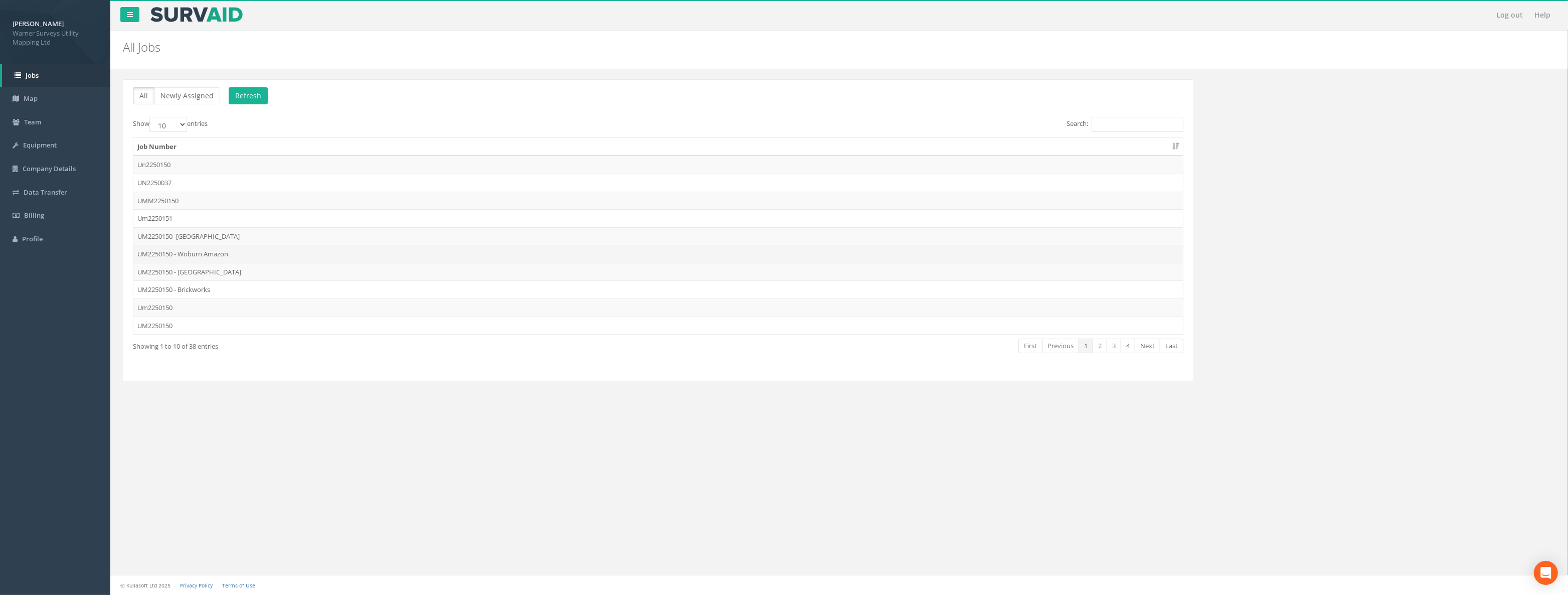
click at [229, 246] on td "UM2250150 - Woburn Amazon" at bounding box center [658, 254] width 1050 height 18
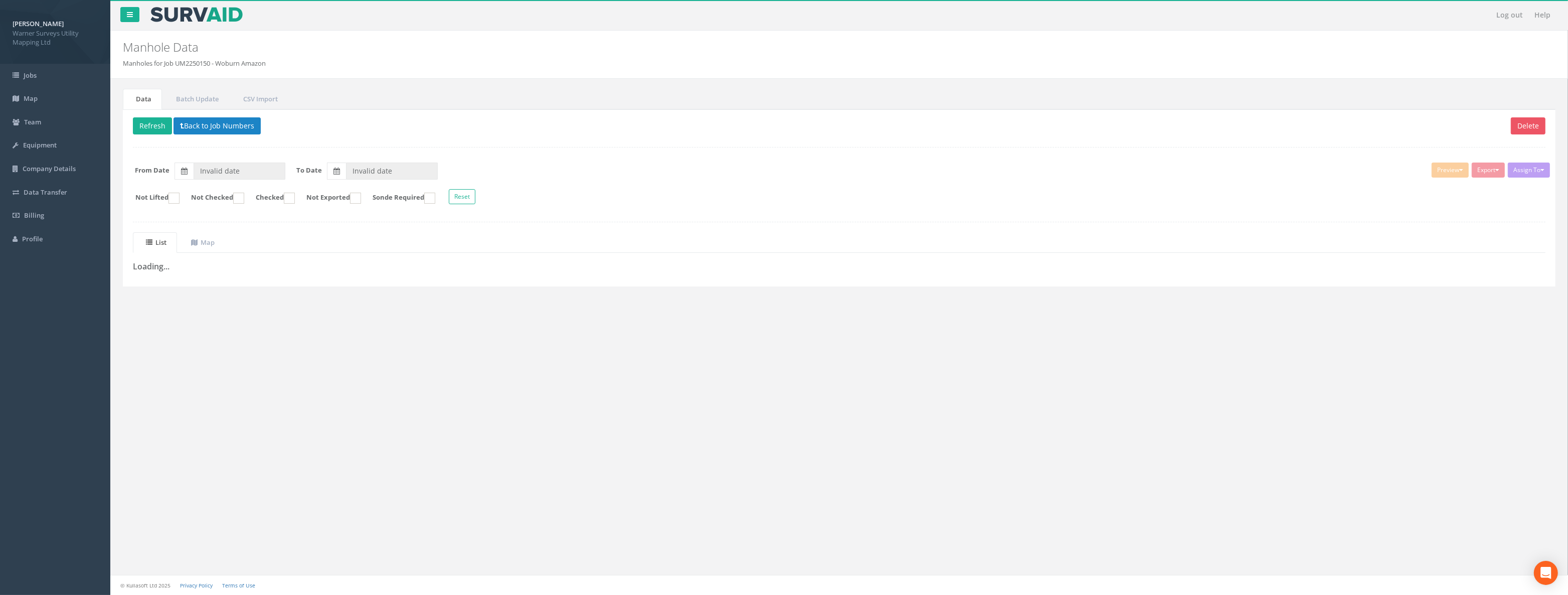
type input "[DATE]"
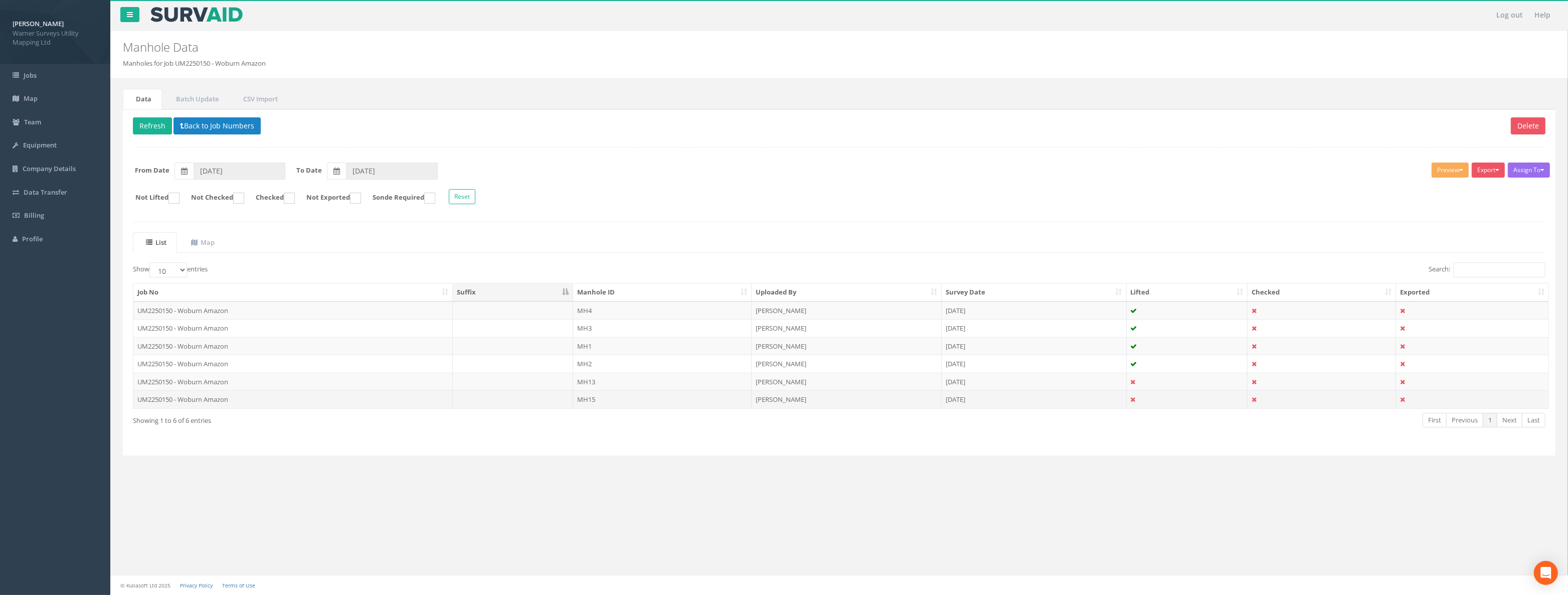
click at [590, 402] on td "MH15" at bounding box center [663, 399] width 179 height 18
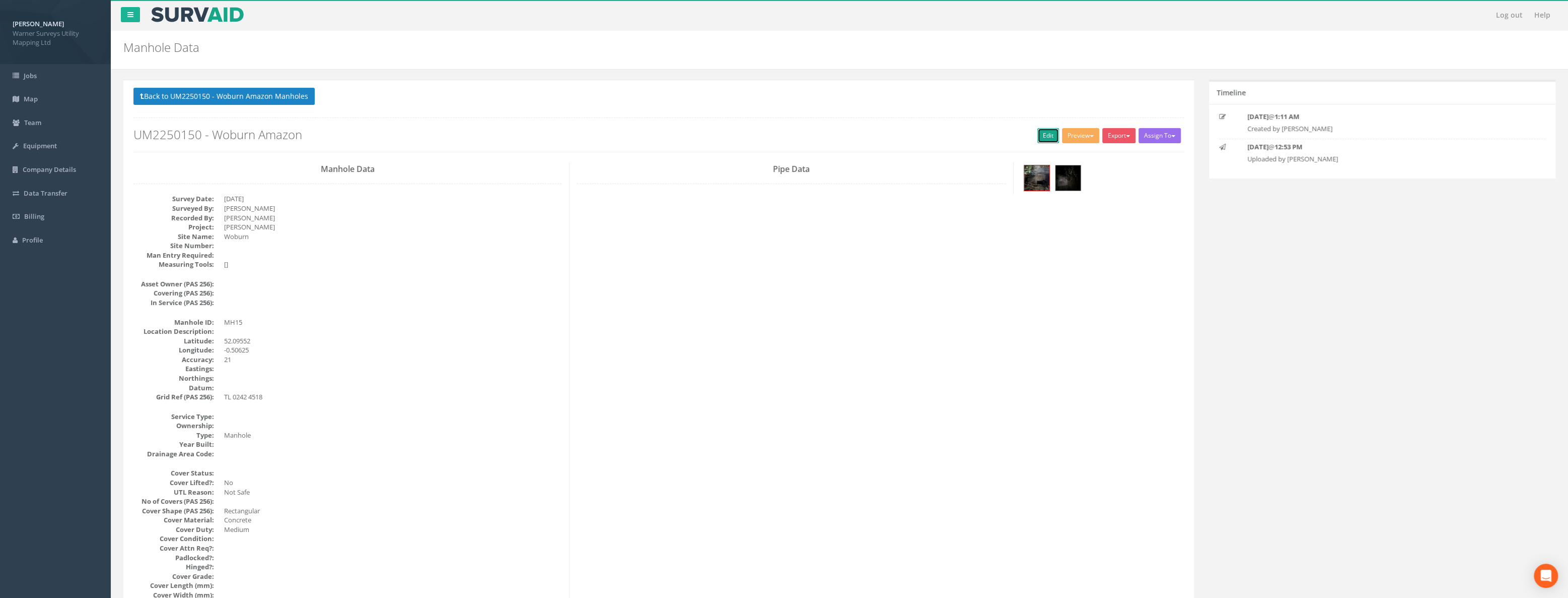
click at [872, 137] on link "Edit" at bounding box center [1048, 135] width 22 height 15
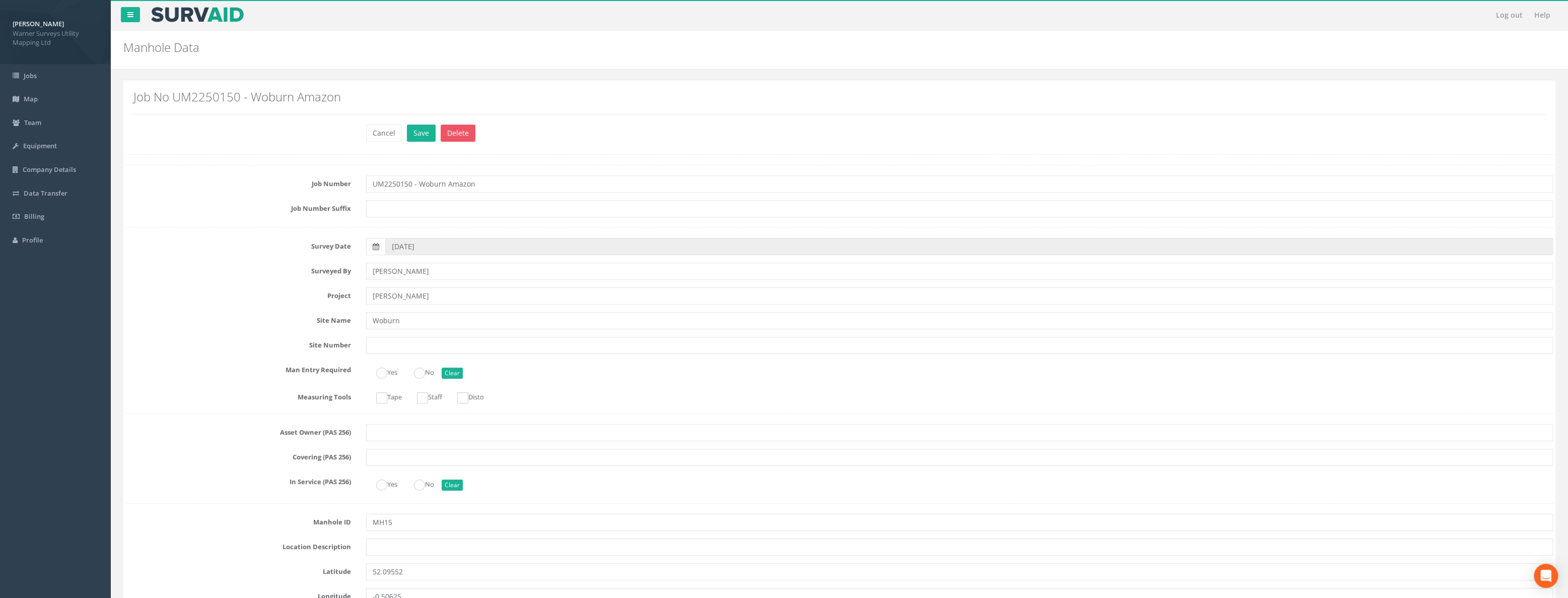
scroll to position [137, 0]
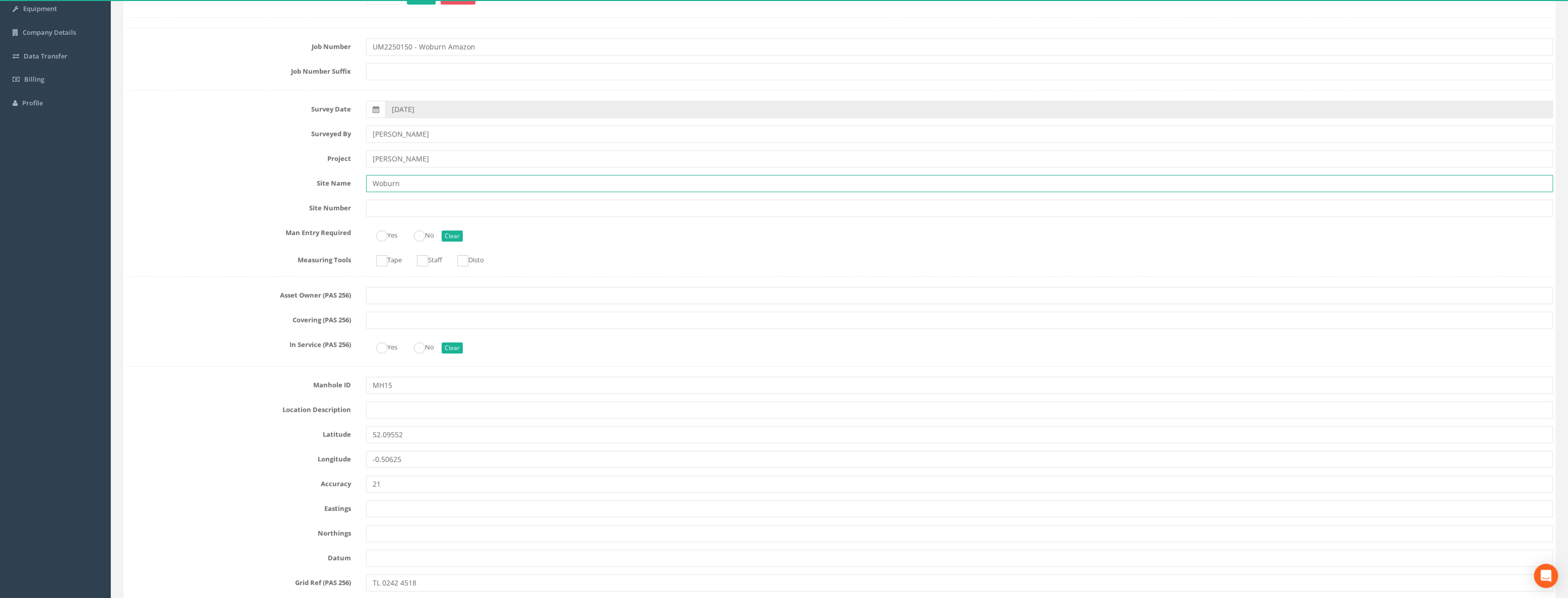
drag, startPoint x: 410, startPoint y: 183, endPoint x: 339, endPoint y: 186, distance: 71.1
click at [339, 185] on div "Site Name [GEOGRAPHIC_DATA]" at bounding box center [839, 183] width 1442 height 17
type input "[GEOGRAPHIC_DATA]"
drag, startPoint x: 471, startPoint y: 47, endPoint x: 418, endPoint y: 48, distance: 53.0
click at [418, 48] on input "UM2250150 - Woburn Amazon" at bounding box center [959, 46] width 1187 height 17
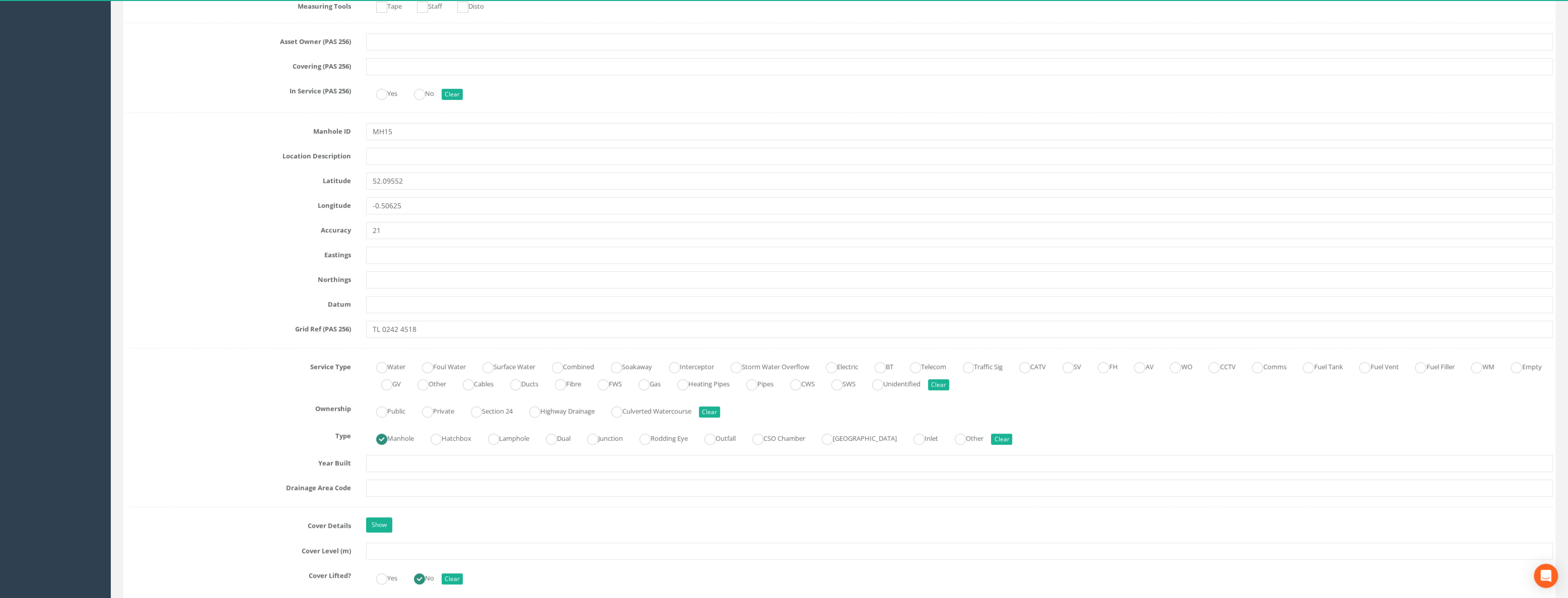
scroll to position [412, 0]
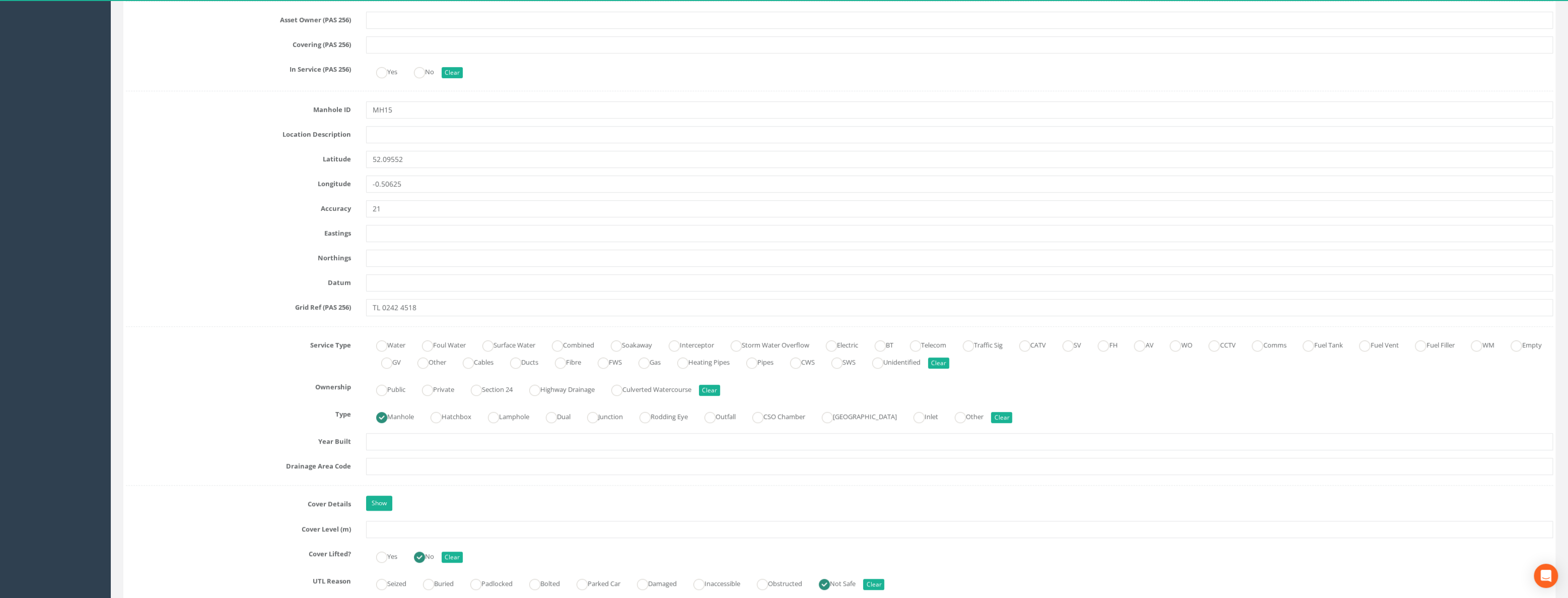
type input "UM2250150 - [GEOGRAPHIC_DATA]"
click at [398, 432] on input "text" at bounding box center [959, 529] width 1187 height 17
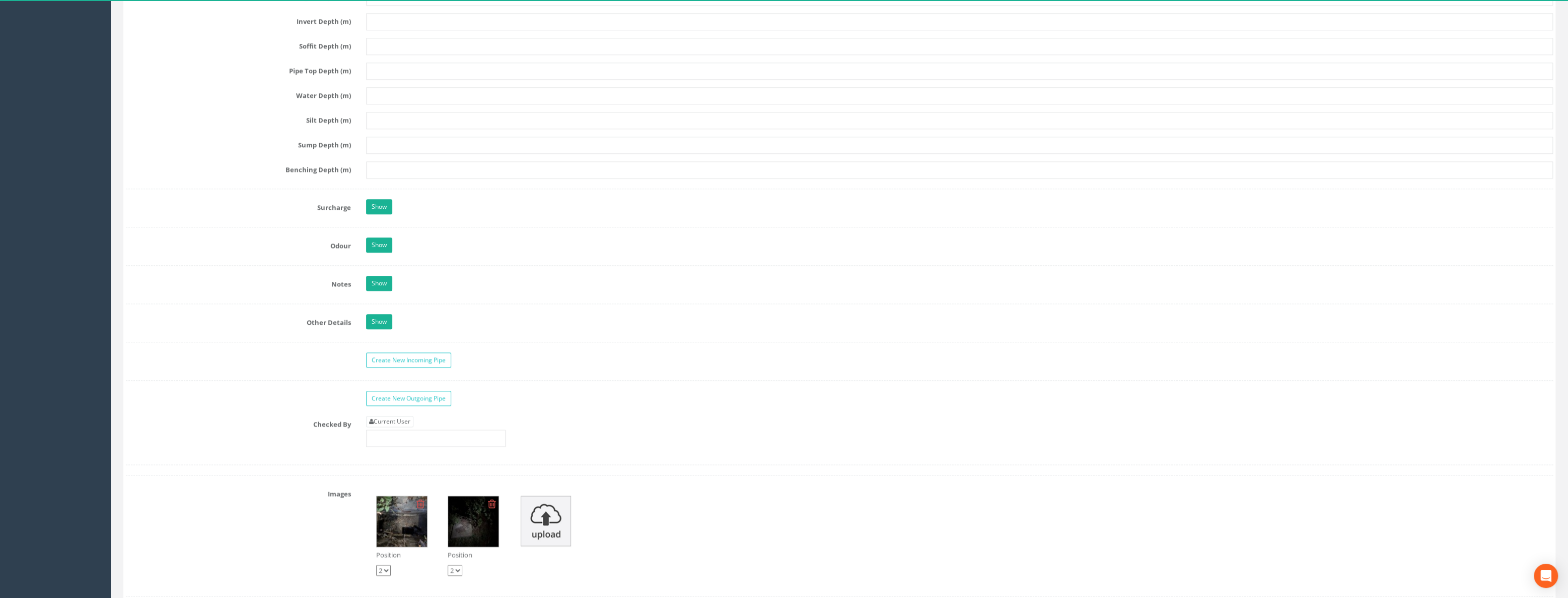
scroll to position [1282, 0]
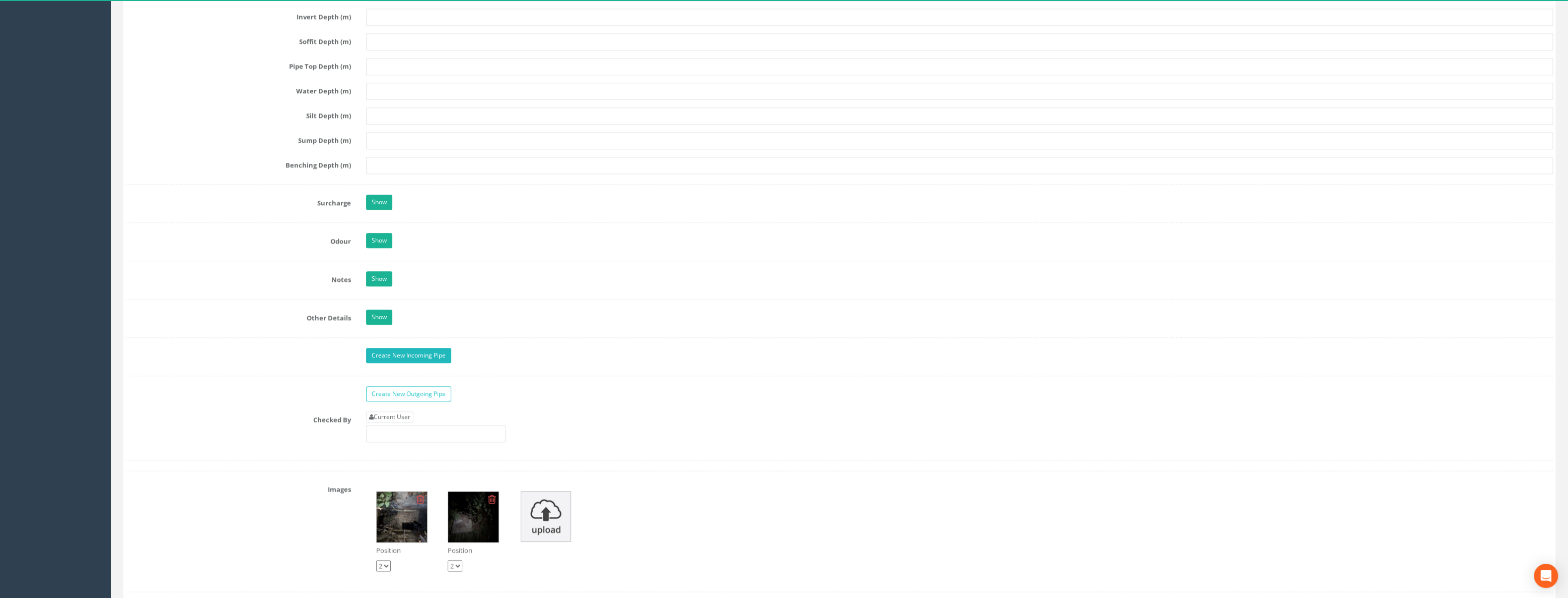
type input "32.16"
click at [383, 355] on link "Create New Incoming Pipe" at bounding box center [409, 355] width 85 height 15
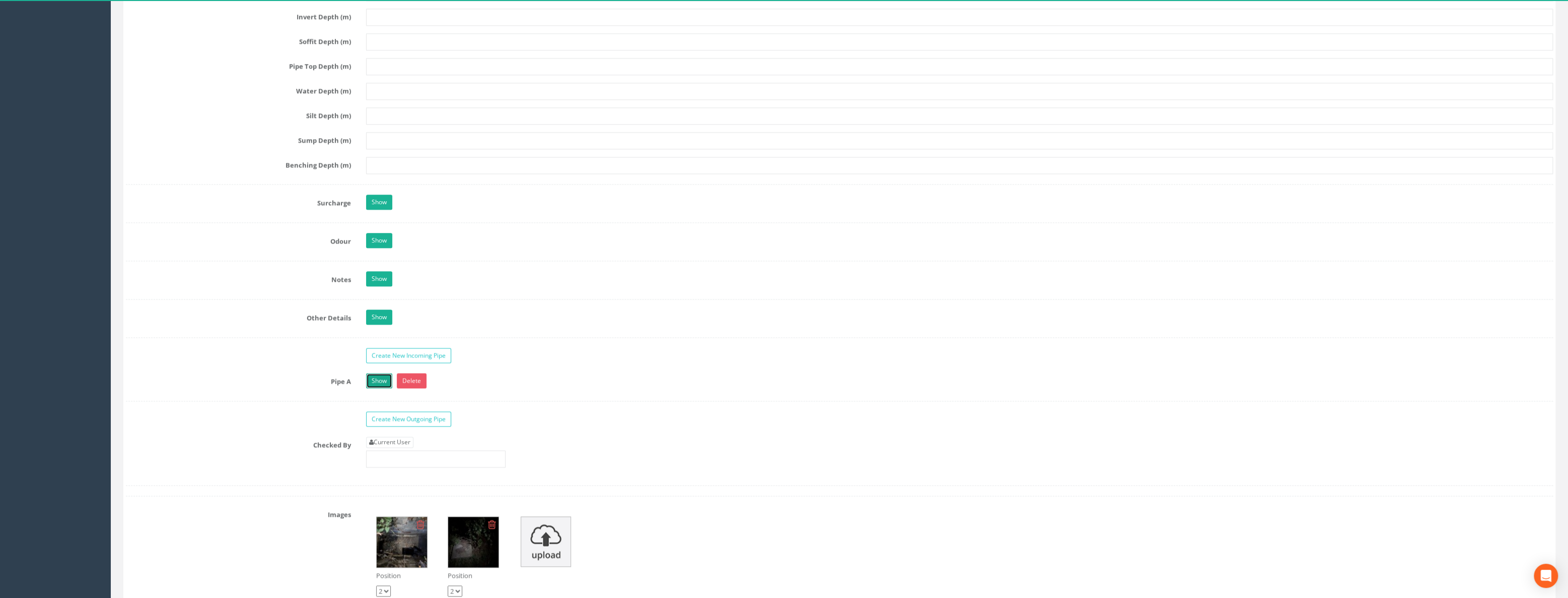
click at [379, 376] on link "Show" at bounding box center [379, 380] width 26 height 15
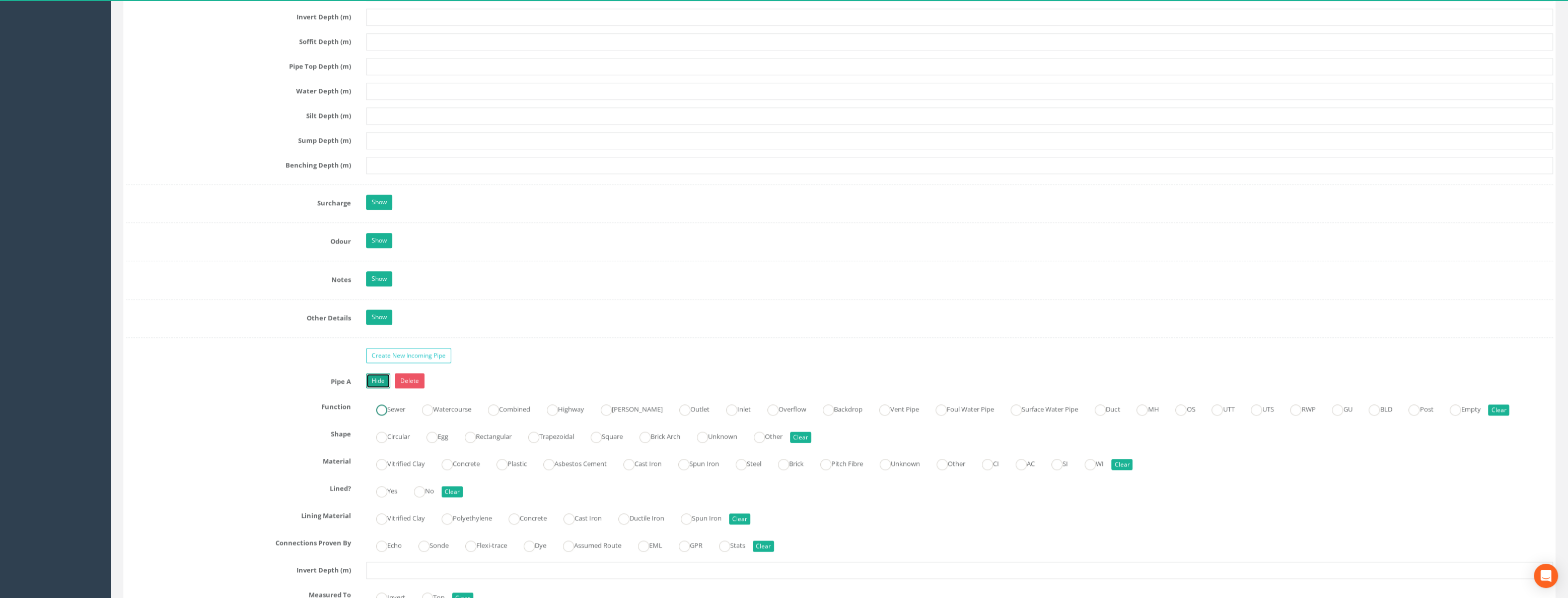
click at [385, 405] on ins at bounding box center [382, 409] width 11 height 11
radio input "true"
click at [381, 432] on ins at bounding box center [382, 436] width 11 height 11
radio input "true"
click at [380, 432] on ins at bounding box center [382, 464] width 11 height 11
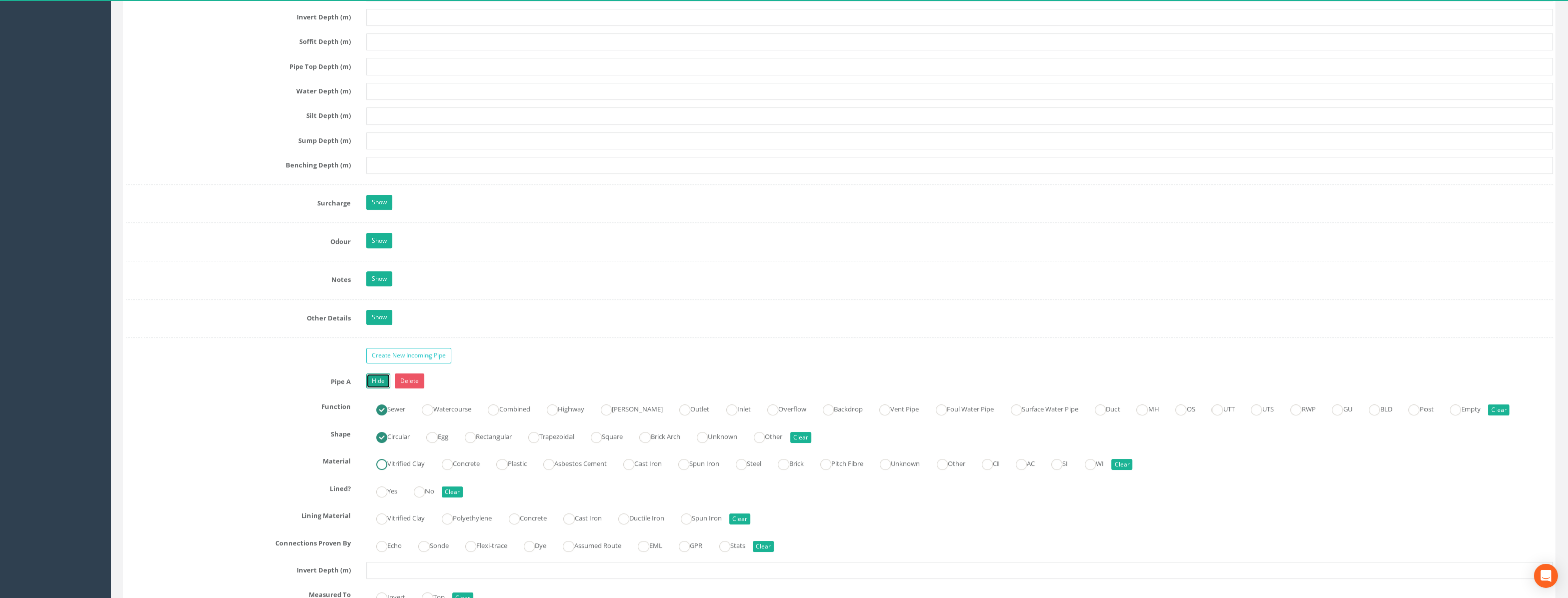
radio input "true"
click at [424, 432] on ins at bounding box center [419, 491] width 11 height 11
radio input "true"
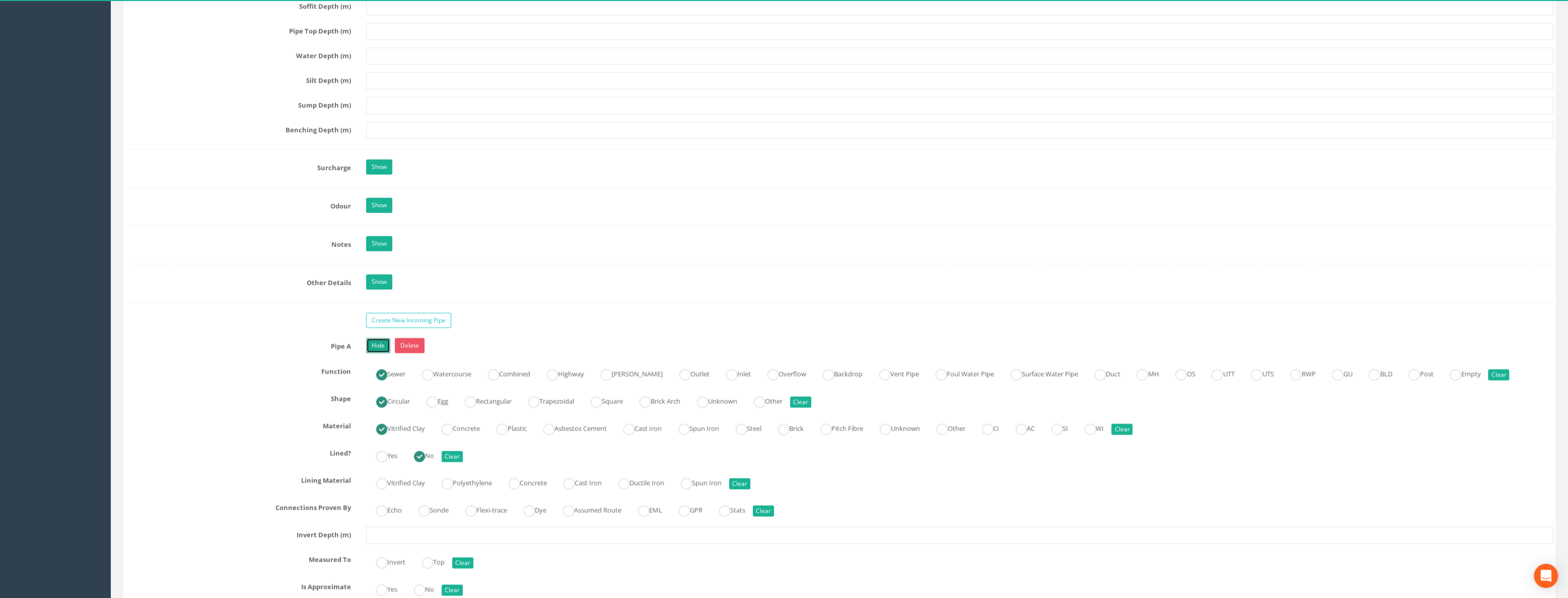
scroll to position [1374, 0]
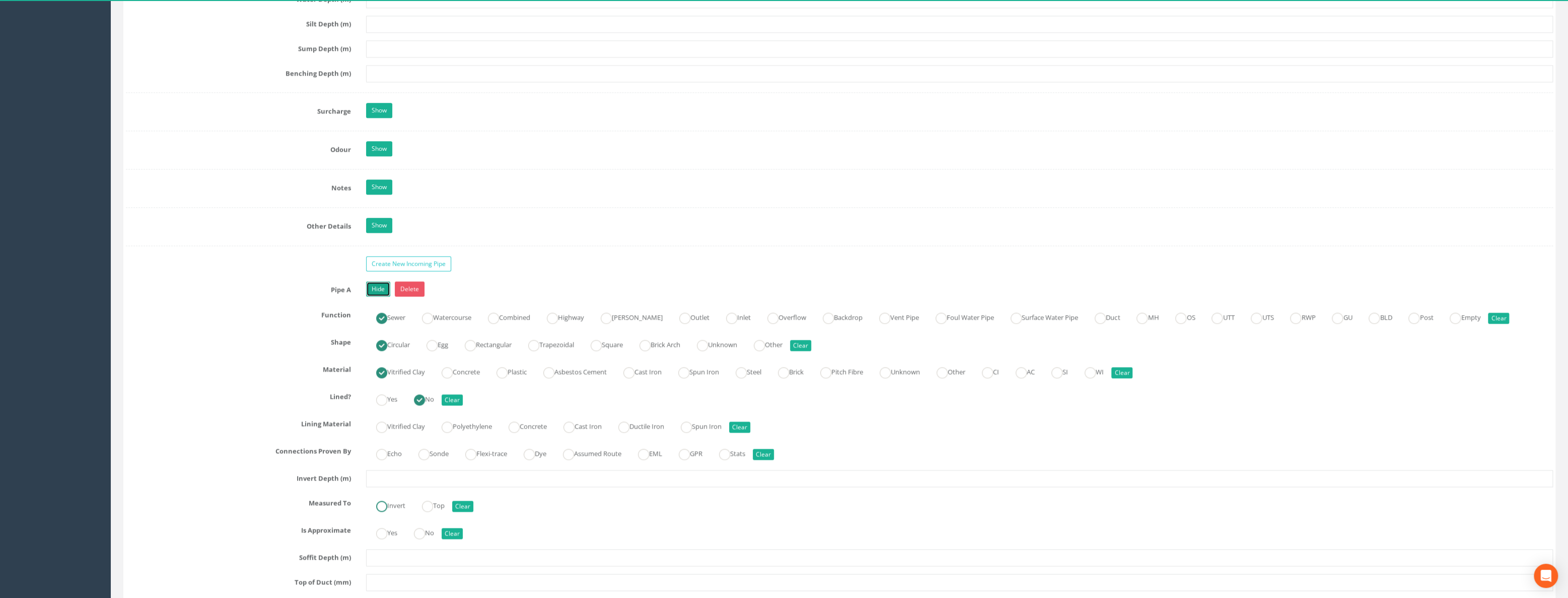
click at [381, 432] on ins at bounding box center [382, 505] width 11 height 11
radio input "true"
click at [393, 432] on input "text" at bounding box center [959, 477] width 1187 height 17
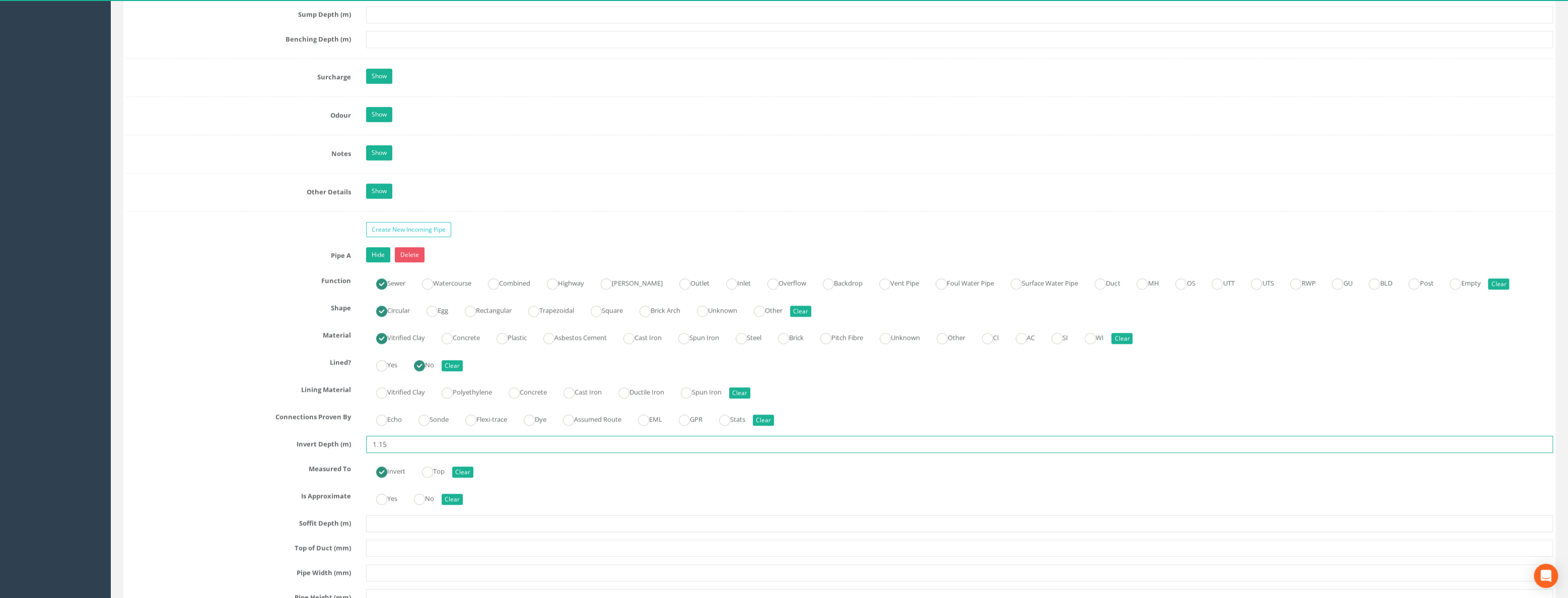
scroll to position [1466, 0]
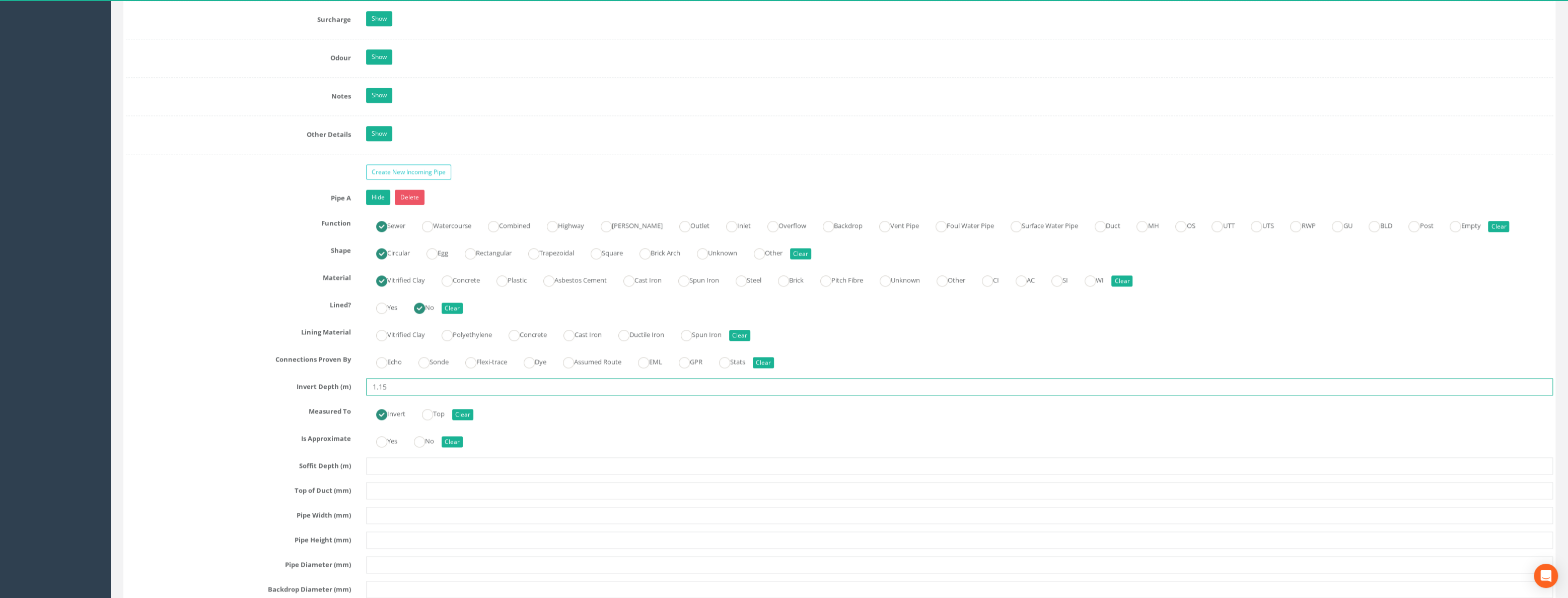
type input "1.15"
click at [394, 432] on input "text" at bounding box center [959, 515] width 1187 height 17
type input "375"
click at [390, 432] on div "Pipe A Hide Delete Function Sewer Watercourse Combined Highway [PERSON_NAME] Ou…" at bounding box center [840, 468] width 1427 height 558
click at [390, 432] on input "text" at bounding box center [959, 539] width 1187 height 17
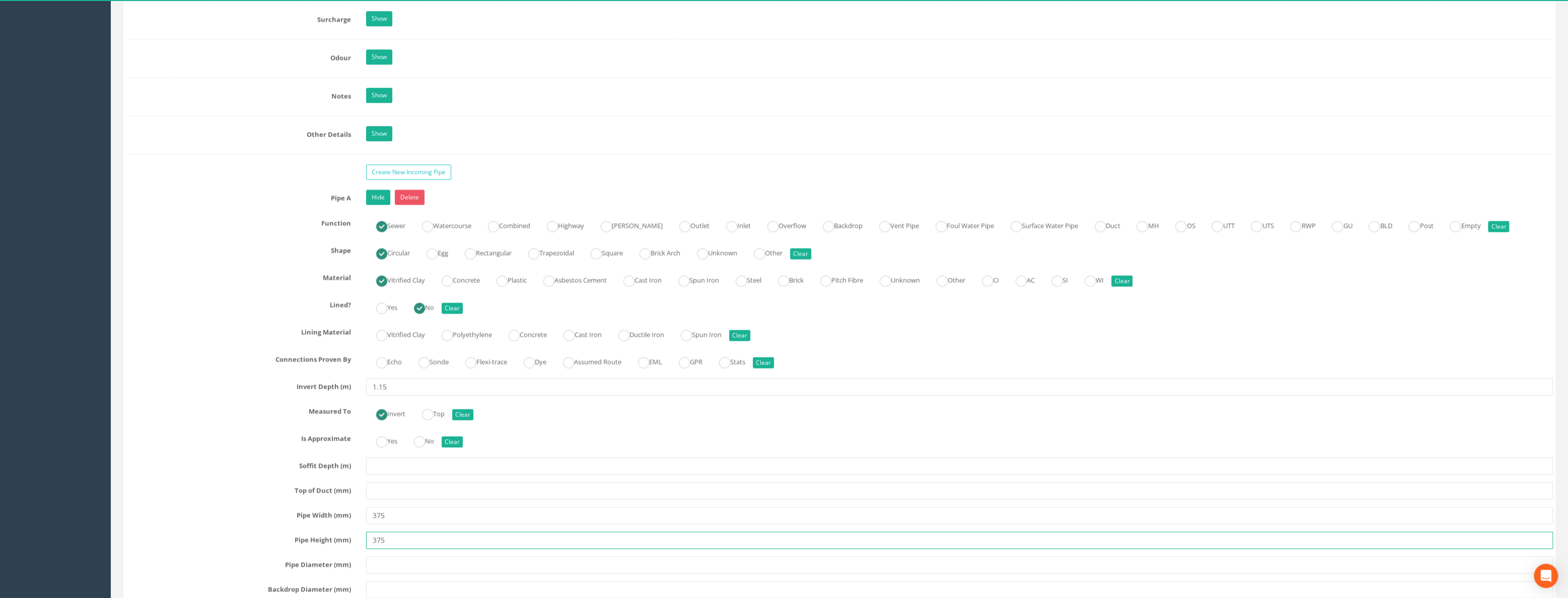
type input "375"
click at [382, 432] on input "text" at bounding box center [959, 564] width 1187 height 17
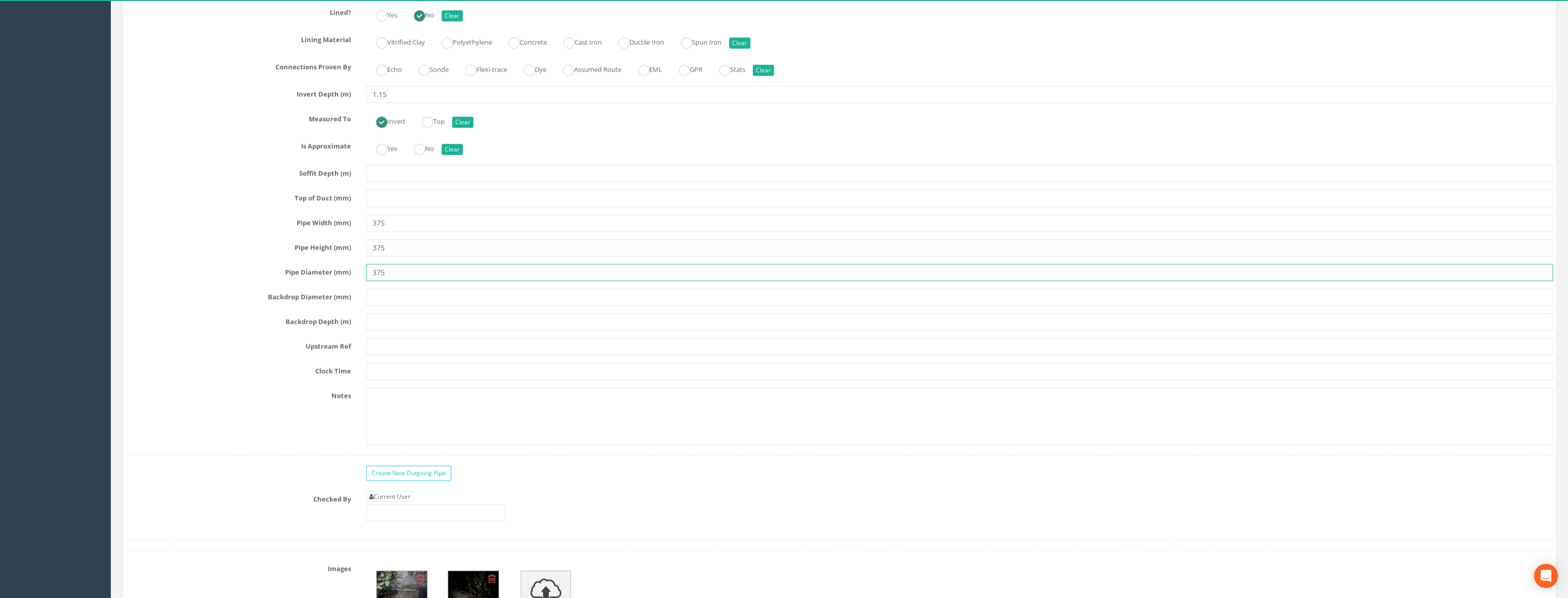
scroll to position [1832, 0]
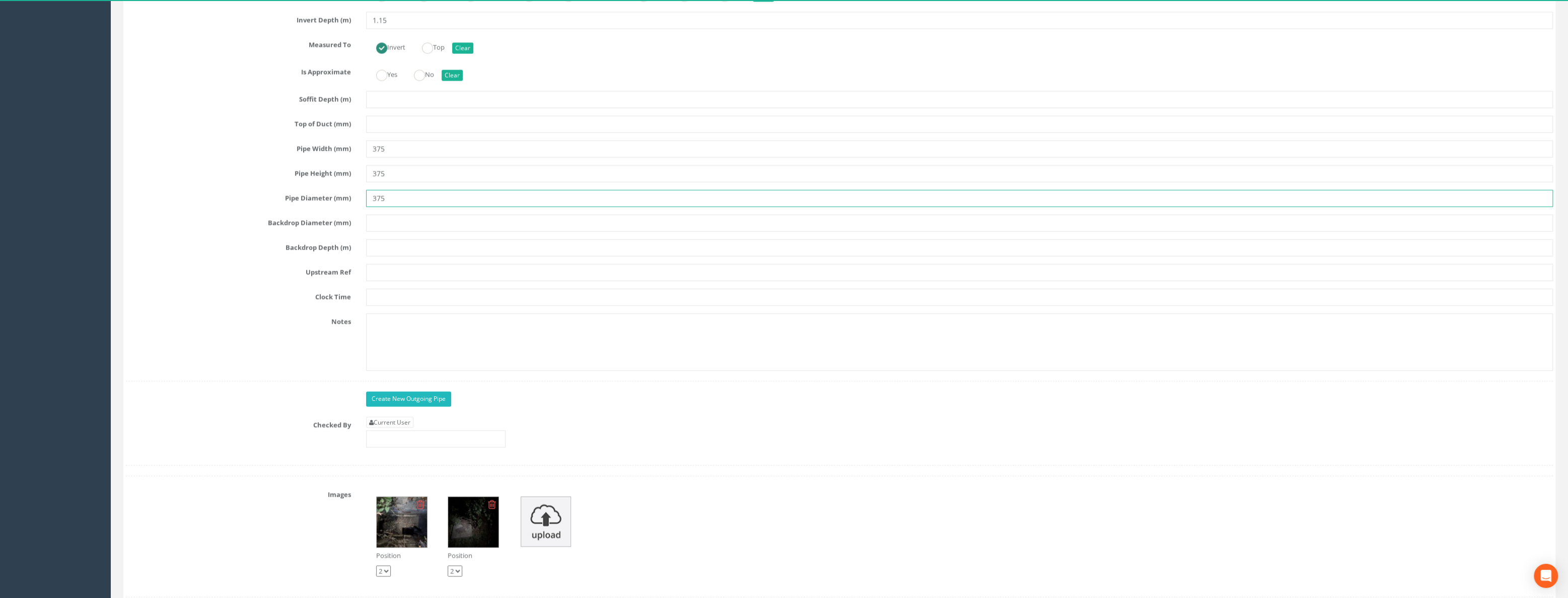
type input "375"
click at [418, 393] on link "Create New Outgoing Pipe" at bounding box center [409, 398] width 85 height 15
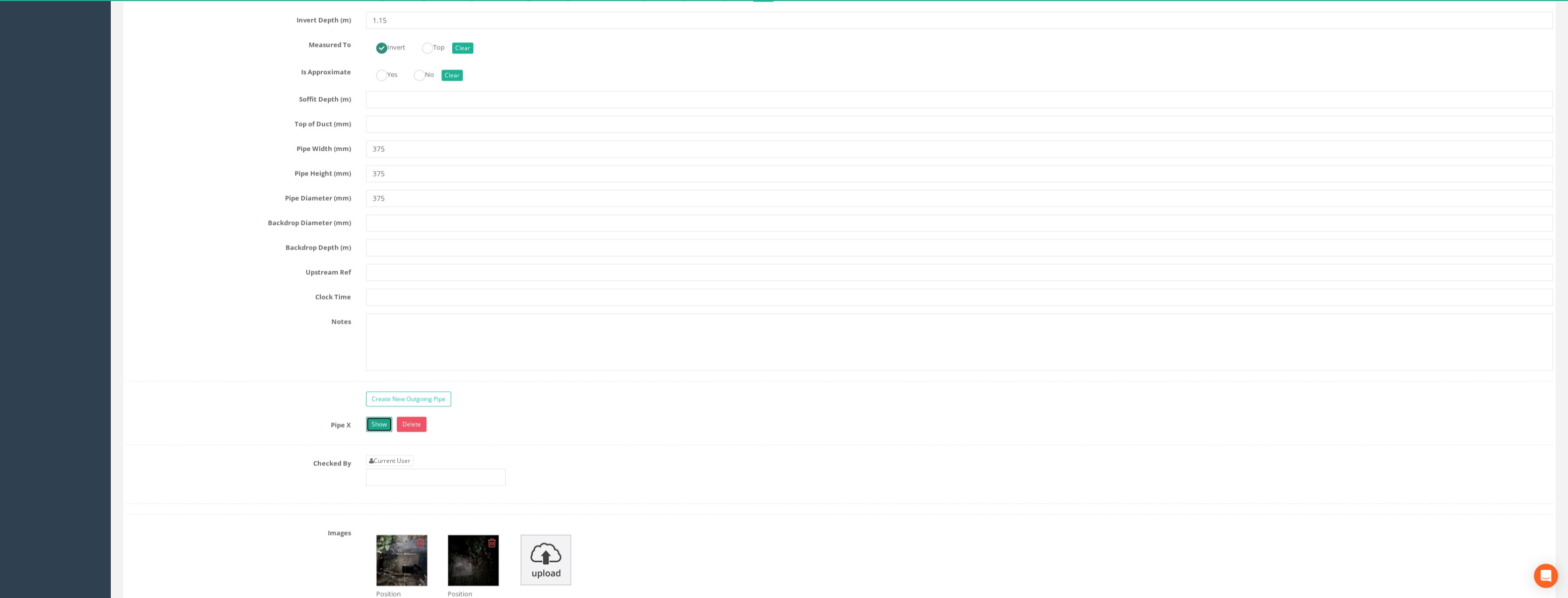
click at [385, 418] on link "Show" at bounding box center [379, 424] width 26 height 15
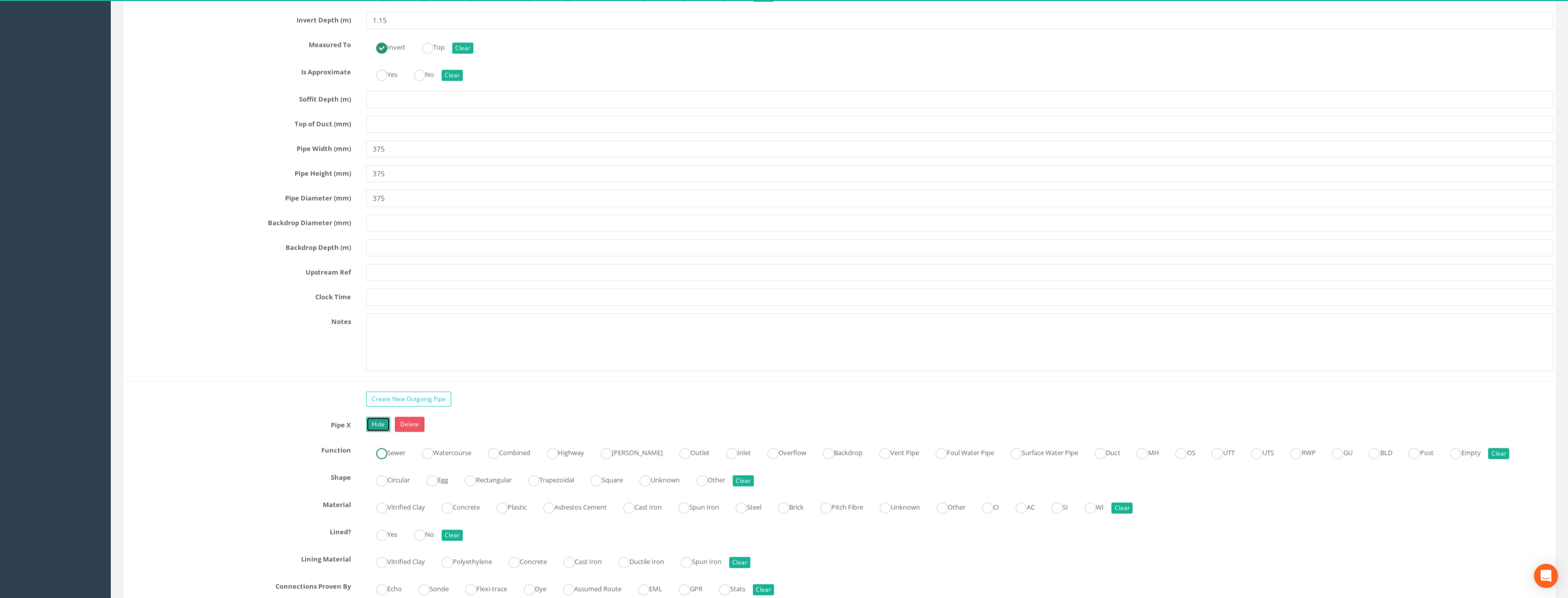
click at [385, 432] on ins at bounding box center [382, 453] width 11 height 11
radio input "true"
click at [383, 432] on label "Circular" at bounding box center [388, 478] width 44 height 15
radio input "true"
click at [388, 432] on label "Vitrified Clay" at bounding box center [395, 505] width 59 height 15
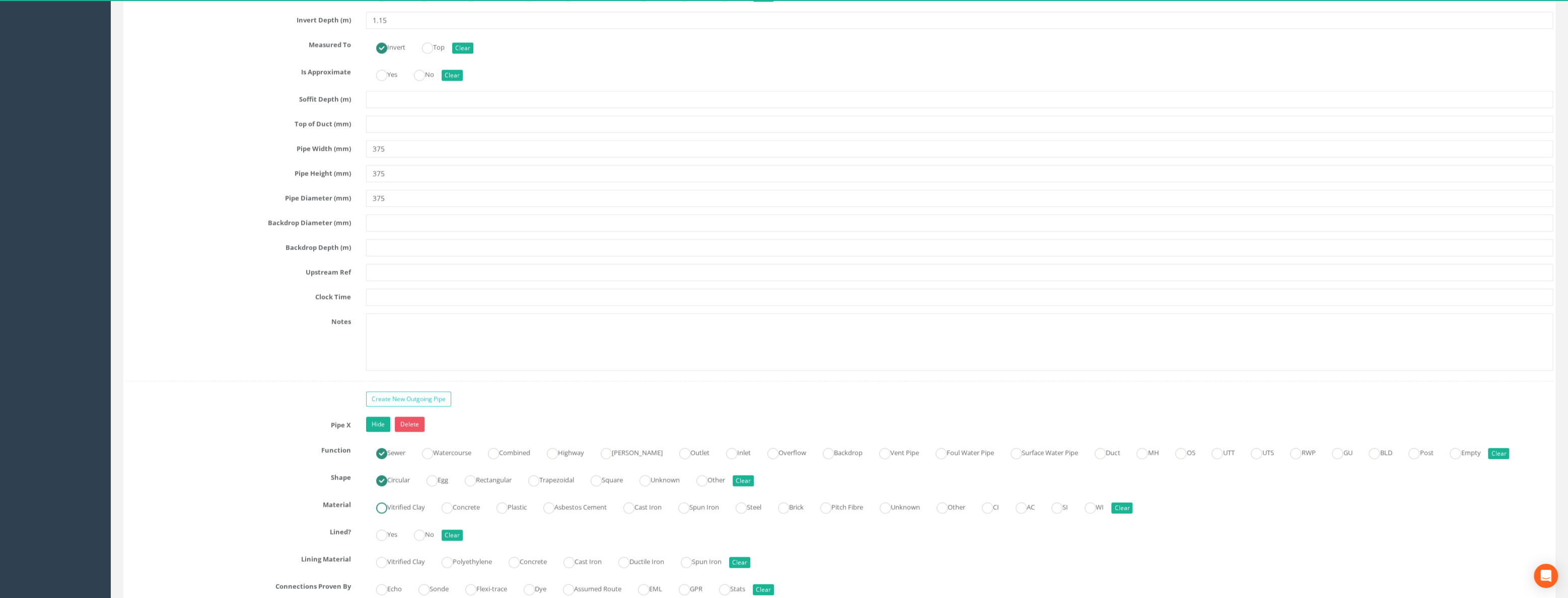
radio input "true"
click at [422, 432] on ins at bounding box center [419, 534] width 11 height 11
radio input "true"
click at [388, 432] on label "Vitrified Clay" at bounding box center [395, 560] width 59 height 15
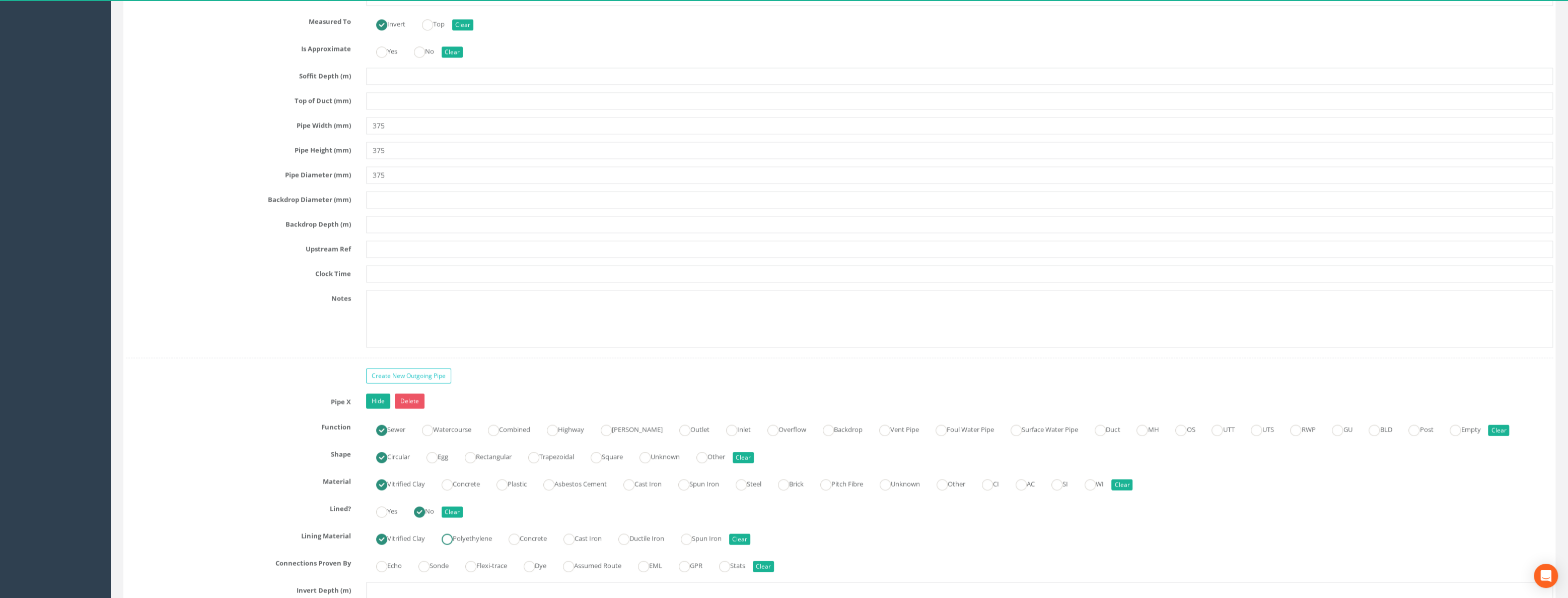
scroll to position [1877, 0]
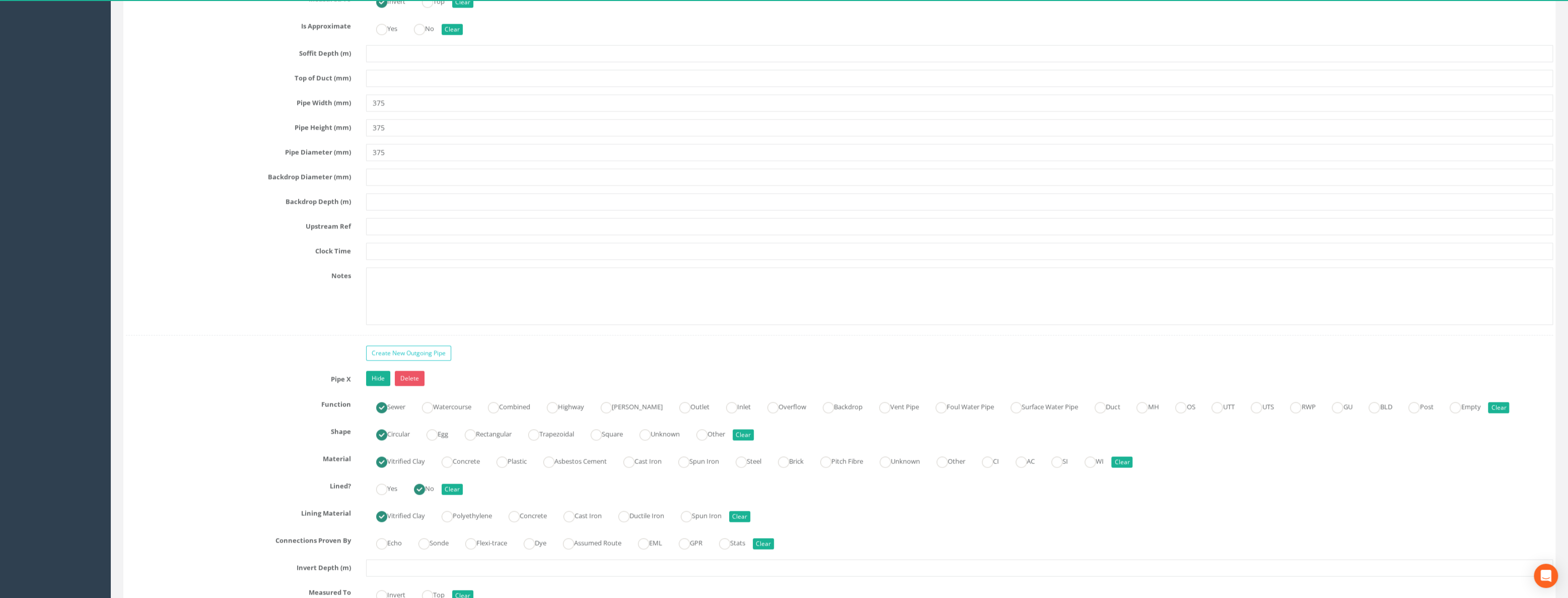
click at [424, 432] on ins at bounding box center [419, 488] width 11 height 11
click at [385, 432] on ins at bounding box center [382, 515] width 11 height 11
click at [750, 432] on button "Clear" at bounding box center [739, 515] width 21 height 11
radio input "false"
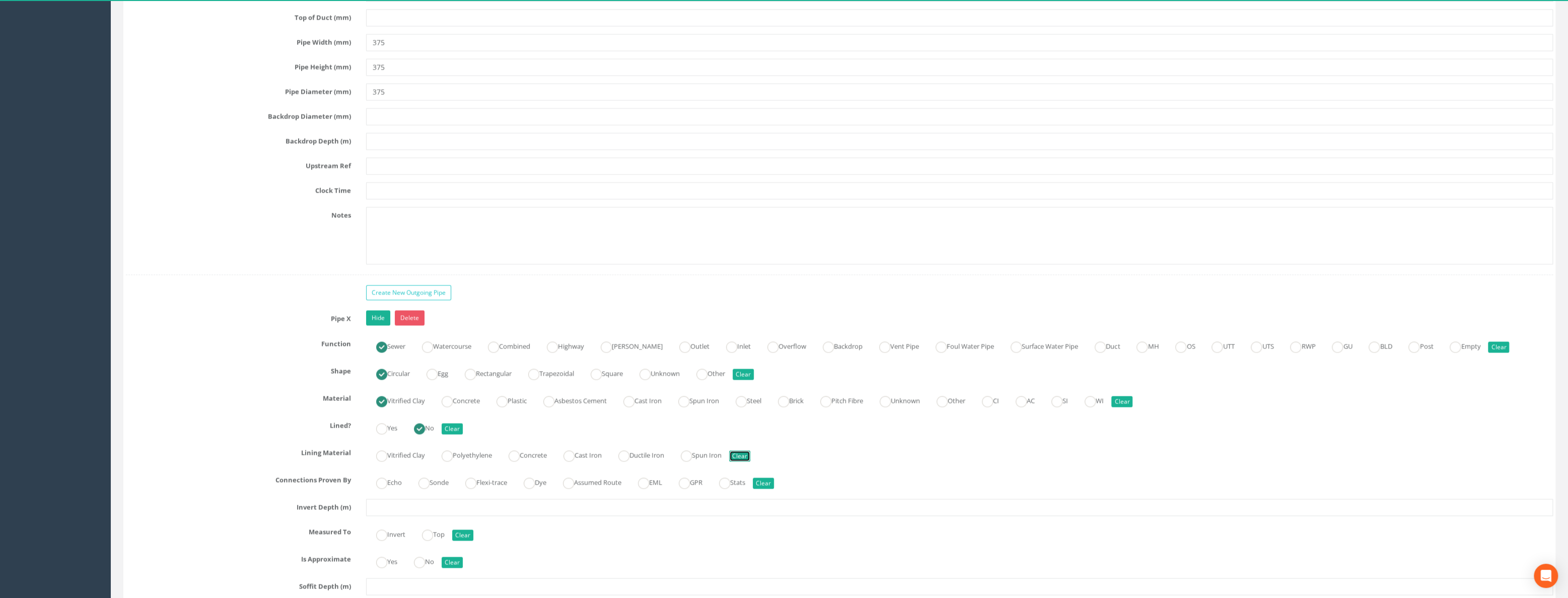
scroll to position [2015, 0]
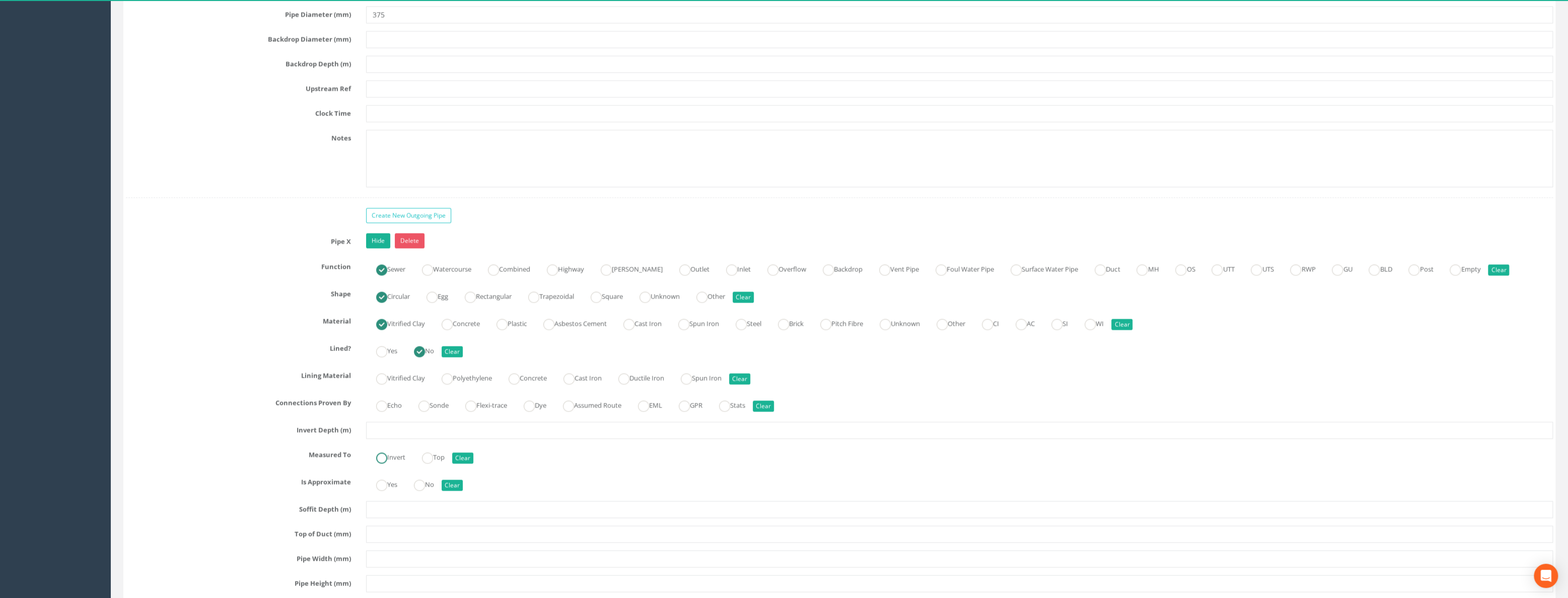
click at [390, 432] on label "Invert" at bounding box center [385, 456] width 39 height 15
radio input "true"
click at [390, 432] on div "Pipe X Hide Delete Function Sewer Watercourse Combined Highway [PERSON_NAME] Ou…" at bounding box center [840, 512] width 1427 height 558
click at [393, 423] on input "text" at bounding box center [959, 429] width 1187 height 17
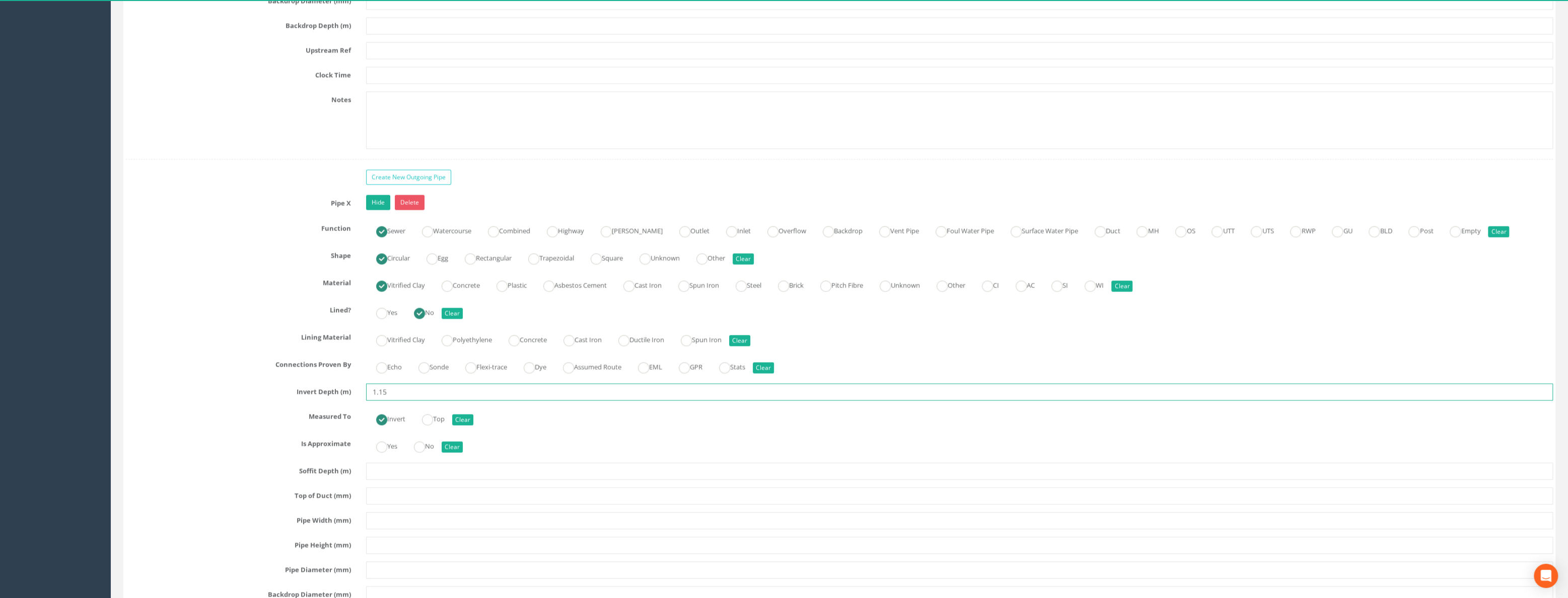
scroll to position [2106, 0]
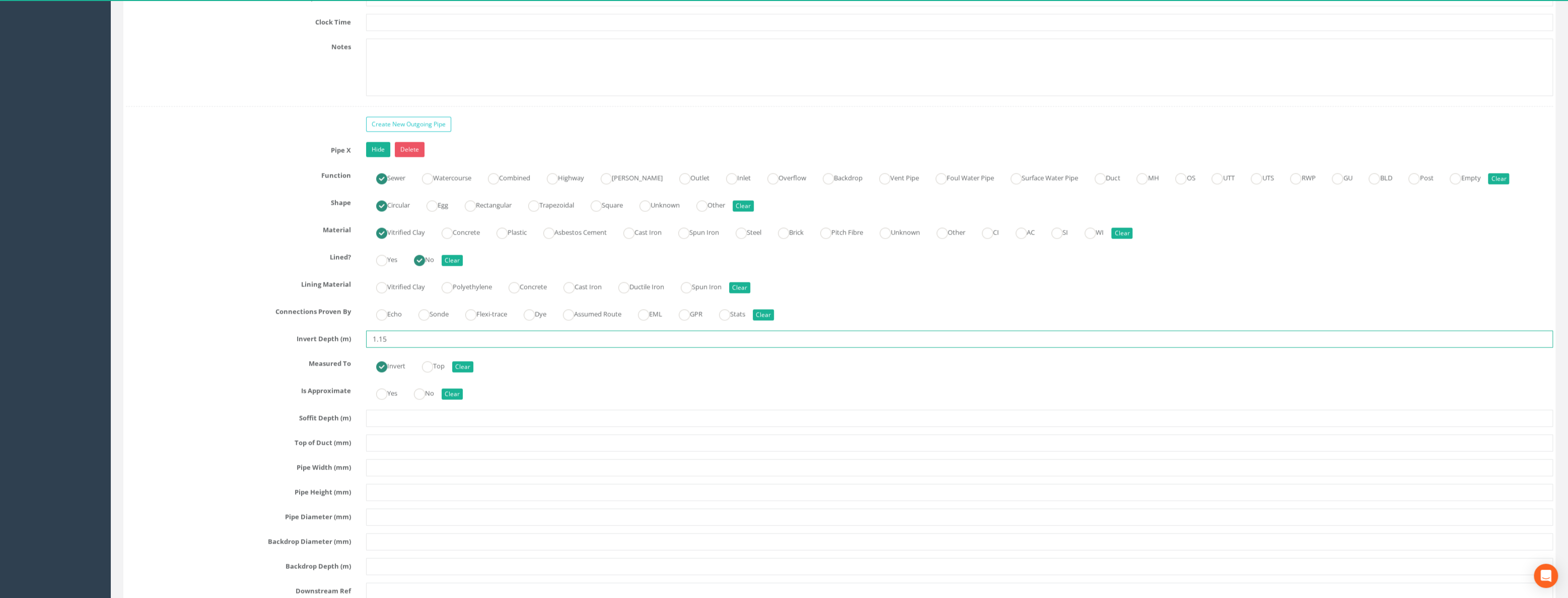
type input "1.15"
click at [397, 432] on input "text" at bounding box center [959, 466] width 1187 height 17
type input "375"
click at [390, 432] on input "text" at bounding box center [959, 491] width 1187 height 17
type input "375"
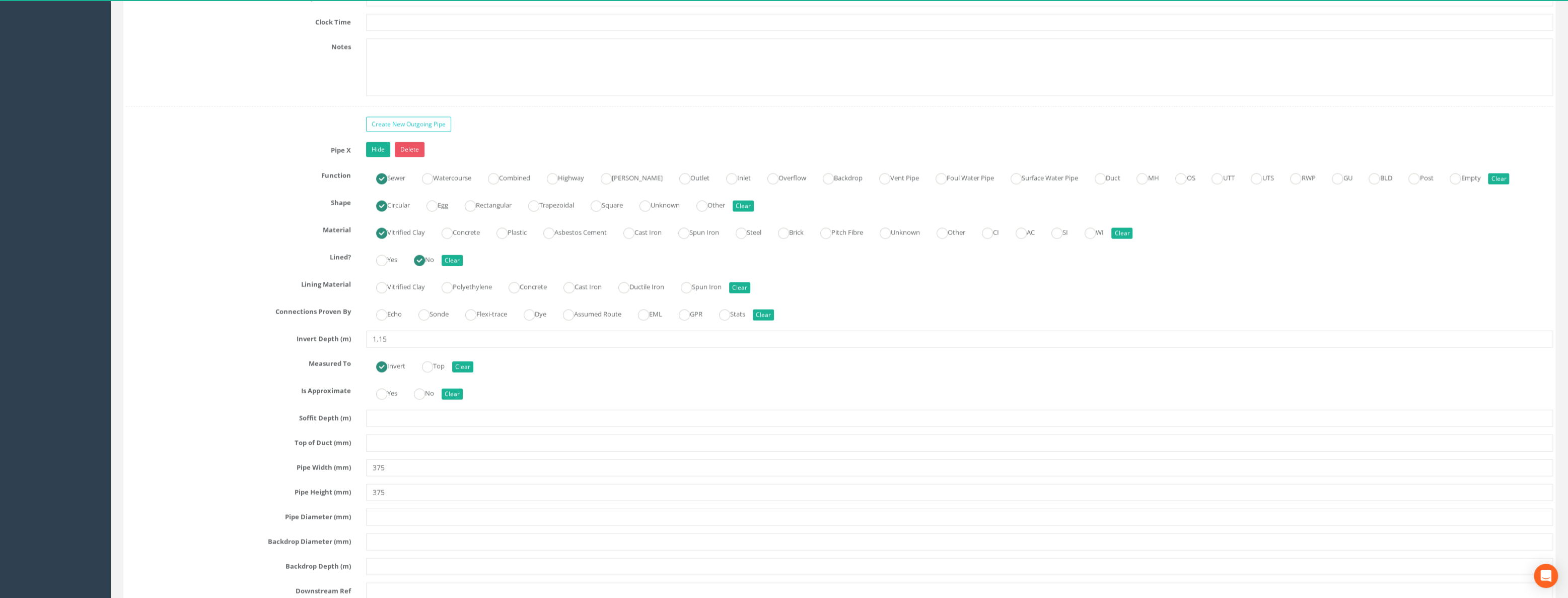
click at [397, 432] on div "Pipe X Hide Delete Function Sewer Watercourse Combined Highway [PERSON_NAME] Ou…" at bounding box center [840, 420] width 1427 height 558
click at [395, 432] on input "text" at bounding box center [959, 516] width 1187 height 17
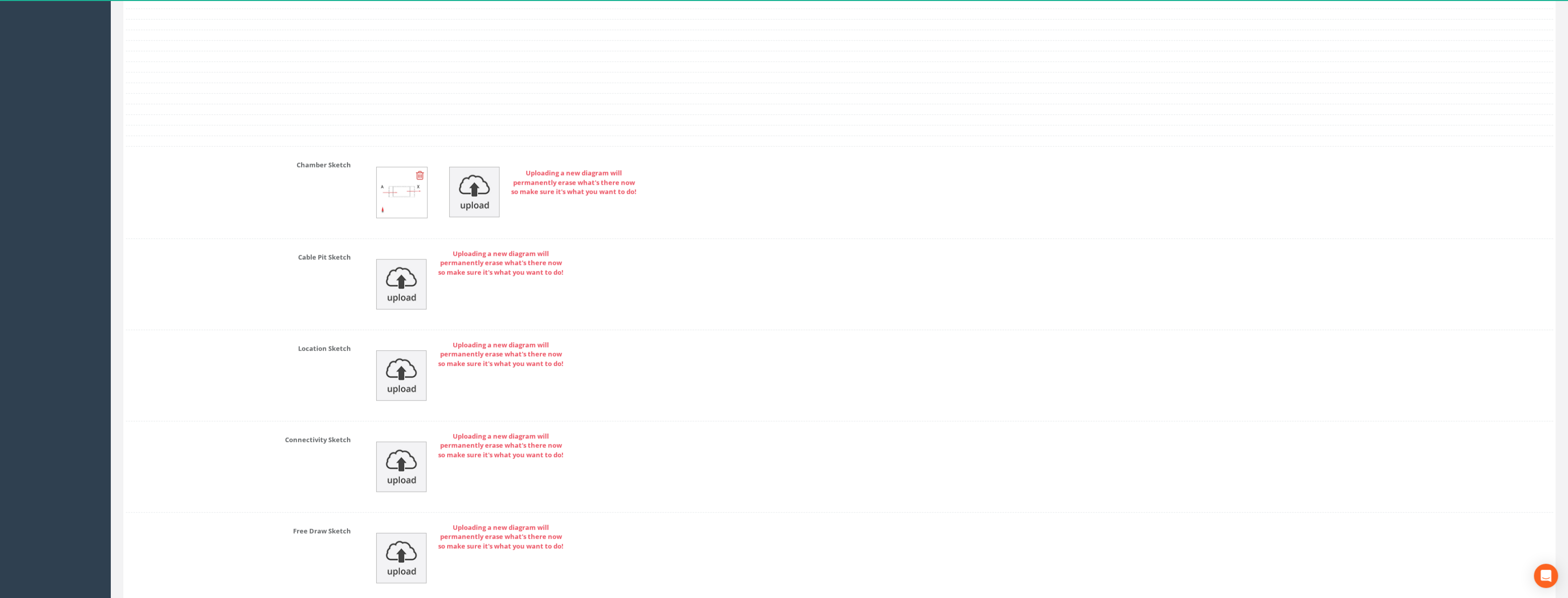
scroll to position [3067, 0]
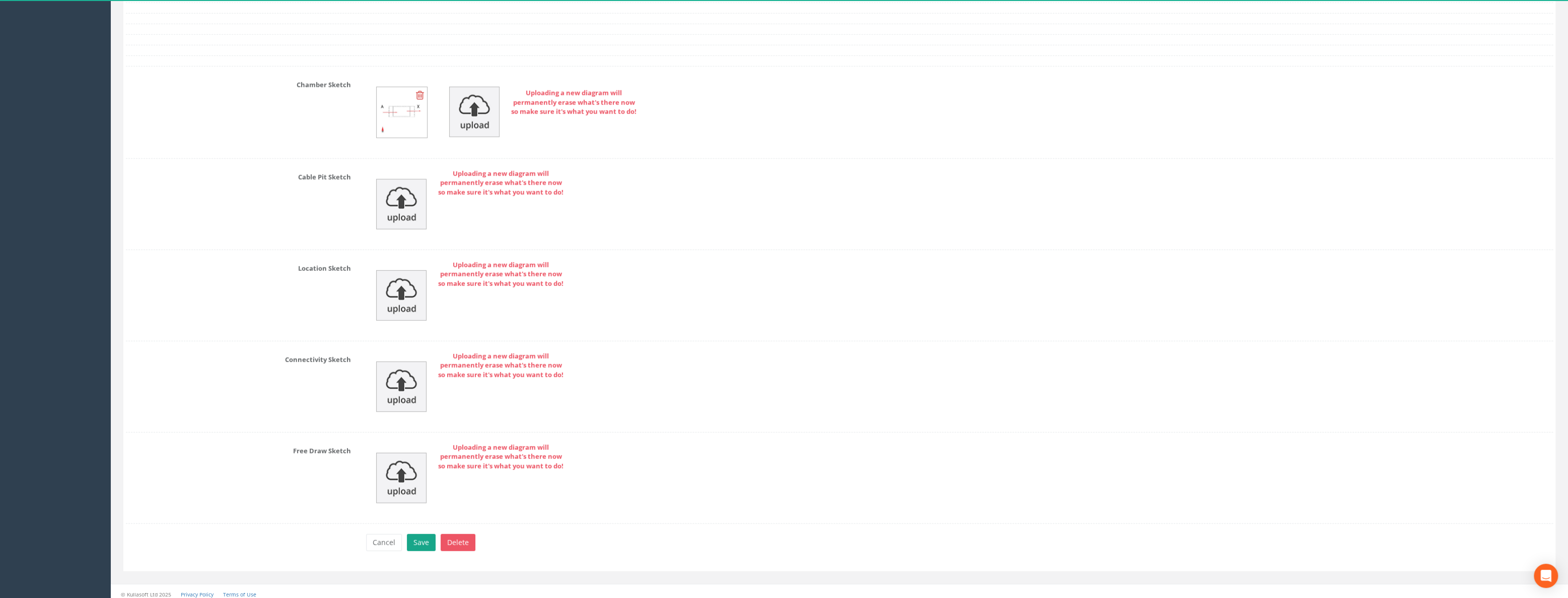
type input "375"
click at [426, 432] on button "Save" at bounding box center [422, 542] width 29 height 17
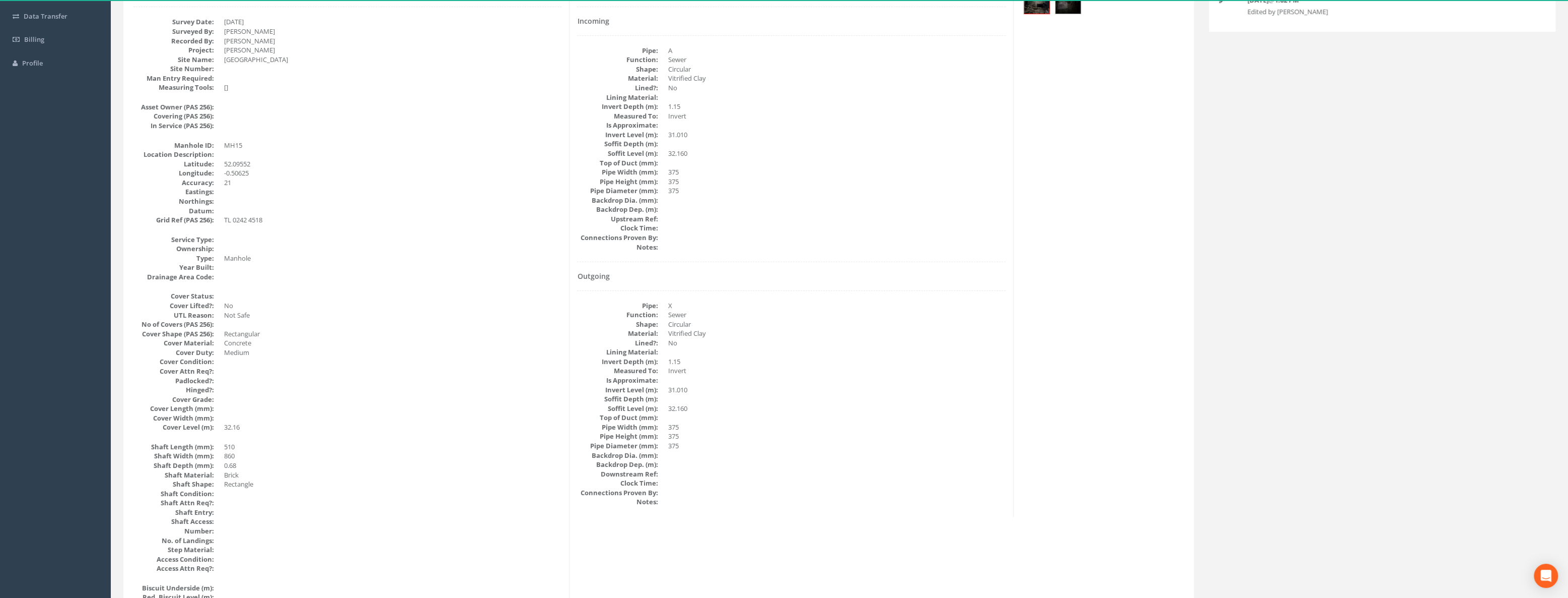
scroll to position [0, 0]
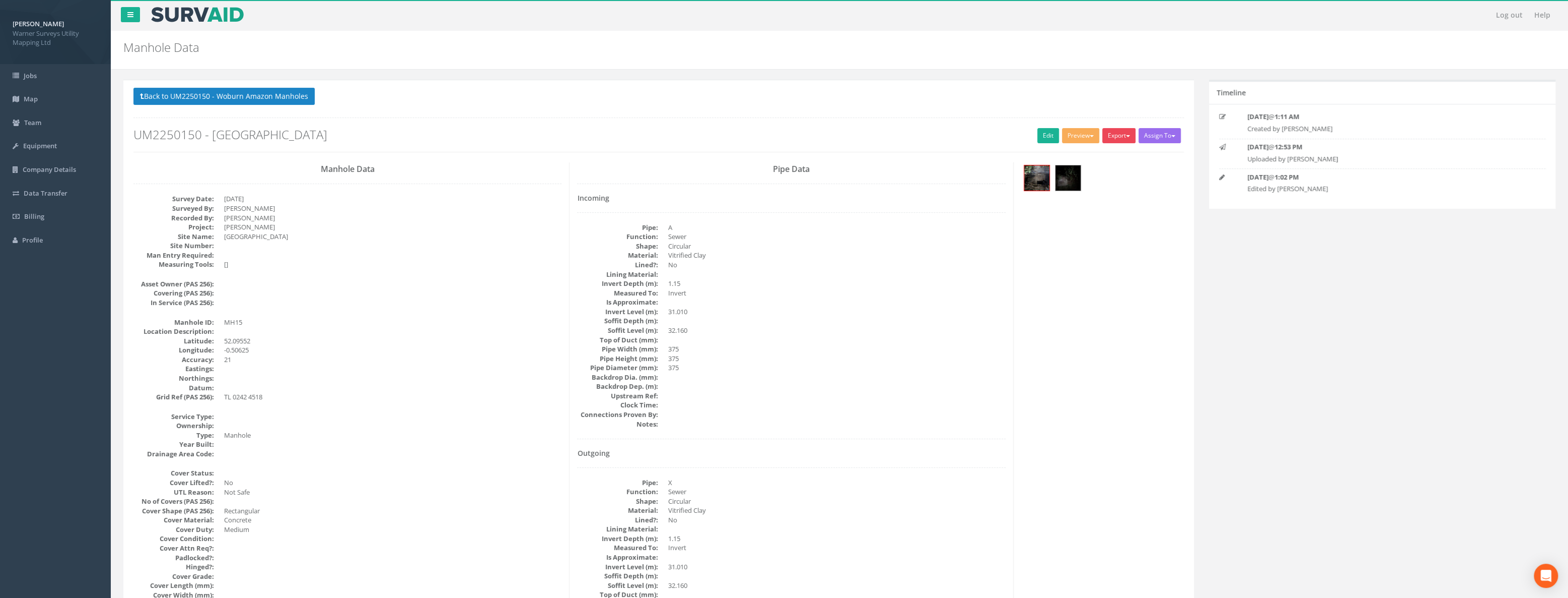
click at [872, 134] on button "Export" at bounding box center [1118, 135] width 34 height 15
click at [872, 172] on link "Warner Manhole Card" at bounding box center [1093, 173] width 86 height 15
